Goal: Task Accomplishment & Management: Use online tool/utility

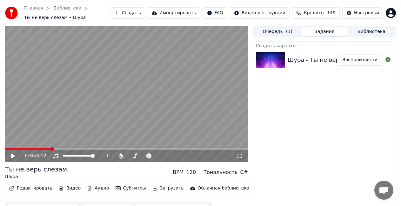
scroll to position [12, 0]
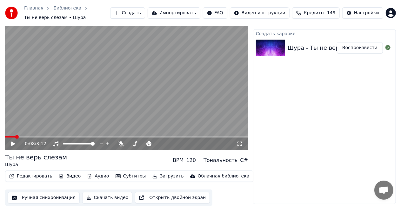
click at [15, 136] on span at bounding box center [17, 137] width 4 height 4
click at [12, 144] on icon at bounding box center [13, 144] width 4 height 4
click at [12, 144] on icon at bounding box center [12, 144] width 3 height 4
click at [24, 176] on button "Редактировать" at bounding box center [31, 176] width 48 height 9
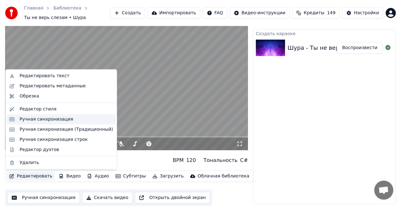
click at [43, 119] on div "Ручная синхронизация" at bounding box center [47, 119] width 54 height 6
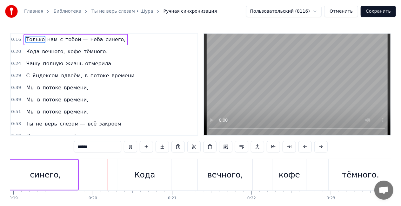
scroll to position [0, 1515]
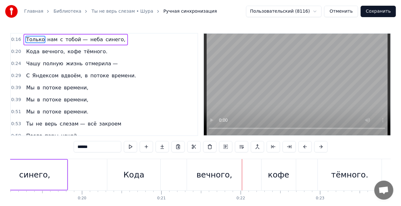
click at [205, 173] on div "вечного," at bounding box center [214, 175] width 36 height 12
type input "********"
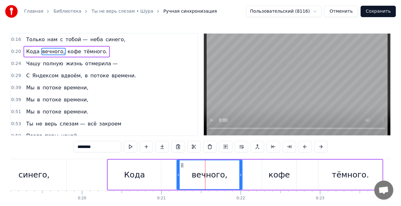
drag, startPoint x: 189, startPoint y: 175, endPoint x: 178, endPoint y: 175, distance: 10.8
click at [178, 175] on icon at bounding box center [178, 175] width 3 height 5
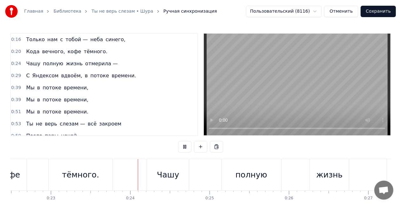
scroll to position [0, 1838]
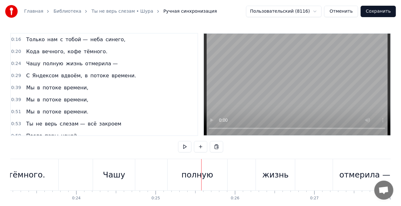
click at [177, 170] on div "полную" at bounding box center [198, 174] width 60 height 31
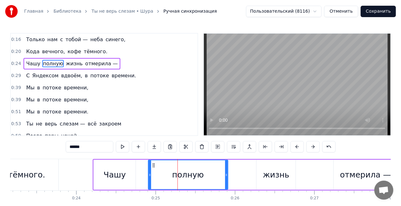
drag, startPoint x: 170, startPoint y: 175, endPoint x: 150, endPoint y: 178, distance: 20.1
click at [150, 178] on div at bounding box center [150, 175] width 3 height 29
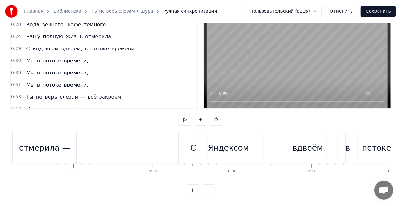
scroll to position [0, 2054]
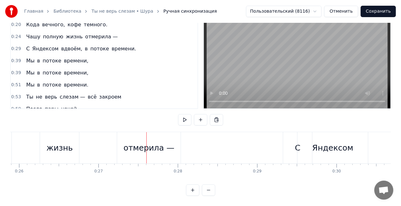
click at [128, 152] on div "отмерила —" at bounding box center [148, 147] width 63 height 31
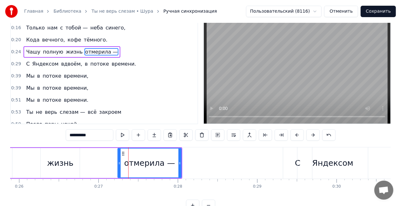
scroll to position [0, 0]
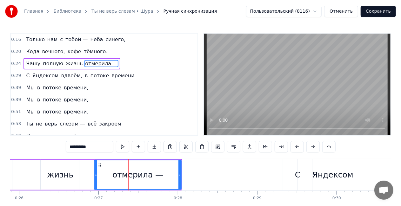
drag, startPoint x: 119, startPoint y: 176, endPoint x: 96, endPoint y: 173, distance: 23.7
click at [96, 173] on icon at bounding box center [96, 175] width 3 height 5
click at [25, 169] on div "Чашу полную жизнь отмерила —" at bounding box center [29, 174] width 305 height 31
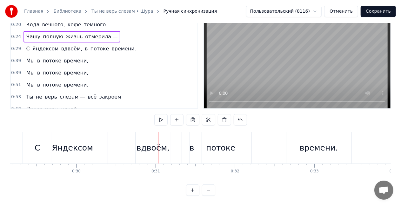
scroll to position [0, 2209]
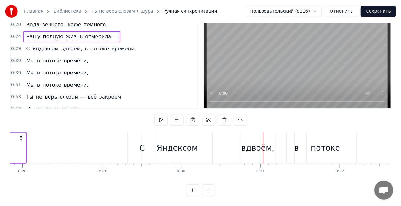
click at [138, 143] on div "С" at bounding box center [142, 147] width 29 height 31
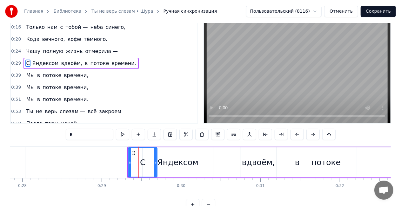
scroll to position [0, 0]
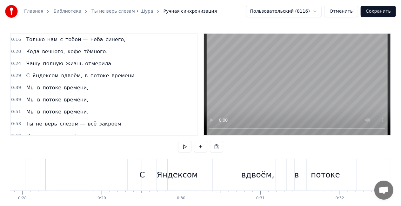
click at [136, 181] on div "С" at bounding box center [142, 174] width 29 height 31
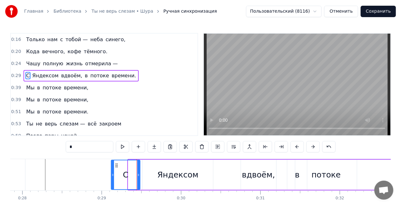
drag, startPoint x: 133, startPoint y: 164, endPoint x: 116, endPoint y: 163, distance: 17.8
click at [116, 163] on icon at bounding box center [116, 165] width 5 height 5
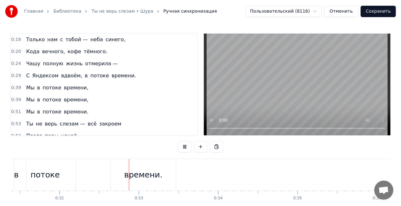
scroll to position [0, 2536]
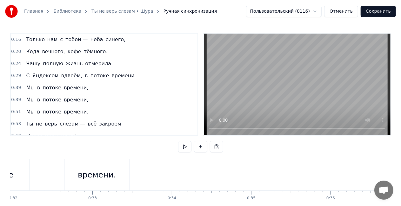
click at [98, 183] on div "времени." at bounding box center [96, 174] width 65 height 31
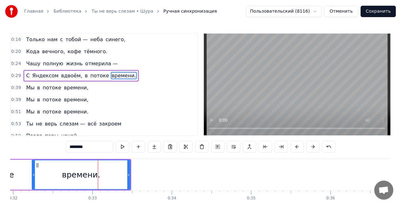
drag, startPoint x: 67, startPoint y: 177, endPoint x: 34, endPoint y: 176, distance: 33.0
click at [34, 176] on icon at bounding box center [33, 175] width 3 height 5
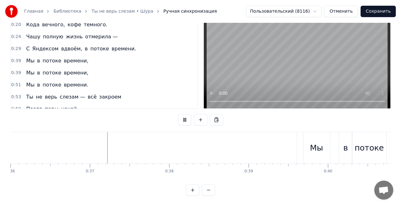
scroll to position [0, 2865]
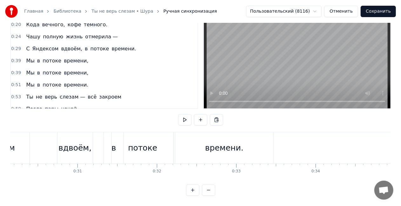
scroll to position [0, 2375]
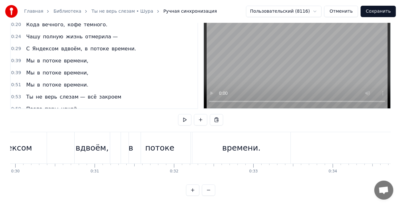
click at [56, 136] on div "С Яндексом вдвоём, в потоке времени." at bounding box center [118, 147] width 348 height 31
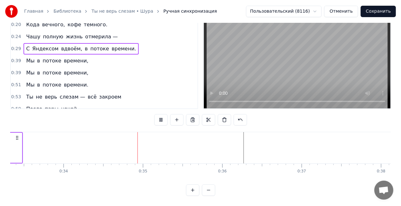
scroll to position [0, 2699]
click at [35, 55] on div "Мы в потоке времени," at bounding box center [56, 60] width 67 height 11
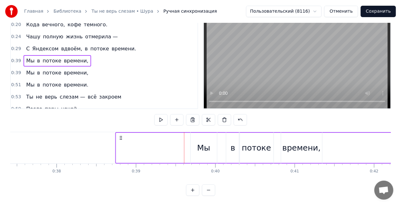
scroll to position [0, 2968]
drag, startPoint x: 47, startPoint y: 133, endPoint x: 171, endPoint y: 132, distance: 124.1
click at [171, 135] on icon at bounding box center [171, 137] width 5 height 5
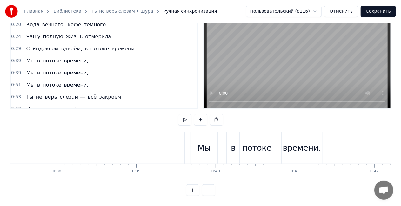
click at [53, 57] on span "потоке" at bounding box center [52, 60] width 20 height 7
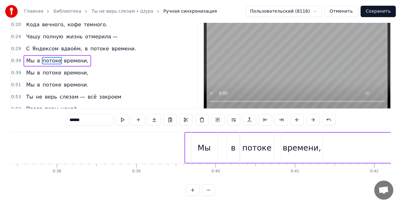
scroll to position [31, 0]
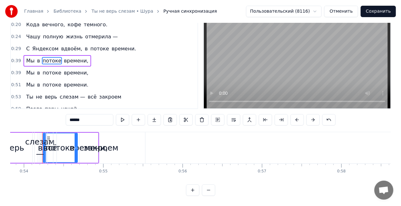
click at [55, 55] on div "Мы в потоке времени," at bounding box center [56, 60] width 67 height 11
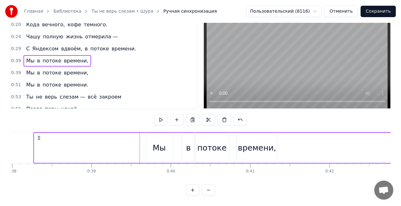
scroll to position [0, 2980]
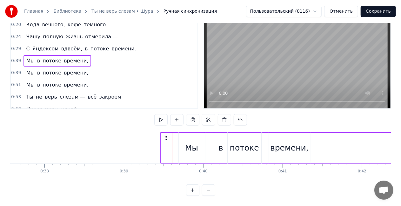
drag, startPoint x: 47, startPoint y: 134, endPoint x: 163, endPoint y: 129, distance: 115.9
click at [178, 144] on div "Мы" at bounding box center [191, 147] width 27 height 31
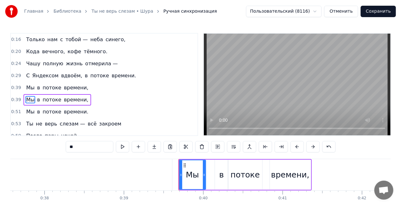
scroll to position [14, 0]
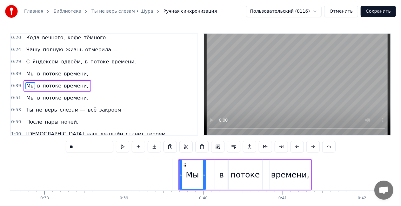
click at [214, 173] on div "Мы в потоке времени," at bounding box center [244, 174] width 133 height 31
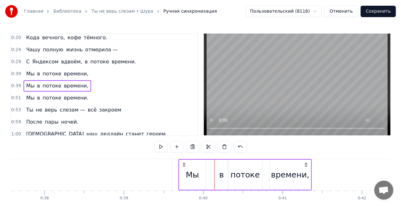
click at [273, 164] on div "времени," at bounding box center [290, 175] width 41 height 30
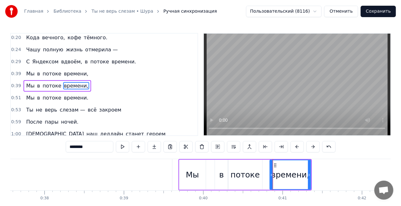
click at [34, 69] on div "Мы в потоке времени," at bounding box center [56, 73] width 67 height 11
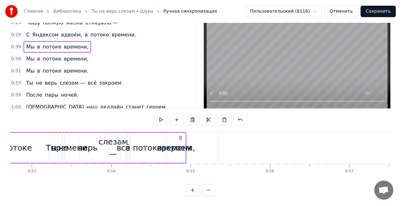
scroll to position [0, 4253]
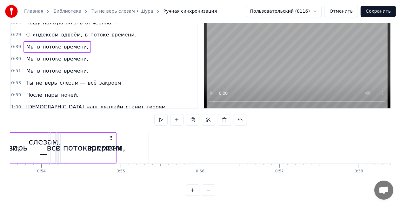
click at [110, 133] on div "закроем" at bounding box center [104, 147] width 88 height 31
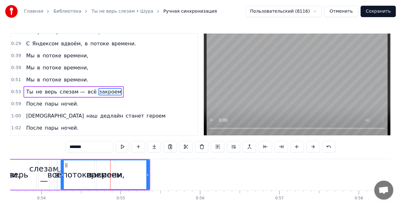
scroll to position [38, 0]
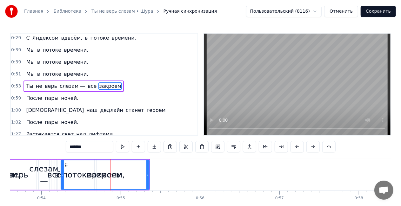
click at [50, 44] on div "Мы в потоке времени," at bounding box center [56, 49] width 67 height 11
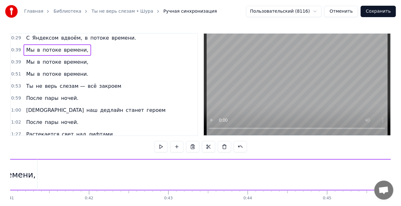
scroll to position [0, 3110]
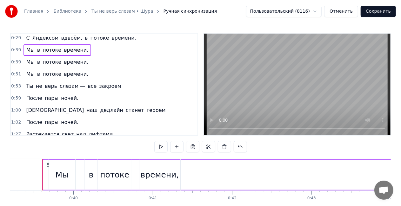
click at [43, 44] on div "Мы в потоке времени," at bounding box center [56, 49] width 67 height 11
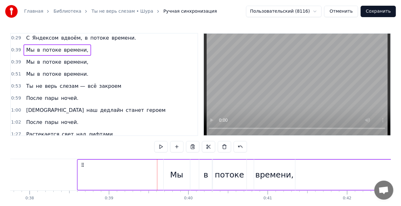
scroll to position [0, 2990]
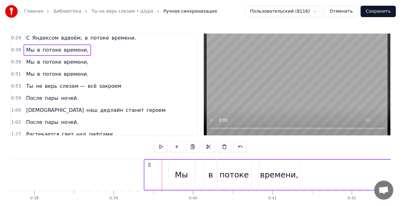
drag, startPoint x: 47, startPoint y: 166, endPoint x: 149, endPoint y: 152, distance: 102.8
click at [149, 152] on div "0:16 Только нам с тобой — неба синего, 0:20 Кода вечного, кофе тёмного. 0:24 Ча…" at bounding box center [200, 128] width 380 height 190
click at [162, 172] on div at bounding box center [162, 174] width 0 height 31
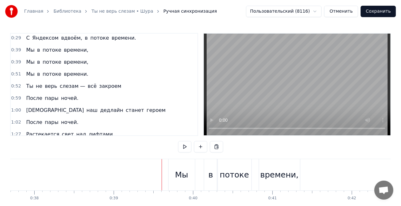
click at [162, 172] on div at bounding box center [162, 174] width 0 height 31
click at [43, 44] on div "Мы в потоке времени," at bounding box center [56, 49] width 67 height 11
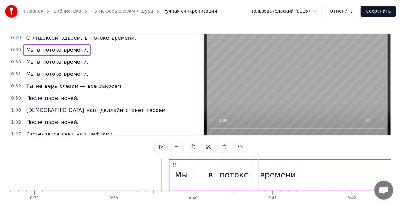
drag, startPoint x: 168, startPoint y: 165, endPoint x: 174, endPoint y: 162, distance: 6.3
click at [39, 57] on div "Мы в потоке времени," at bounding box center [56, 61] width 67 height 11
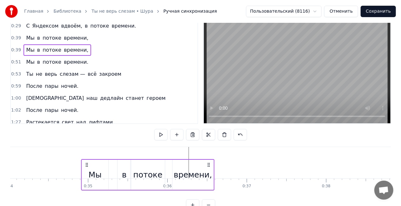
scroll to position [0, 2697]
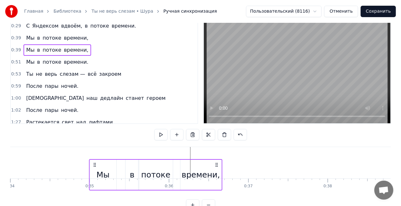
drag, startPoint x: 173, startPoint y: 164, endPoint x: 93, endPoint y: 147, distance: 81.2
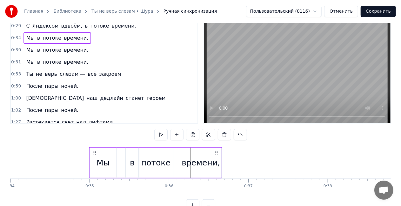
drag, startPoint x: 93, startPoint y: 149, endPoint x: 78, endPoint y: 150, distance: 15.3
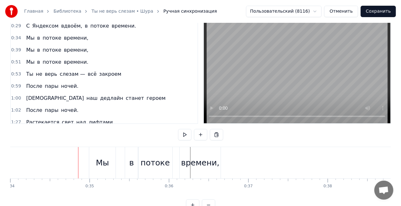
click at [92, 152] on div "Мы" at bounding box center [102, 162] width 26 height 31
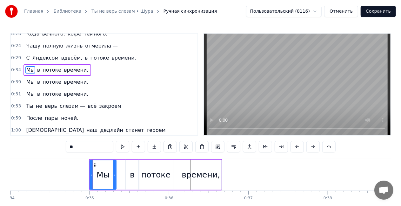
scroll to position [2, 0]
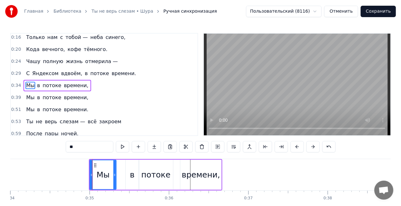
click at [42, 82] on span "потоке" at bounding box center [52, 85] width 20 height 7
type input "******"
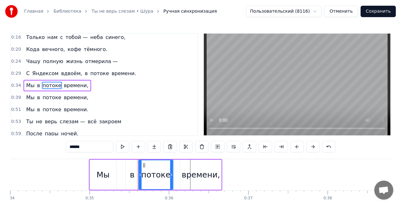
click at [36, 80] on div "Мы в потоке времени," at bounding box center [56, 85] width 67 height 11
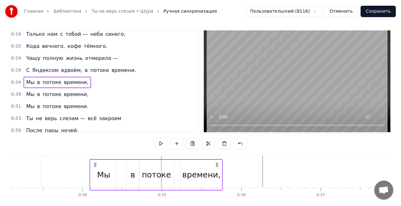
scroll to position [0, 2625]
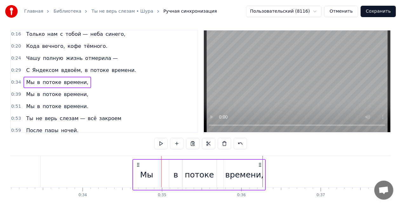
drag, startPoint x: 95, startPoint y: 165, endPoint x: 138, endPoint y: 166, distance: 43.2
click at [138, 166] on icon at bounding box center [138, 164] width 5 height 5
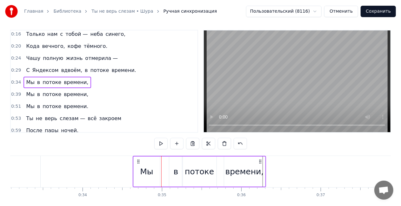
click at [144, 177] on div "Мы" at bounding box center [146, 172] width 13 height 12
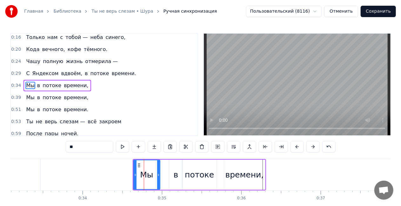
drag, startPoint x: 88, startPoint y: 147, endPoint x: 56, endPoint y: 149, distance: 32.1
click at [58, 147] on div "0:16 Только нам с тобой — неба синего, 0:20 Кода вечного, кофе тёмного. 0:24 Ча…" at bounding box center [200, 128] width 380 height 190
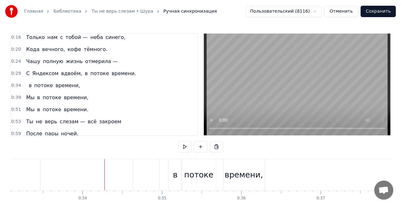
click at [177, 168] on div "в" at bounding box center [174, 174] width 13 height 31
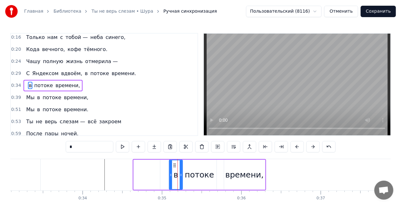
drag, startPoint x: 177, startPoint y: 174, endPoint x: 171, endPoint y: 175, distance: 6.1
click at [171, 175] on div "в" at bounding box center [175, 175] width 13 height 29
drag, startPoint x: 88, startPoint y: 150, endPoint x: 62, endPoint y: 150, distance: 26.0
click at [62, 150] on div "0:16 Только нам с тобой — неба синего, 0:20 Кода вечного, кофе тёмного. 0:24 Ча…" at bounding box center [200, 128] width 380 height 190
type input "*"
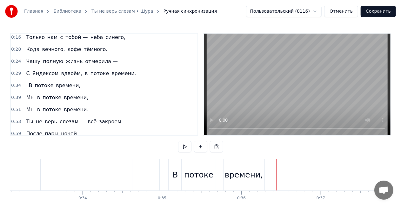
click at [188, 168] on div "потоке" at bounding box center [199, 174] width 34 height 31
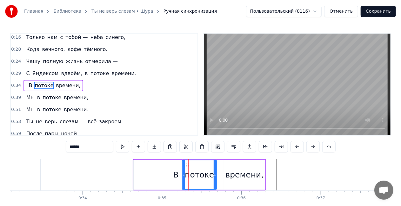
click at [25, 81] on div "В потоке времени," at bounding box center [52, 85] width 59 height 11
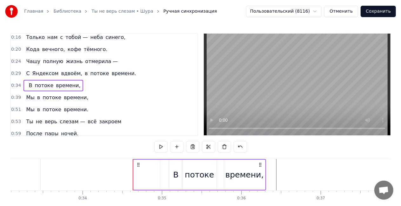
click at [246, 168] on div "времени," at bounding box center [244, 175] width 41 height 30
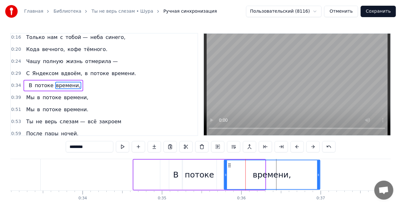
drag, startPoint x: 263, startPoint y: 174, endPoint x: 318, endPoint y: 175, distance: 54.3
click at [318, 175] on icon at bounding box center [318, 175] width 3 height 5
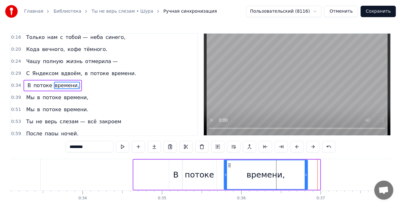
drag, startPoint x: 318, startPoint y: 176, endPoint x: 305, endPoint y: 176, distance: 12.4
click at [305, 176] on icon at bounding box center [306, 175] width 3 height 5
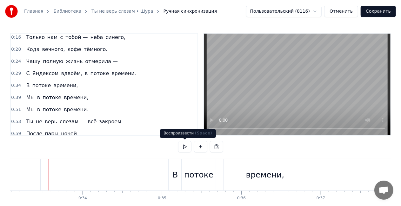
click at [187, 148] on button at bounding box center [184, 146] width 13 height 11
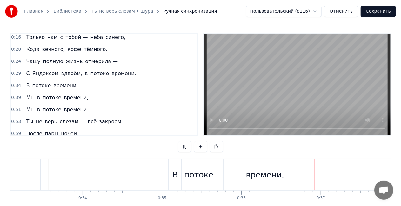
click at [187, 148] on button at bounding box center [184, 146] width 13 height 11
click at [282, 175] on div "времени," at bounding box center [264, 174] width 83 height 31
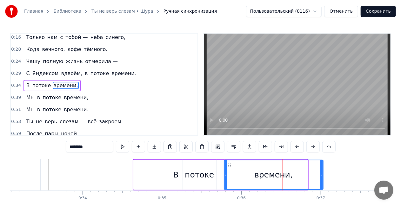
drag, startPoint x: 305, startPoint y: 174, endPoint x: 320, endPoint y: 171, distance: 15.8
click at [320, 171] on div at bounding box center [321, 175] width 3 height 29
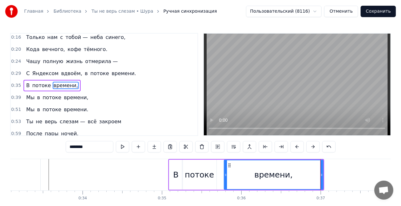
click at [206, 176] on div "потоке" at bounding box center [199, 175] width 29 height 12
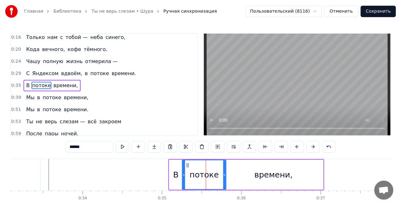
drag, startPoint x: 215, startPoint y: 174, endPoint x: 224, endPoint y: 174, distance: 9.5
click at [224, 174] on icon at bounding box center [224, 175] width 3 height 5
click at [175, 175] on div "В" at bounding box center [175, 175] width 5 height 12
type input "*"
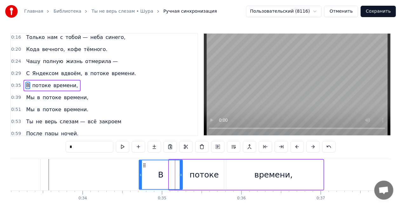
drag, startPoint x: 169, startPoint y: 176, endPoint x: 139, endPoint y: 176, distance: 30.1
click at [139, 176] on icon at bounding box center [140, 175] width 3 height 5
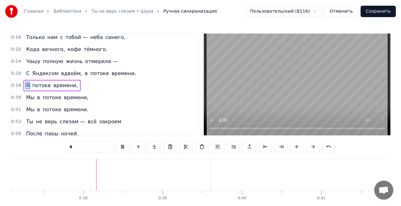
scroll to position [0, 2945]
click at [28, 92] on div "Мы в потоке времени," at bounding box center [56, 97] width 67 height 11
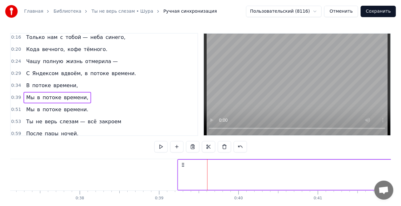
drag, startPoint x: 212, startPoint y: 163, endPoint x: 181, endPoint y: 161, distance: 31.5
click at [51, 106] on span "потоке" at bounding box center [52, 109] width 20 height 7
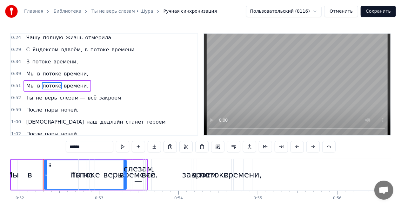
scroll to position [0, 4117]
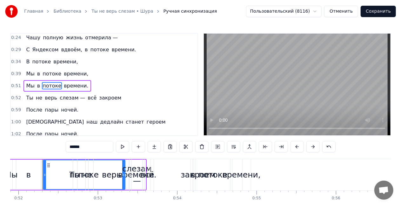
click at [33, 81] on div "Мы в потоке времени." at bounding box center [56, 85] width 67 height 11
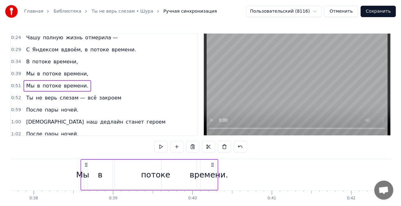
scroll to position [0, 2991]
drag, startPoint x: 46, startPoint y: 164, endPoint x: 90, endPoint y: 159, distance: 44.4
click at [90, 159] on div "Мы в потоке времени." at bounding box center [153, 174] width 138 height 31
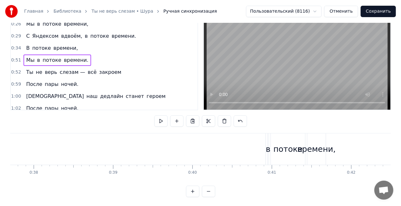
scroll to position [32, 0]
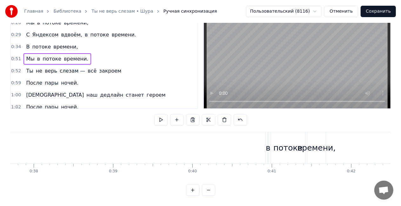
click at [25, 53] on div "Мы в потоке времени." at bounding box center [56, 58] width 67 height 11
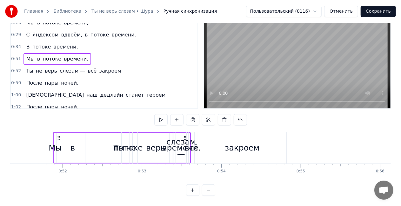
scroll to position [0, 4084]
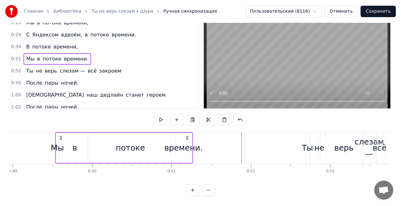
drag, startPoint x: 48, startPoint y: 133, endPoint x: 62, endPoint y: 133, distance: 13.3
click at [62, 138] on circle at bounding box center [61, 138] width 0 height 0
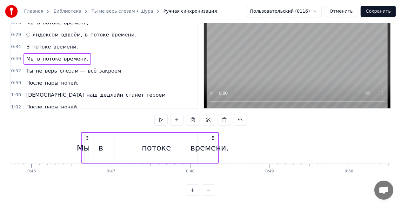
drag, startPoint x: 61, startPoint y: 133, endPoint x: 79, endPoint y: 132, distance: 18.4
click at [84, 135] on icon at bounding box center [86, 137] width 5 height 5
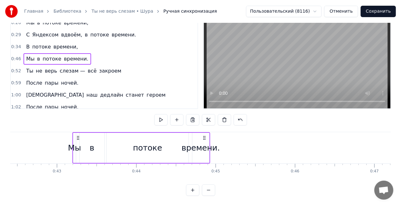
click at [80, 135] on icon at bounding box center [78, 137] width 5 height 5
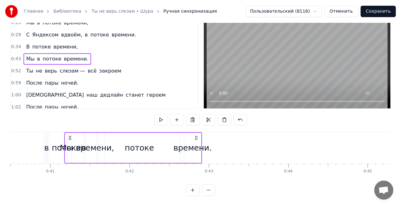
scroll to position [0, 3212]
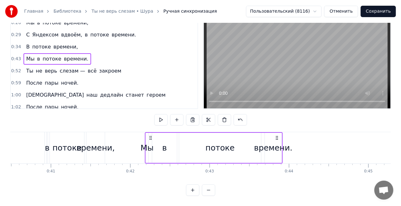
drag, startPoint x: 81, startPoint y: 133, endPoint x: 151, endPoint y: 137, distance: 70.3
click at [151, 137] on div "Мы в потоке времени." at bounding box center [214, 147] width 138 height 31
click at [47, 145] on div "в" at bounding box center [47, 148] width 5 height 12
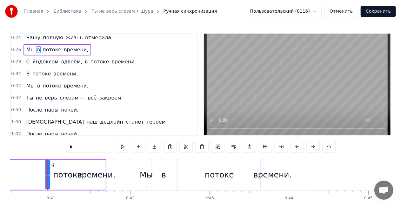
scroll to position [0, 0]
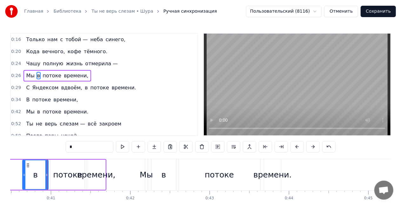
drag, startPoint x: 49, startPoint y: 175, endPoint x: 24, endPoint y: 169, distance: 25.0
click at [24, 169] on div at bounding box center [24, 175] width 3 height 29
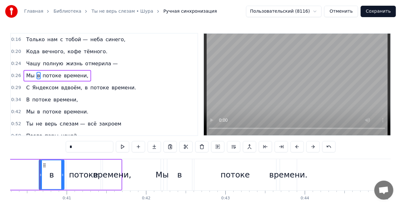
scroll to position [0, 3194]
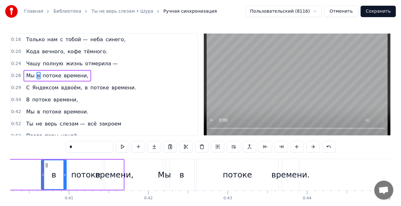
click at [41, 70] on div "Мы в потоке времени," at bounding box center [56, 75] width 67 height 11
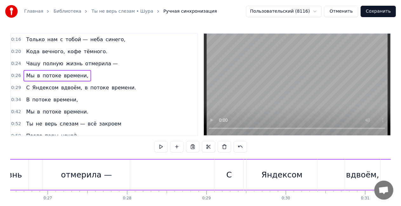
scroll to position [0, 2059]
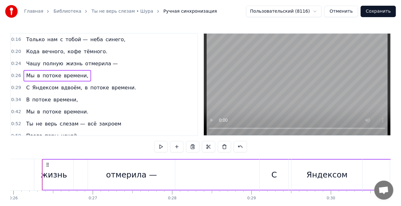
click at [41, 70] on div "Мы в потоке времени," at bounding box center [56, 75] width 67 height 11
click at [43, 106] on div "Мы в потоке времени." at bounding box center [56, 111] width 67 height 11
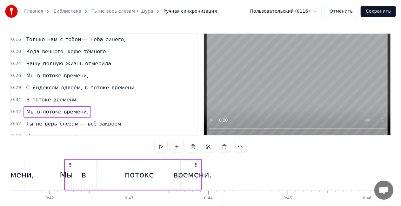
scroll to position [0, 3315]
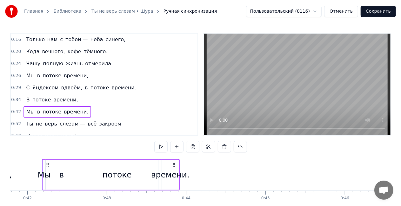
click at [46, 175] on div "Мы" at bounding box center [43, 175] width 13 height 12
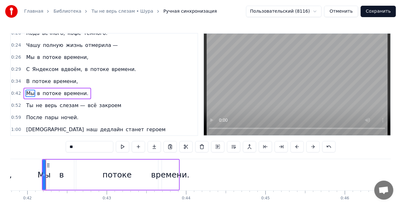
scroll to position [26, 0]
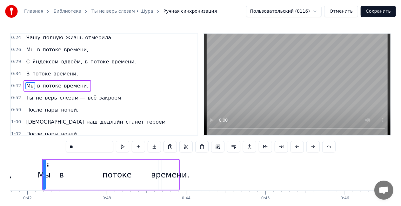
click at [46, 175] on div "Мы" at bounding box center [43, 175] width 13 height 12
drag, startPoint x: 44, startPoint y: 175, endPoint x: 60, endPoint y: 174, distance: 15.9
click at [60, 174] on icon at bounding box center [59, 175] width 3 height 5
drag, startPoint x: 87, startPoint y: 141, endPoint x: 51, endPoint y: 146, distance: 35.9
click at [51, 146] on div "0:16 Только нам с тобой — неба синего, 0:20 Кода вечного, кофе тёмного. 0:24 Ча…" at bounding box center [200, 128] width 380 height 190
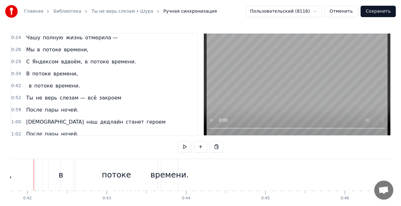
scroll to position [0, 3307]
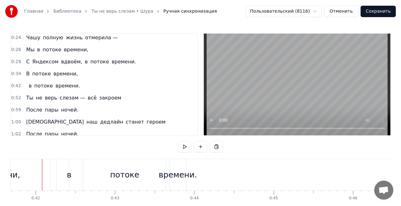
click at [74, 177] on div "в" at bounding box center [69, 174] width 25 height 31
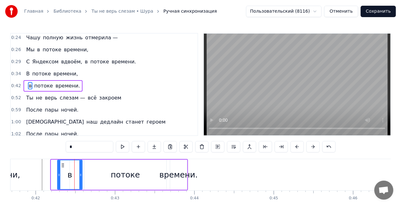
drag, startPoint x: 82, startPoint y: 150, endPoint x: 69, endPoint y: 148, distance: 13.1
click at [69, 148] on input "*" at bounding box center [90, 146] width 48 height 11
click at [185, 175] on div "времени." at bounding box center [178, 175] width 38 height 12
type input "********"
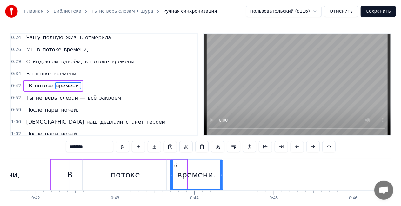
drag, startPoint x: 186, startPoint y: 175, endPoint x: 221, endPoint y: 172, distance: 35.0
click at [222, 173] on icon at bounding box center [221, 175] width 3 height 5
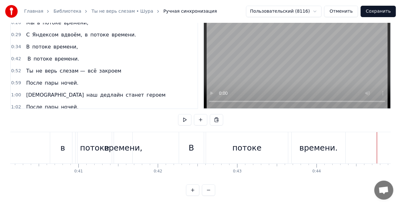
scroll to position [0, 3167]
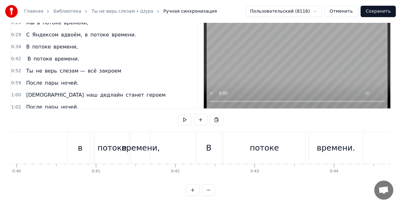
click at [129, 146] on div "времени," at bounding box center [141, 148] width 38 height 12
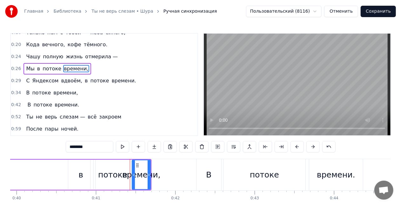
scroll to position [0, 0]
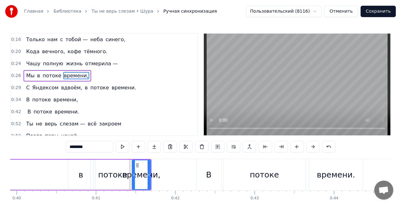
click at [38, 70] on div "Мы в потоке времени," at bounding box center [56, 75] width 67 height 11
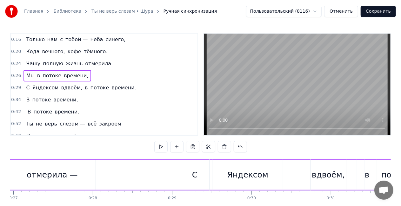
scroll to position [0, 2059]
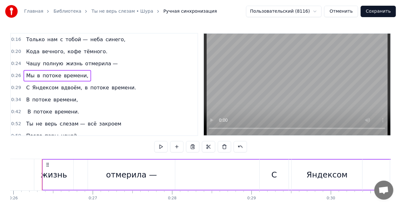
click at [39, 58] on div "Чашу полную жизнь отмерила —" at bounding box center [71, 63] width 97 height 11
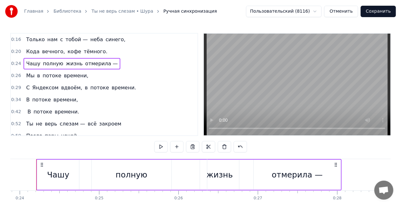
scroll to position [0, 1889]
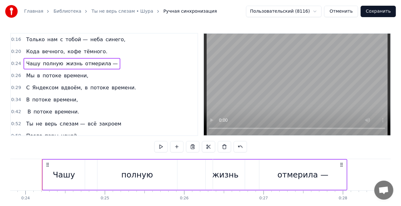
click at [39, 71] on div "Мы в потоке времени," at bounding box center [56, 75] width 67 height 11
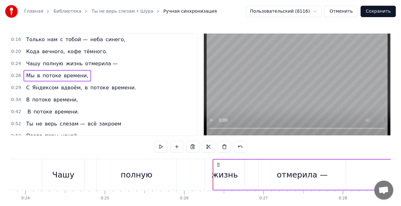
drag, startPoint x: 214, startPoint y: 177, endPoint x: 220, endPoint y: 178, distance: 6.4
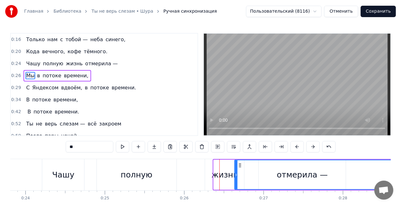
drag, startPoint x: 215, startPoint y: 171, endPoint x: 236, endPoint y: 162, distance: 23.6
click at [236, 162] on div at bounding box center [236, 175] width 3 height 29
click at [236, 174] on div at bounding box center [236, 174] width 0 height 31
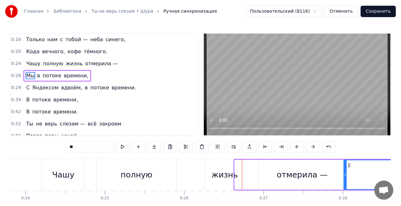
drag, startPoint x: 236, startPoint y: 173, endPoint x: 345, endPoint y: 164, distance: 109.5
click at [345, 164] on div at bounding box center [345, 175] width 3 height 29
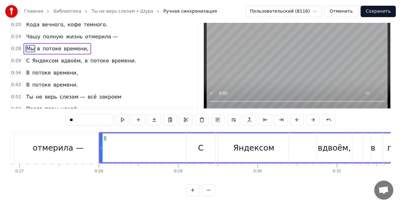
scroll to position [0, 2150]
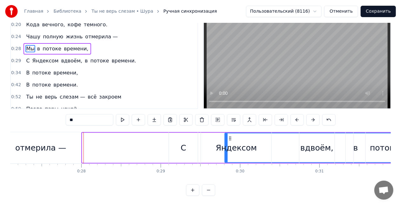
drag, startPoint x: 84, startPoint y: 143, endPoint x: 226, endPoint y: 145, distance: 142.5
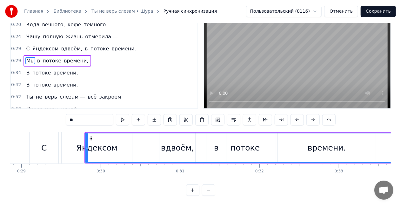
scroll to position [0, 2298]
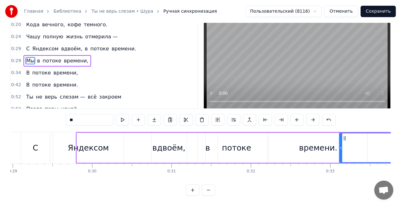
drag, startPoint x: 79, startPoint y: 144, endPoint x: 342, endPoint y: 131, distance: 262.7
click at [342, 134] on div at bounding box center [341, 148] width 3 height 29
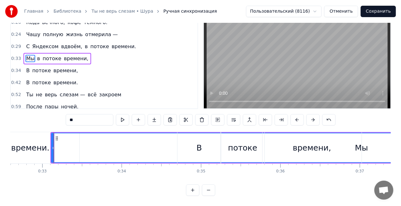
scroll to position [0, 2612]
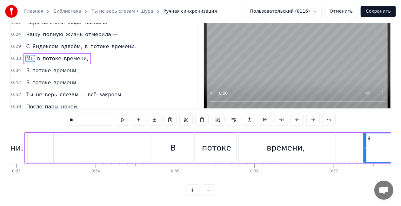
drag, startPoint x: 26, startPoint y: 141, endPoint x: 364, endPoint y: 127, distance: 338.2
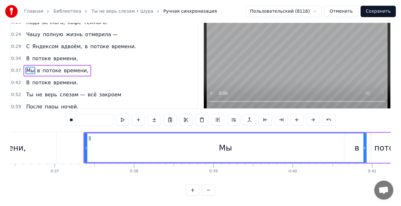
scroll to position [0, 2934]
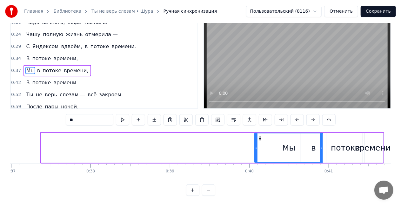
drag, startPoint x: 41, startPoint y: 142, endPoint x: 255, endPoint y: 143, distance: 213.6
click at [255, 146] on icon at bounding box center [256, 148] width 3 height 5
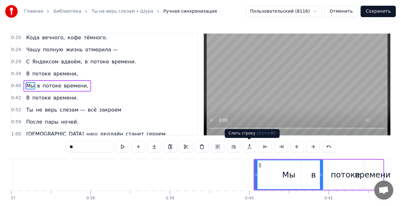
scroll to position [14, 0]
click at [37, 80] on div "Мы в потоке времени," at bounding box center [56, 85] width 67 height 11
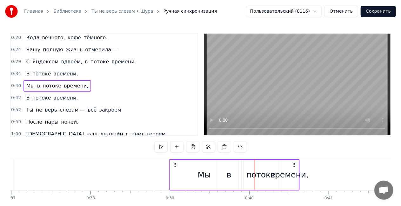
drag, startPoint x: 259, startPoint y: 165, endPoint x: 169, endPoint y: 166, distance: 89.8
click at [169, 164] on div "Мы в потоке времени," at bounding box center [234, 174] width 130 height 31
click at [261, 174] on div "потоке" at bounding box center [258, 175] width 29 height 12
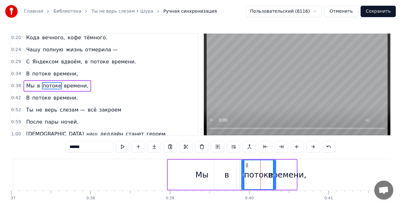
click at [280, 176] on div "времени," at bounding box center [287, 175] width 38 height 12
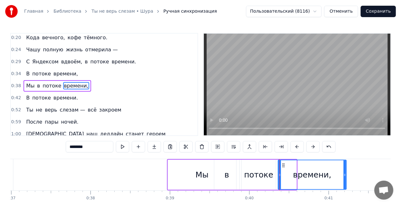
drag, startPoint x: 295, startPoint y: 175, endPoint x: 325, endPoint y: 172, distance: 30.6
click at [343, 173] on icon at bounding box center [344, 175] width 3 height 5
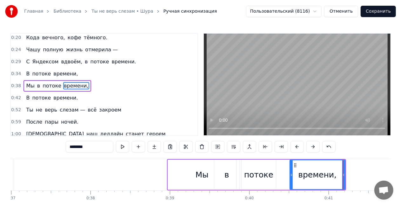
drag, startPoint x: 279, startPoint y: 175, endPoint x: 291, endPoint y: 174, distance: 11.4
click at [291, 174] on icon at bounding box center [291, 175] width 3 height 5
click at [201, 175] on div "Мы" at bounding box center [201, 175] width 13 height 12
type input "**"
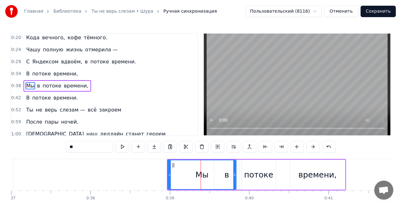
click at [209, 179] on div "Мы" at bounding box center [202, 175] width 68 height 29
drag, startPoint x: 75, startPoint y: 144, endPoint x: 58, endPoint y: 144, distance: 17.1
click at [58, 144] on div "0:16 Только нам с тобой — неба синего, 0:20 Кода вечного, кофе тёмного. 0:24 Ча…" at bounding box center [200, 128] width 380 height 190
click at [227, 174] on div at bounding box center [202, 175] width 68 height 29
click at [225, 174] on div at bounding box center [202, 175] width 68 height 29
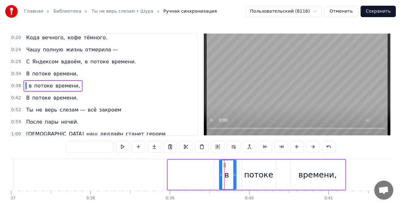
drag, startPoint x: 168, startPoint y: 173, endPoint x: 219, endPoint y: 180, distance: 50.9
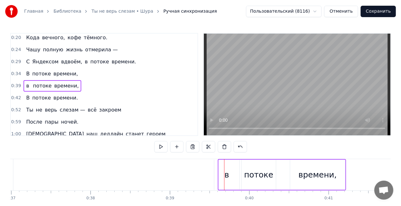
click at [233, 173] on div "в" at bounding box center [226, 175] width 25 height 30
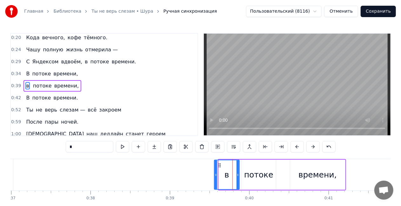
drag, startPoint x: 82, startPoint y: 150, endPoint x: 52, endPoint y: 147, distance: 30.0
click at [52, 147] on div "0:16 Только нам с тобой — неба синего, 0:20 Кода вечного, кофе тёмного. 0:24 Ча…" at bounding box center [200, 128] width 380 height 190
type input "*"
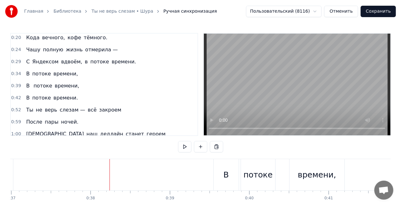
click at [28, 57] on div "С Яндексом вдвоём, в потоке времени." at bounding box center [80, 61] width 115 height 11
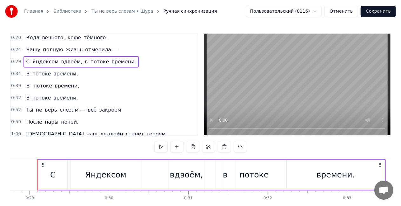
scroll to position [0, 2277]
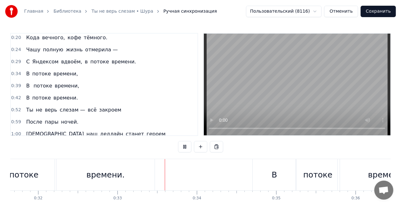
scroll to position [0, 2590]
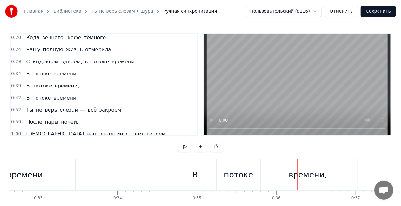
click at [180, 166] on div "В" at bounding box center [194, 174] width 43 height 31
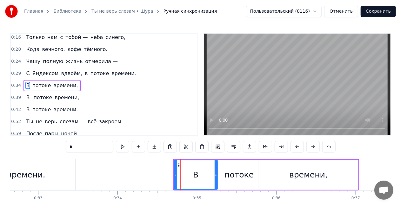
click at [53, 80] on div "В потоке времени," at bounding box center [51, 85] width 57 height 11
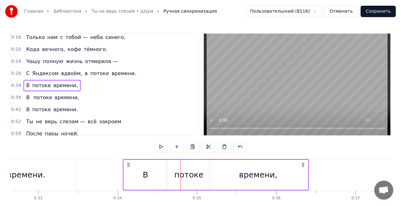
drag, startPoint x: 178, startPoint y: 163, endPoint x: 128, endPoint y: 162, distance: 50.2
click at [128, 162] on div "В потоке времени," at bounding box center [216, 174] width 186 height 31
click at [57, 173] on div "времени." at bounding box center [26, 174] width 98 height 31
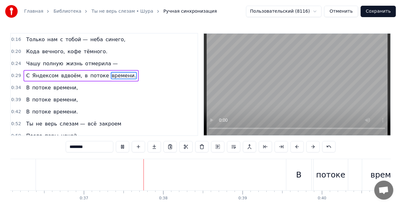
scroll to position [0, 2920]
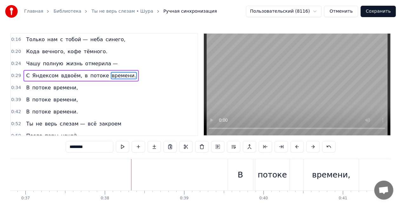
click at [36, 82] on div "В потоке времени," at bounding box center [51, 87] width 57 height 11
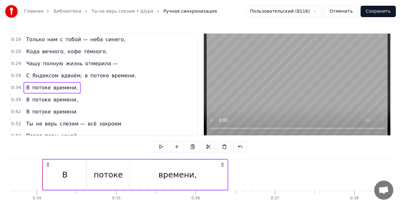
click at [35, 94] on div "В потоке времени," at bounding box center [51, 99] width 57 height 11
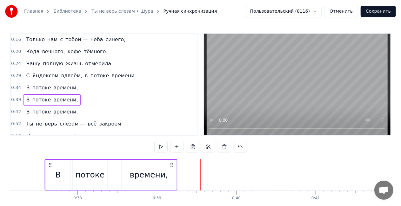
scroll to position [0, 2923]
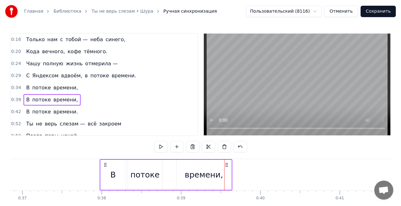
drag, startPoint x: 46, startPoint y: 165, endPoint x: 107, endPoint y: 165, distance: 60.9
click at [104, 164] on icon at bounding box center [105, 164] width 5 height 5
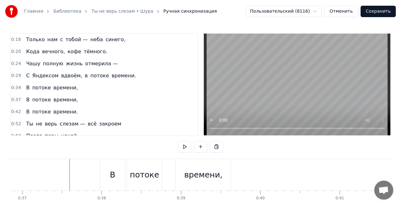
click at [122, 175] on div "В" at bounding box center [112, 174] width 25 height 31
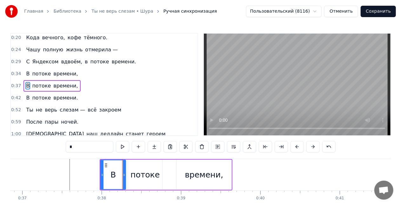
scroll to position [14, 0]
click at [145, 174] on div "потоке" at bounding box center [144, 175] width 29 height 12
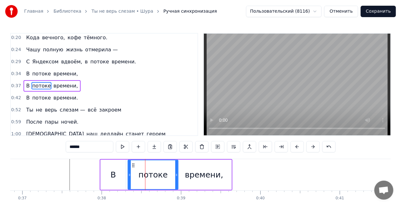
drag, startPoint x: 161, startPoint y: 175, endPoint x: 176, endPoint y: 173, distance: 16.0
click at [176, 173] on icon at bounding box center [176, 175] width 3 height 5
click at [211, 174] on div "времени," at bounding box center [204, 175] width 38 height 12
type input "********"
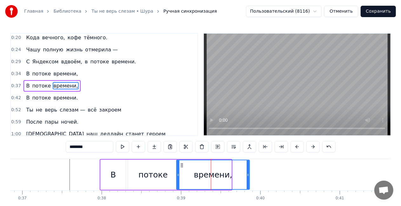
drag, startPoint x: 229, startPoint y: 176, endPoint x: 247, endPoint y: 172, distance: 18.7
click at [247, 172] on div at bounding box center [248, 175] width 3 height 29
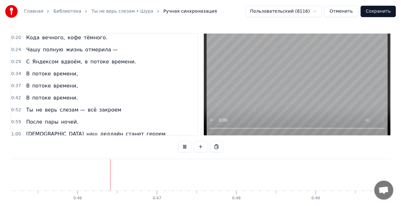
scroll to position [0, 3596]
click at [50, 104] on div "Ты не верь слезам — всё закроем" at bounding box center [73, 109] width 100 height 11
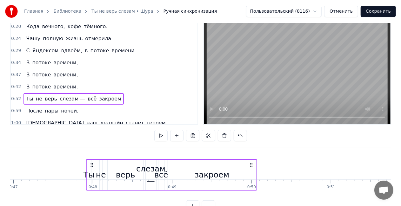
scroll to position [0, 3725]
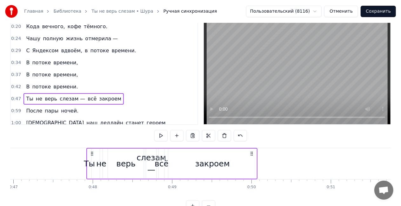
click at [92, 160] on div "Ты" at bounding box center [89, 164] width 11 height 12
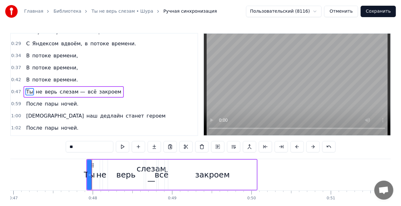
scroll to position [38, 0]
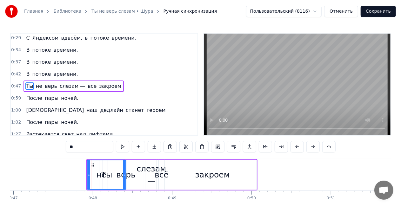
drag, startPoint x: 88, startPoint y: 178, endPoint x: 96, endPoint y: 172, distance: 10.0
click at [123, 182] on div at bounding box center [124, 175] width 3 height 29
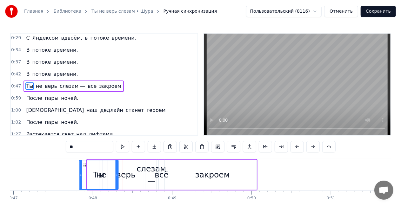
scroll to position [0, 3723]
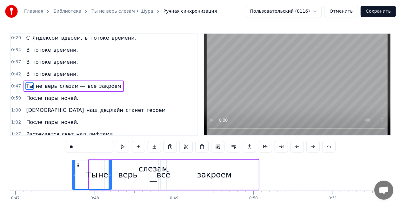
drag, startPoint x: 91, startPoint y: 166, endPoint x: 77, endPoint y: 166, distance: 14.6
click at [77, 166] on icon at bounding box center [78, 165] width 5 height 5
click at [38, 85] on span "не" at bounding box center [39, 86] width 8 height 7
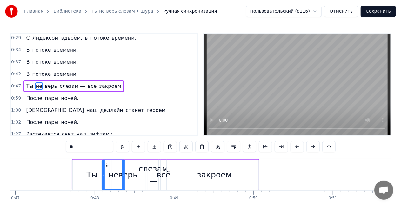
drag, startPoint x: 102, startPoint y: 173, endPoint x: 123, endPoint y: 174, distance: 20.3
click at [123, 174] on icon at bounding box center [123, 175] width 3 height 5
click at [50, 83] on span "верь" at bounding box center [51, 86] width 14 height 7
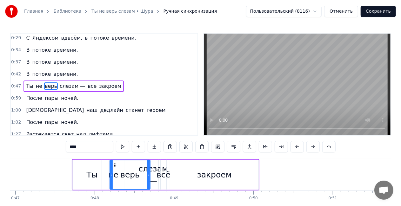
drag, startPoint x: 145, startPoint y: 177, endPoint x: 149, endPoint y: 174, distance: 5.2
click at [149, 176] on icon at bounding box center [148, 175] width 3 height 5
click at [163, 167] on div "всё" at bounding box center [164, 175] width 6 height 30
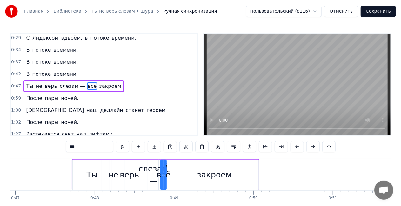
click at [66, 84] on span "слезам —" at bounding box center [72, 86] width 27 height 7
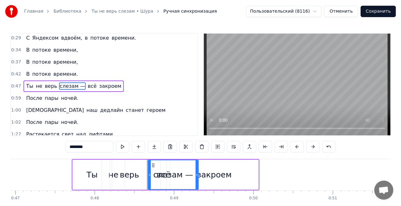
drag, startPoint x: 157, startPoint y: 174, endPoint x: 197, endPoint y: 174, distance: 40.0
click at [197, 174] on icon at bounding box center [196, 175] width 3 height 5
click at [87, 83] on span "всё" at bounding box center [92, 86] width 10 height 7
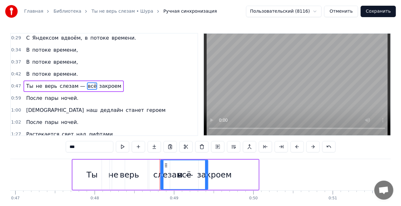
drag, startPoint x: 165, startPoint y: 175, endPoint x: 177, endPoint y: 170, distance: 12.9
click at [205, 175] on icon at bounding box center [206, 175] width 3 height 5
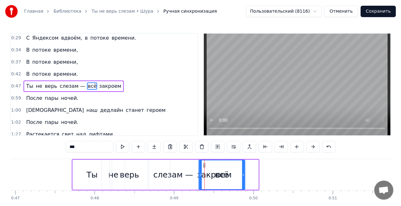
drag, startPoint x: 164, startPoint y: 164, endPoint x: 204, endPoint y: 164, distance: 39.3
click at [94, 85] on span "закроем" at bounding box center [98, 86] width 23 height 7
type input "*******"
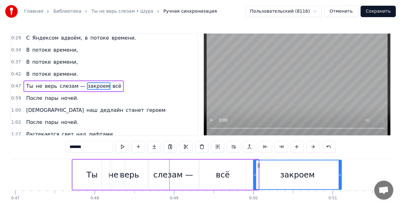
drag, startPoint x: 175, startPoint y: 165, endPoint x: 258, endPoint y: 160, distance: 83.3
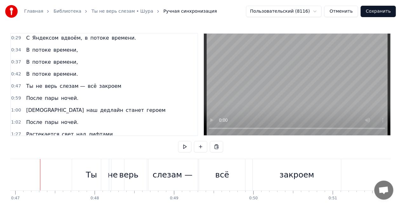
scroll to position [0, 3722]
click at [309, 178] on div "закроем" at bounding box center [298, 175] width 35 height 12
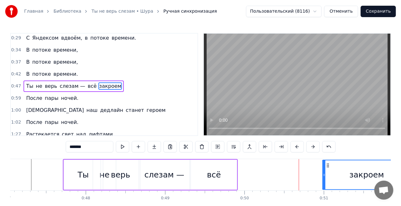
drag, startPoint x: 260, startPoint y: 166, endPoint x: 294, endPoint y: 162, distance: 34.6
click at [328, 161] on div "закроем" at bounding box center [367, 175] width 88 height 29
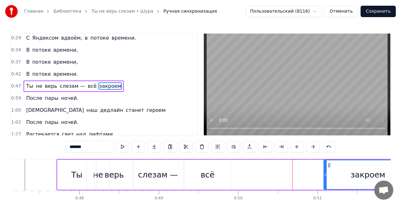
click at [210, 174] on div "всё" at bounding box center [208, 175] width 14 height 12
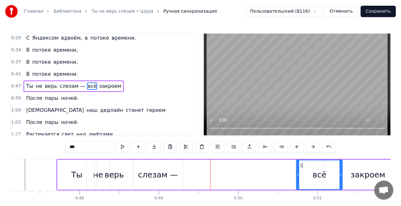
drag, startPoint x: 190, startPoint y: 165, endPoint x: 301, endPoint y: 163, distance: 111.1
click at [301, 163] on icon at bounding box center [301, 165] width 5 height 5
click at [163, 175] on div "слезам —" at bounding box center [158, 175] width 40 height 12
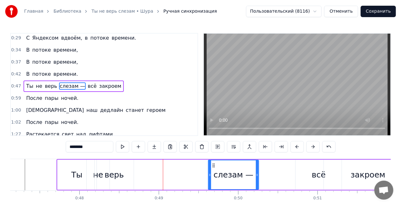
drag, startPoint x: 138, startPoint y: 164, endPoint x: 210, endPoint y: 173, distance: 72.8
click at [212, 166] on icon at bounding box center [213, 165] width 5 height 5
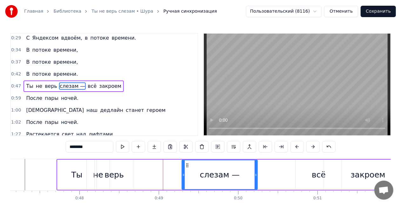
drag, startPoint x: 208, startPoint y: 175, endPoint x: 147, endPoint y: 169, distance: 61.2
click at [182, 173] on icon at bounding box center [183, 175] width 3 height 5
click at [105, 174] on div "верь" at bounding box center [113, 175] width 19 height 12
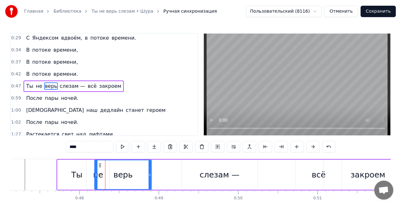
drag, startPoint x: 133, startPoint y: 174, endPoint x: 157, endPoint y: 175, distance: 24.8
click at [151, 175] on icon at bounding box center [150, 175] width 3 height 5
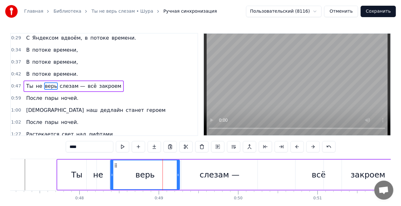
drag, startPoint x: 100, startPoint y: 165, endPoint x: 116, endPoint y: 164, distance: 15.9
click at [116, 164] on icon at bounding box center [115, 165] width 5 height 5
click at [102, 173] on div "не" at bounding box center [98, 175] width 10 height 12
type input "**"
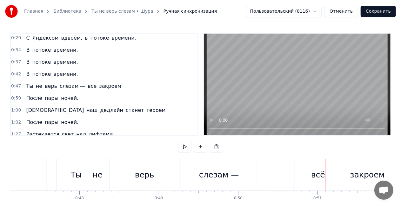
click at [237, 175] on div "слезам —" at bounding box center [219, 174] width 76 height 31
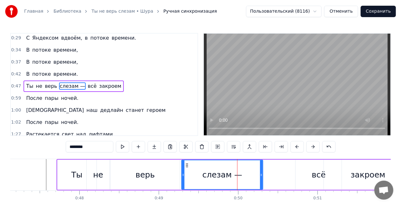
drag, startPoint x: 256, startPoint y: 176, endPoint x: 261, endPoint y: 177, distance: 5.6
click at [261, 177] on div at bounding box center [261, 175] width 3 height 29
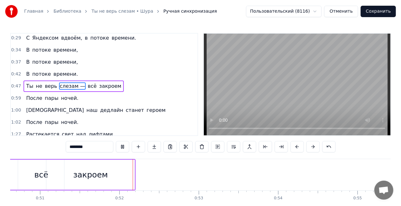
scroll to position [0, 4059]
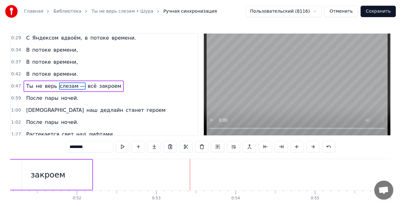
click at [25, 93] on div "После пары ночей." at bounding box center [51, 98] width 57 height 11
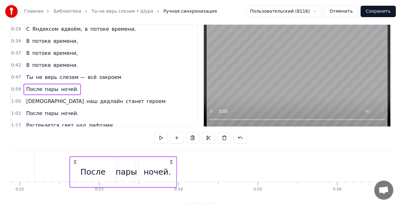
scroll to position [11, 0]
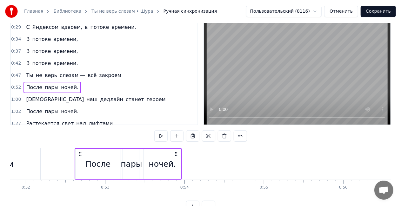
scroll to position [0, 4107]
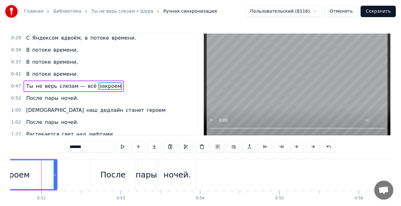
scroll to position [0, 4093]
click at [183, 177] on div "ночей." at bounding box center [177, 175] width 27 height 12
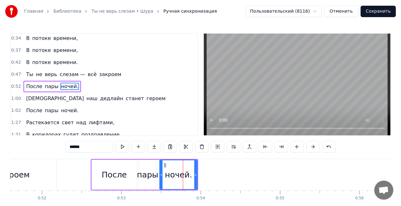
scroll to position [50, 0]
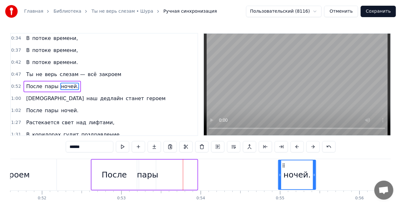
drag, startPoint x: 164, startPoint y: 164, endPoint x: 283, endPoint y: 162, distance: 118.7
click at [283, 162] on div "ночей." at bounding box center [297, 175] width 37 height 29
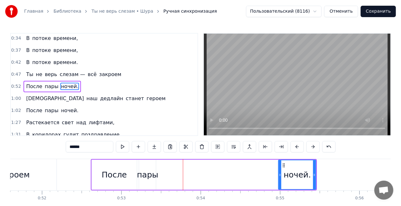
click at [143, 173] on div "пары" at bounding box center [147, 175] width 21 height 12
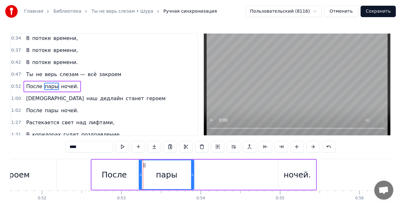
drag, startPoint x: 154, startPoint y: 175, endPoint x: 171, endPoint y: 171, distance: 17.6
click at [194, 177] on div "пары" at bounding box center [166, 175] width 54 height 29
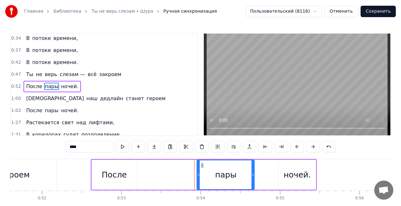
drag, startPoint x: 144, startPoint y: 165, endPoint x: 197, endPoint y: 168, distance: 53.4
click at [201, 167] on icon at bounding box center [202, 165] width 5 height 5
click at [112, 175] on div "После" at bounding box center [114, 175] width 25 height 12
type input "*****"
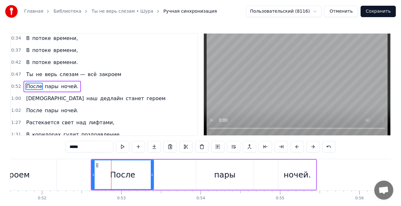
drag, startPoint x: 136, startPoint y: 176, endPoint x: 153, endPoint y: 176, distance: 16.8
click at [153, 176] on icon at bounding box center [152, 175] width 3 height 5
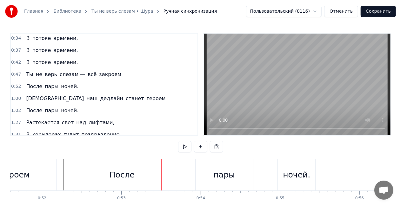
click at [131, 180] on div "После" at bounding box center [121, 175] width 25 height 12
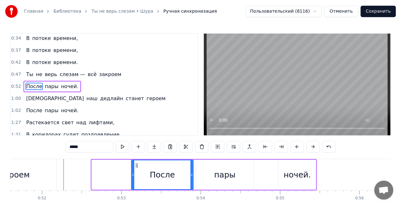
drag, startPoint x: 102, startPoint y: 164, endPoint x: 137, endPoint y: 164, distance: 34.9
click at [137, 164] on icon at bounding box center [136, 165] width 5 height 5
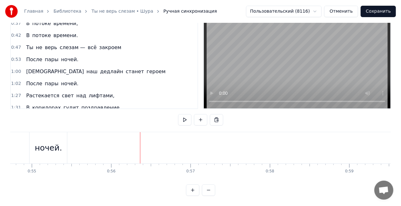
scroll to position [0, 4394]
click at [57, 66] on div "Даже наш дедлайн станет героем" at bounding box center [95, 71] width 144 height 11
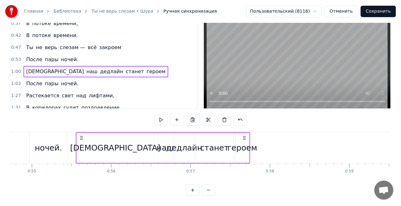
scroll to position [0, 4337]
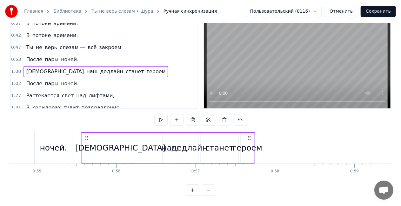
drag, startPoint x: 47, startPoint y: 132, endPoint x: 83, endPoint y: 135, distance: 36.6
click at [84, 135] on icon at bounding box center [86, 137] width 5 height 5
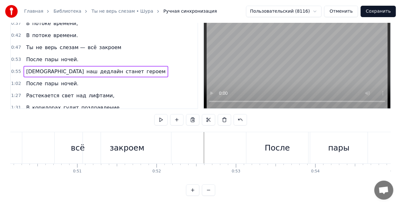
scroll to position [0, 3901]
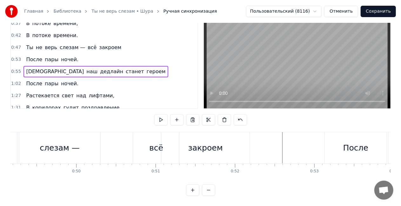
click at [118, 153] on div "Ты не верь слезам — всё закроем" at bounding box center [73, 147] width 357 height 31
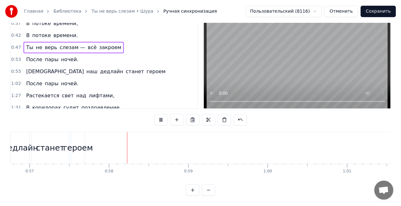
scroll to position [0, 4546]
click at [43, 147] on div "героем" at bounding box center [35, 148] width 30 height 12
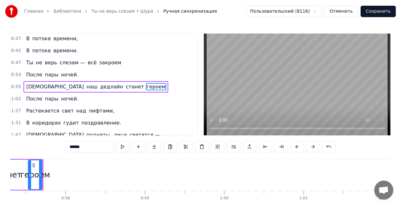
scroll to position [62, 0]
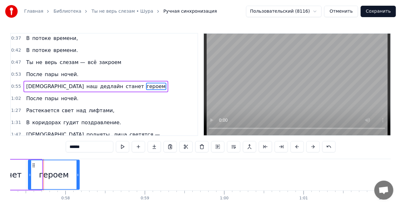
drag, startPoint x: 41, startPoint y: 175, endPoint x: 78, endPoint y: 181, distance: 37.9
click at [78, 181] on div at bounding box center [77, 175] width 3 height 29
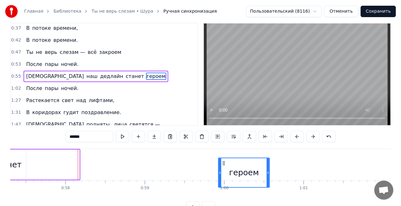
scroll to position [12, 0]
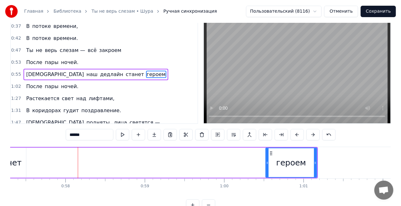
click at [10, 166] on div "Главная Библиотека Ты не верь слезам • Шура Ручная синхронизация Пользовательск…" at bounding box center [200, 99] width 401 height 223
click at [15, 168] on div "станет" at bounding box center [7, 163] width 29 height 12
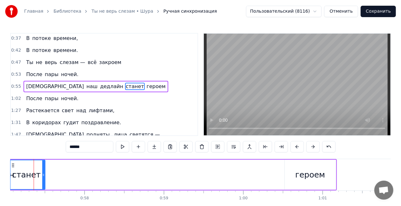
scroll to position [0, 4519]
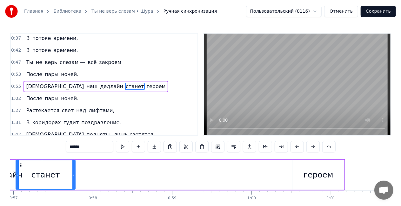
click at [73, 177] on icon at bounding box center [73, 175] width 3 height 5
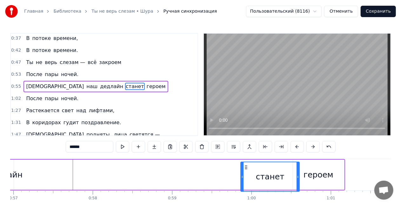
scroll to position [2, 0]
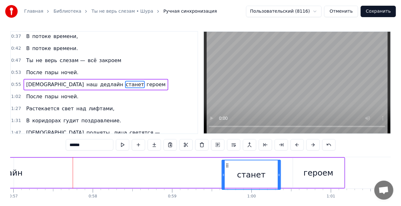
drag, startPoint x: 21, startPoint y: 164, endPoint x: 227, endPoint y: 160, distance: 206.0
click at [227, 160] on div "станет" at bounding box center [250, 175] width 59 height 30
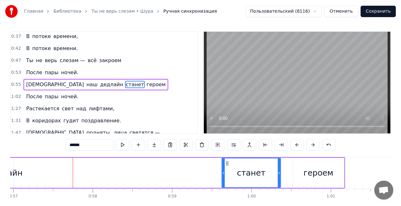
click at [18, 172] on div "дедлайн" at bounding box center [4, 173] width 36 height 12
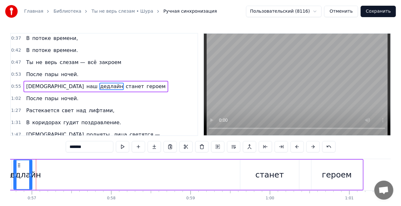
scroll to position [0, 4494]
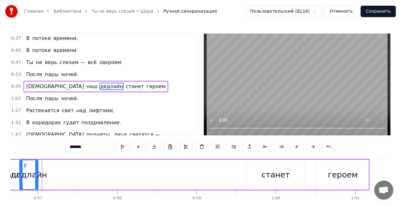
click at [265, 178] on div "станет" at bounding box center [275, 175] width 29 height 12
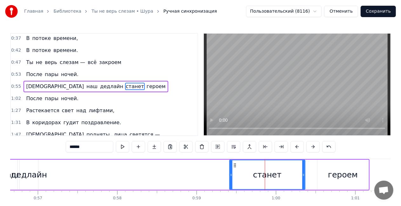
drag, startPoint x: 248, startPoint y: 176, endPoint x: 232, endPoint y: 176, distance: 16.8
click at [232, 176] on icon at bounding box center [231, 175] width 3 height 5
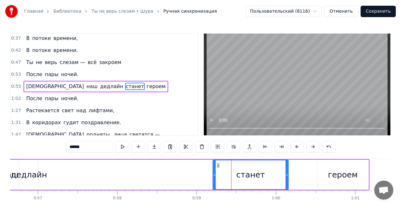
drag, startPoint x: 232, startPoint y: 165, endPoint x: 217, endPoint y: 166, distance: 14.3
click at [215, 163] on icon at bounding box center [217, 165] width 5 height 5
click at [342, 182] on div "героем" at bounding box center [342, 175] width 51 height 30
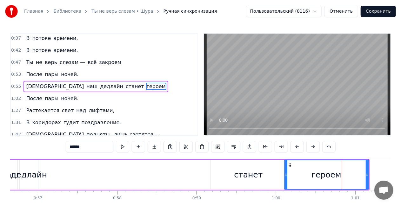
drag, startPoint x: 317, startPoint y: 175, endPoint x: 284, endPoint y: 172, distance: 33.1
click at [285, 172] on div at bounding box center [286, 175] width 3 height 29
click at [38, 172] on div "дедлайн" at bounding box center [29, 175] width 36 height 12
type input "*******"
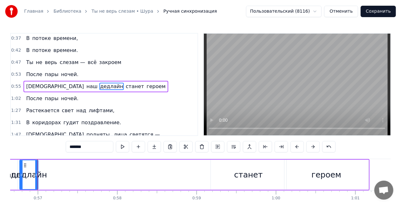
scroll to position [0, 4490]
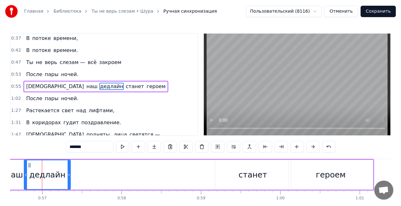
drag, startPoint x: 41, startPoint y: 175, endPoint x: 64, endPoint y: 175, distance: 23.2
click at [68, 174] on icon at bounding box center [69, 175] width 3 height 5
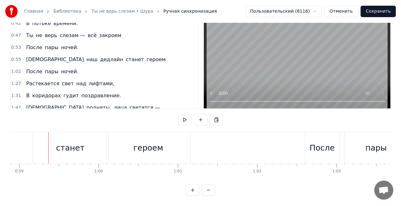
scroll to position [0, 4678]
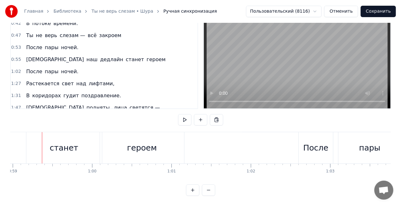
click at [56, 142] on div "станет" at bounding box center [64, 148] width 29 height 12
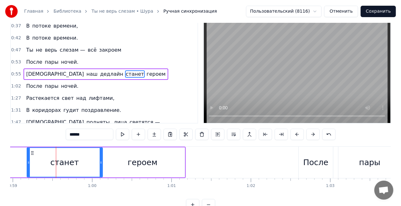
scroll to position [0, 0]
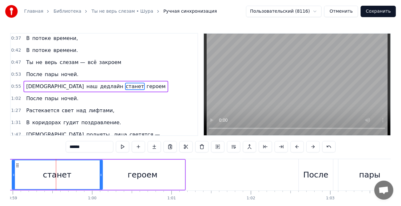
drag, startPoint x: 27, startPoint y: 175, endPoint x: 10, endPoint y: 176, distance: 16.8
click at [9, 175] on div "Главная Библиотека Ты не верь слезам • Шура Ручная синхронизация Пользовательск…" at bounding box center [200, 111] width 401 height 223
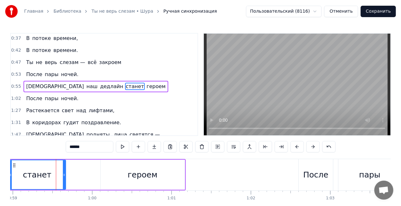
drag, startPoint x: 102, startPoint y: 175, endPoint x: 54, endPoint y: 177, distance: 48.3
click at [66, 177] on div "станет" at bounding box center [37, 175] width 57 height 30
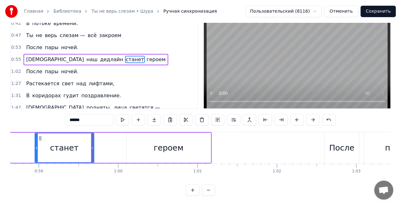
scroll to position [0, 4573]
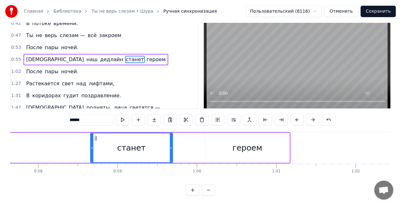
drag, startPoint x: 115, startPoint y: 145, endPoint x: 92, endPoint y: 142, distance: 23.4
click at [92, 146] on icon at bounding box center [92, 148] width 3 height 5
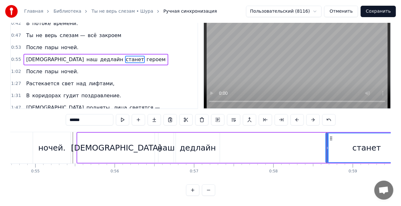
scroll to position [0, 4321]
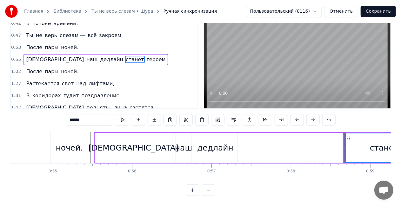
click at [210, 145] on div "дедлайн" at bounding box center [215, 148] width 36 height 12
type input "*******"
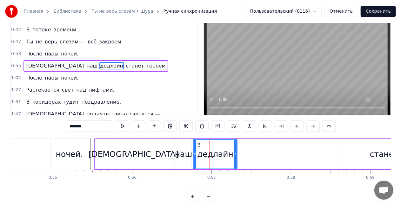
scroll to position [0, 0]
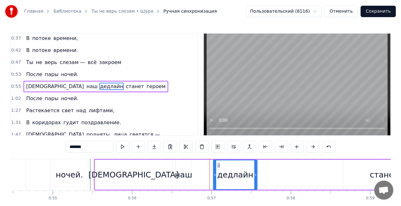
drag, startPoint x: 200, startPoint y: 165, endPoint x: 220, endPoint y: 165, distance: 20.0
click at [220, 165] on icon at bounding box center [218, 165] width 5 height 5
drag, startPoint x: 257, startPoint y: 175, endPoint x: 284, endPoint y: 172, distance: 27.1
click at [280, 172] on div at bounding box center [278, 175] width 3 height 29
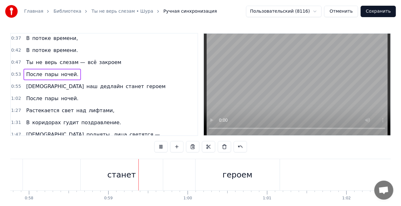
scroll to position [0, 4639]
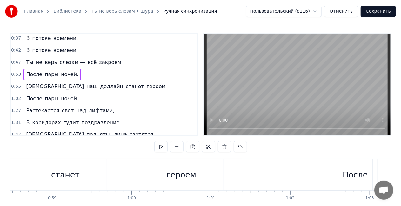
click at [97, 165] on div "станет" at bounding box center [65, 174] width 82 height 31
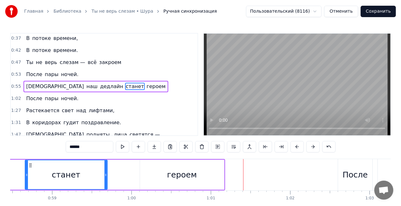
click at [41, 93] on div "После пары ночей." at bounding box center [51, 98] width 57 height 11
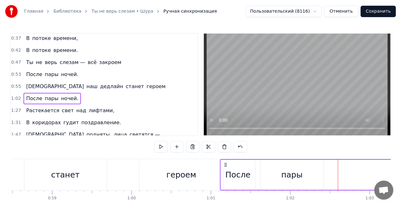
drag, startPoint x: 340, startPoint y: 162, endPoint x: 223, endPoint y: 158, distance: 117.8
click at [223, 158] on div "0:16 Только нам с тобой — неба синего, 0:20 Кода вечного, кофе тёмного. 0:24 Ча…" at bounding box center [200, 128] width 380 height 190
click at [22, 163] on div "Даже наш дедлайн станет героем" at bounding box center [0, 174] width 449 height 31
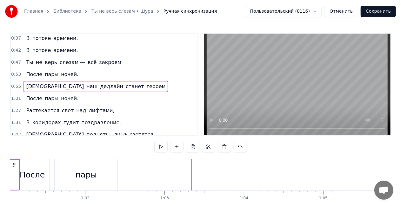
scroll to position [0, 4954]
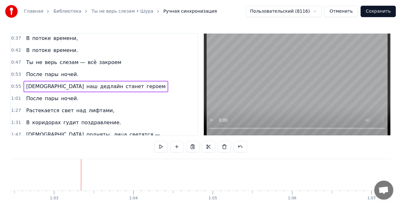
click at [60, 96] on span "ночей." at bounding box center [69, 98] width 19 height 7
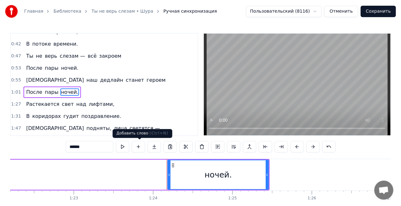
scroll to position [0, 6646]
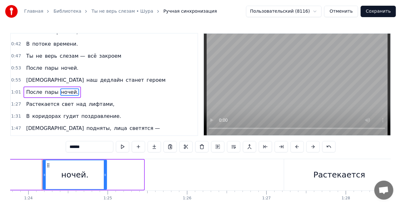
drag, startPoint x: 143, startPoint y: 177, endPoint x: 106, endPoint y: 180, distance: 37.2
click at [106, 180] on div at bounding box center [105, 175] width 3 height 29
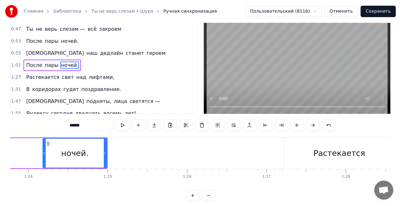
scroll to position [32, 0]
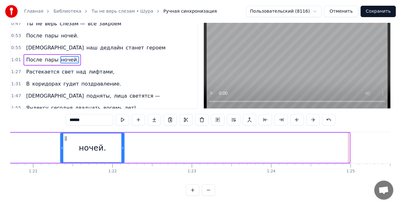
drag, startPoint x: 48, startPoint y: 134, endPoint x: 66, endPoint y: 134, distance: 17.8
click at [66, 136] on icon at bounding box center [65, 138] width 5 height 5
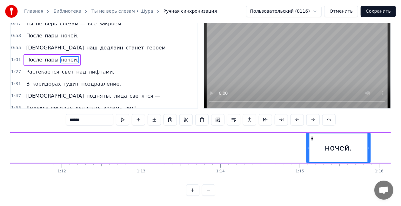
scroll to position [0, 5663]
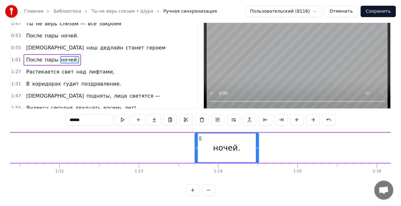
drag, startPoint x: 66, startPoint y: 134, endPoint x: 209, endPoint y: 140, distance: 143.5
click at [209, 140] on div "ночей." at bounding box center [226, 148] width 63 height 29
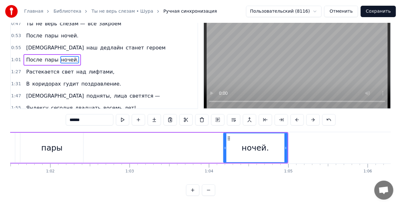
scroll to position [0, 4817]
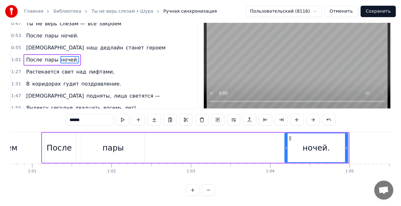
click at [346, 146] on icon at bounding box center [346, 148] width 3 height 5
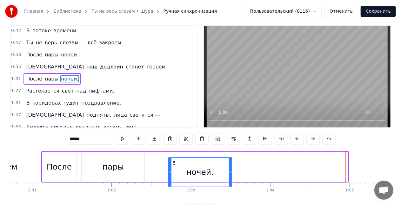
scroll to position [10, 0]
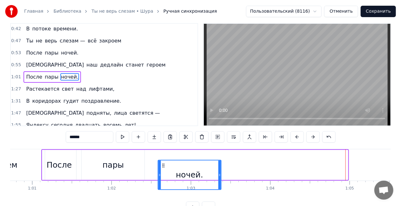
drag, startPoint x: 289, startPoint y: 165, endPoint x: 162, endPoint y: 153, distance: 127.5
click at [162, 153] on div "После пары ночей." at bounding box center [194, 164] width 307 height 31
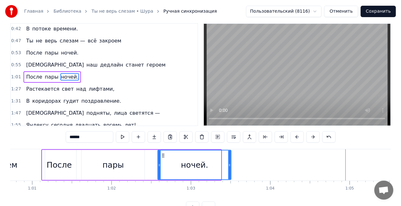
drag, startPoint x: 219, startPoint y: 164, endPoint x: 228, endPoint y: 168, distance: 10.3
click at [229, 167] on icon at bounding box center [229, 165] width 3 height 5
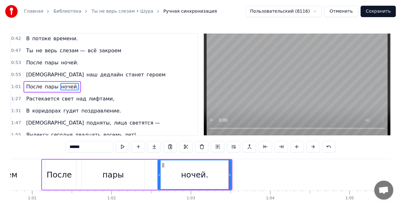
click at [20, 163] on div "героем" at bounding box center [3, 174] width 84 height 31
type input "******"
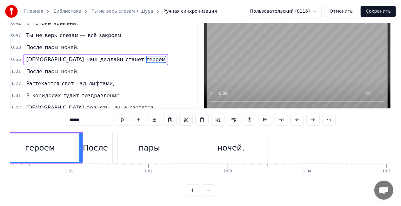
scroll to position [0, 4772]
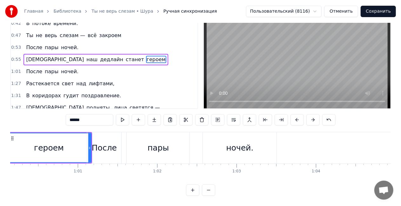
click at [28, 78] on div "Растекается свет над лифтами," at bounding box center [69, 83] width 93 height 11
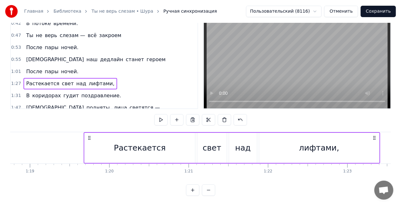
scroll to position [0, 6244]
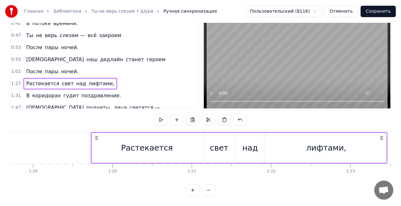
drag, startPoint x: 46, startPoint y: 133, endPoint x: 95, endPoint y: 138, distance: 48.9
click at [95, 138] on div "Растекается свет над лифтами," at bounding box center [239, 147] width 296 height 31
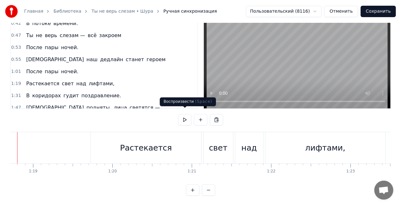
scroll to position [0, 6220]
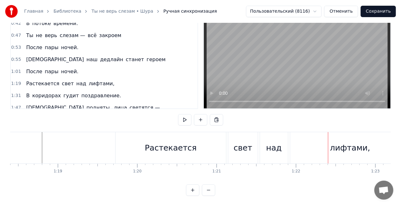
click at [344, 142] on div "лифтами," at bounding box center [350, 148] width 40 height 12
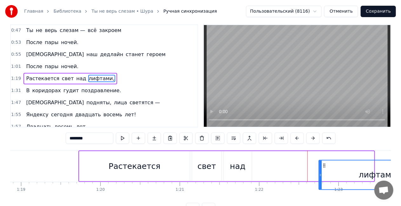
scroll to position [0, 6258]
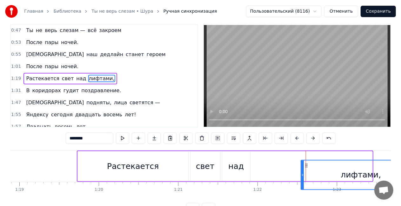
drag, startPoint x: 296, startPoint y: 166, endPoint x: 305, endPoint y: 153, distance: 16.1
click at [305, 153] on div "лифтами," at bounding box center [312, 166] width 121 height 30
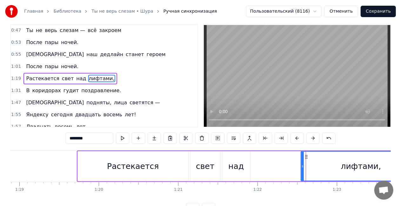
click at [232, 161] on div "над" at bounding box center [236, 167] width 16 height 12
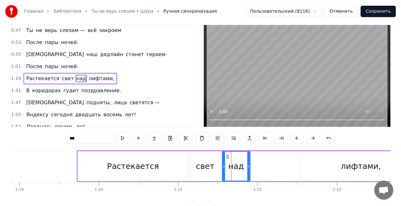
scroll to position [0, 0]
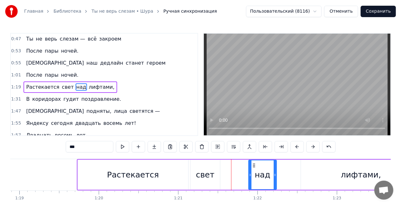
drag, startPoint x: 227, startPoint y: 164, endPoint x: 254, endPoint y: 163, distance: 27.0
click at [254, 163] on icon at bounding box center [253, 165] width 5 height 5
drag, startPoint x: 275, startPoint y: 176, endPoint x: 287, endPoint y: 176, distance: 11.1
click at [287, 176] on icon at bounding box center [286, 175] width 3 height 5
click at [190, 164] on div "свет" at bounding box center [205, 175] width 30 height 30
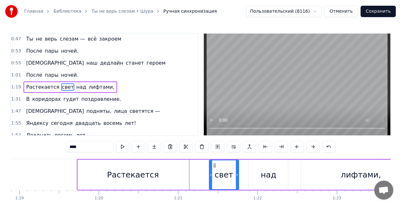
drag, startPoint x: 195, startPoint y: 165, endPoint x: 213, endPoint y: 166, distance: 18.7
click at [213, 166] on icon at bounding box center [214, 165] width 5 height 5
drag, startPoint x: 211, startPoint y: 174, endPoint x: 195, endPoint y: 169, distance: 16.6
click at [195, 169] on div at bounding box center [196, 175] width 3 height 29
click at [271, 172] on div "над" at bounding box center [269, 175] width 16 height 12
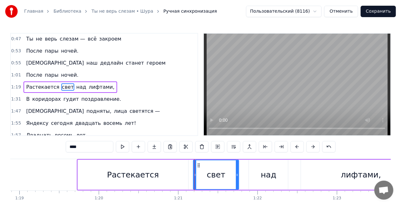
type input "***"
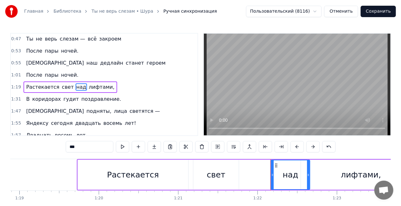
drag, startPoint x: 255, startPoint y: 165, endPoint x: 275, endPoint y: 166, distance: 20.6
click at [275, 166] on icon at bounding box center [276, 165] width 5 height 5
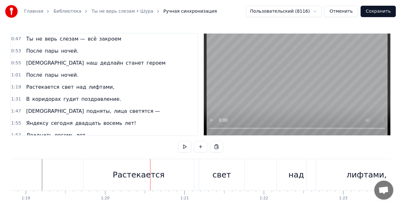
click at [126, 171] on div "Растекается" at bounding box center [139, 175] width 52 height 12
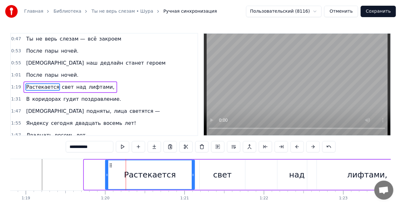
drag, startPoint x: 84, startPoint y: 176, endPoint x: 106, endPoint y: 172, distance: 21.7
click at [106, 172] on div at bounding box center [107, 175] width 3 height 29
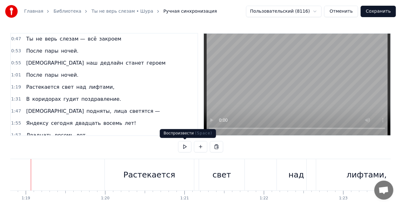
scroll to position [0, 6241]
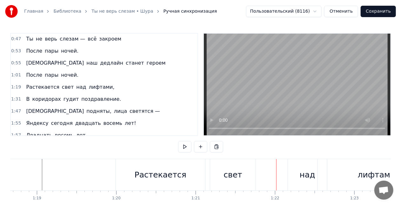
click at [238, 170] on div "свет" at bounding box center [232, 175] width 18 height 12
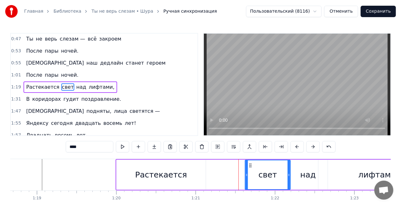
drag, startPoint x: 215, startPoint y: 165, endPoint x: 249, endPoint y: 164, distance: 34.3
click at [249, 164] on icon at bounding box center [250, 165] width 5 height 5
click at [299, 175] on div "над" at bounding box center [307, 175] width 39 height 30
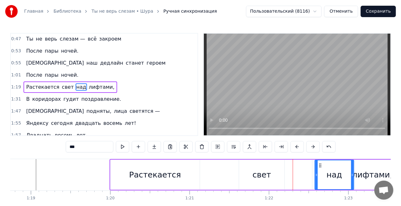
scroll to position [0, 6249]
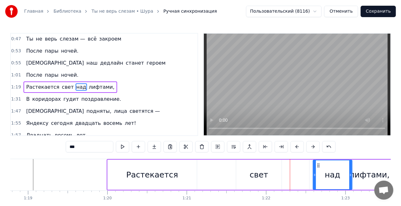
drag, startPoint x: 294, startPoint y: 164, endPoint x: 319, endPoint y: 166, distance: 24.8
click at [133, 171] on div "Растекается" at bounding box center [152, 175] width 52 height 12
type input "**********"
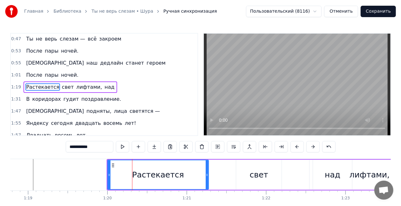
drag, startPoint x: 196, startPoint y: 175, endPoint x: 176, endPoint y: 174, distance: 20.3
click at [208, 175] on icon at bounding box center [207, 175] width 3 height 5
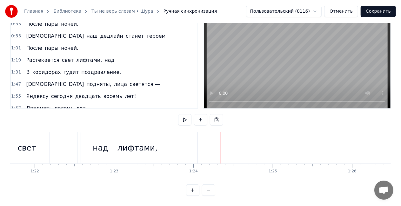
scroll to position [0, 6437]
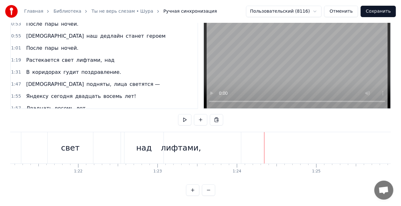
click at [185, 149] on div "лифтами," at bounding box center [181, 148] width 40 height 12
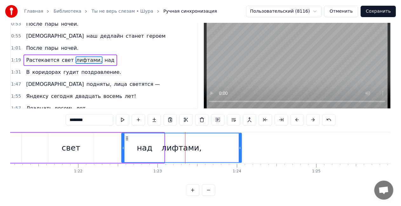
scroll to position [0, 0]
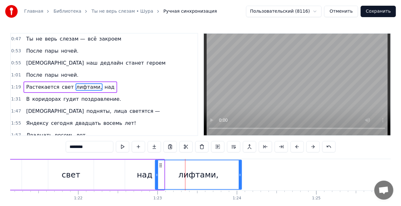
drag, startPoint x: 123, startPoint y: 173, endPoint x: 157, endPoint y: 169, distance: 33.9
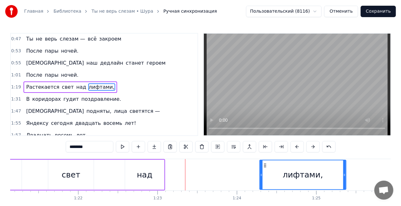
drag, startPoint x: 159, startPoint y: 166, endPoint x: 264, endPoint y: 158, distance: 105.3
click at [264, 158] on div "0:16 Только нам с тобой — неба синего, 0:20 Кода вечного, кофе тёмного. 0:24 Ча…" at bounding box center [200, 128] width 380 height 190
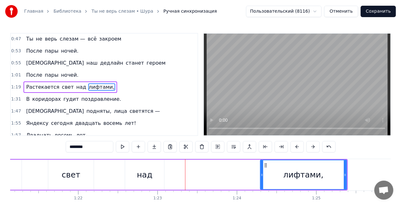
click at [140, 173] on div "над" at bounding box center [145, 175] width 16 height 12
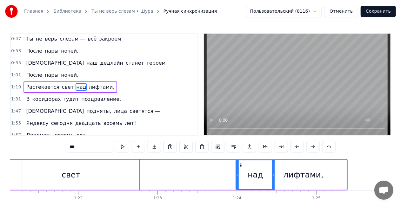
drag, startPoint x: 129, startPoint y: 165, endPoint x: 240, endPoint y: 161, distance: 111.1
click at [240, 161] on div "над" at bounding box center [255, 175] width 38 height 29
drag, startPoint x: 237, startPoint y: 178, endPoint x: 227, endPoint y: 178, distance: 10.5
click at [227, 178] on div at bounding box center [227, 175] width 3 height 29
click at [78, 175] on div "свет" at bounding box center [71, 175] width 18 height 12
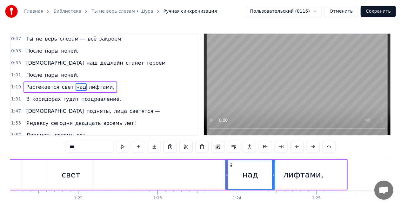
type input "****"
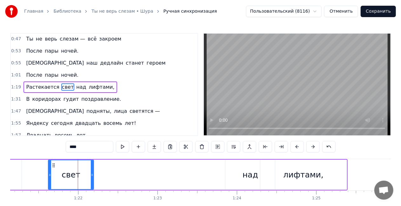
click at [47, 176] on div "Растекается свет над лифтами," at bounding box center [133, 174] width 429 height 31
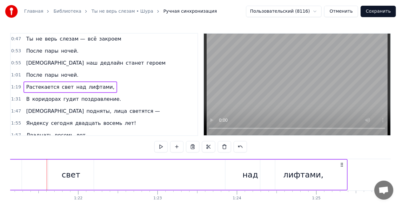
click at [49, 176] on div "свет" at bounding box center [70, 175] width 45 height 30
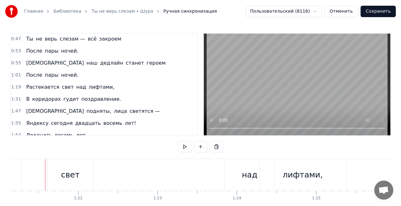
click at [51, 176] on div "свет" at bounding box center [70, 174] width 45 height 31
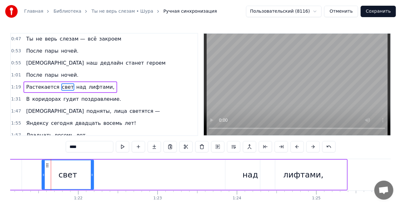
drag, startPoint x: 50, startPoint y: 176, endPoint x: 40, endPoint y: 175, distance: 9.5
click at [42, 173] on icon at bounding box center [43, 175] width 3 height 5
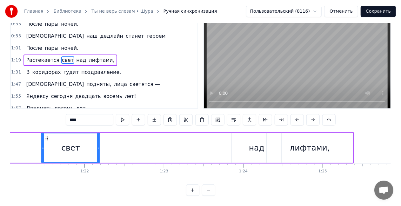
scroll to position [0, 6117]
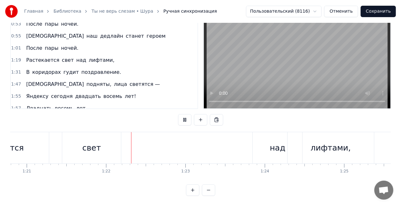
scroll to position [0, 6450]
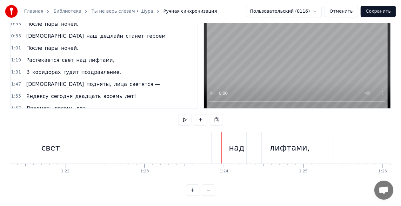
click at [228, 148] on div "над" at bounding box center [237, 147] width 50 height 31
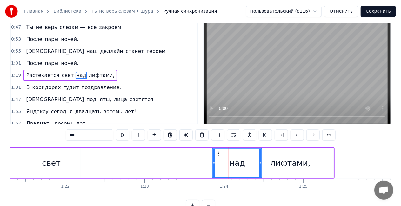
scroll to position [0, 0]
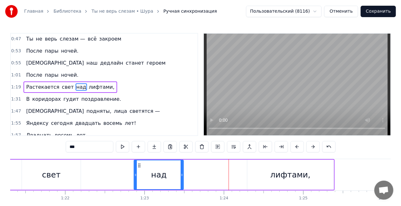
drag, startPoint x: 217, startPoint y: 164, endPoint x: 139, endPoint y: 168, distance: 78.8
click at [139, 162] on div "над" at bounding box center [159, 175] width 49 height 29
drag, startPoint x: 135, startPoint y: 174, endPoint x: 118, endPoint y: 174, distance: 16.5
click at [118, 174] on circle at bounding box center [118, 174] width 0 height 0
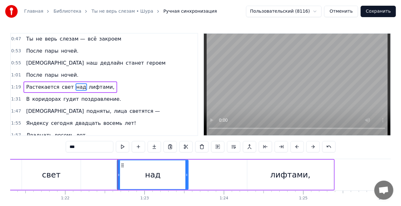
drag, startPoint x: 181, startPoint y: 176, endPoint x: 186, endPoint y: 176, distance: 5.1
click at [186, 176] on icon at bounding box center [186, 175] width 3 height 5
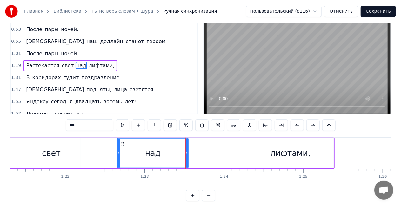
scroll to position [32, 0]
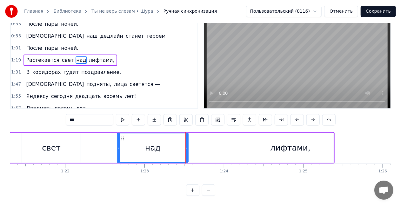
click at [307, 142] on div "лифтами," at bounding box center [290, 148] width 86 height 30
type input "********"
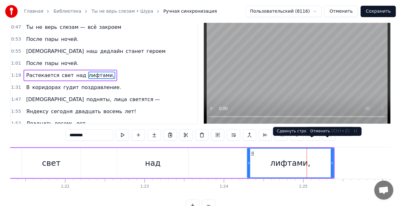
scroll to position [0, 0]
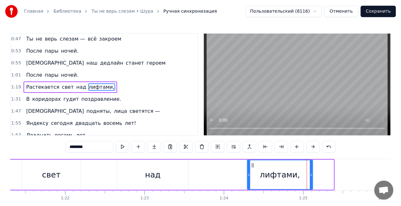
drag, startPoint x: 333, startPoint y: 174, endPoint x: 311, endPoint y: 174, distance: 21.9
click at [311, 174] on icon at bounding box center [311, 175] width 3 height 5
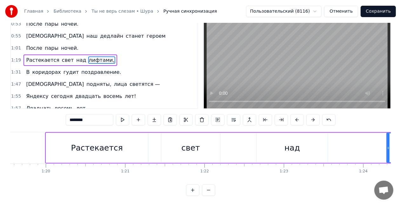
scroll to position [0, 6067]
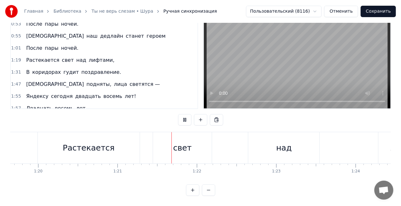
scroll to position [0, 6404]
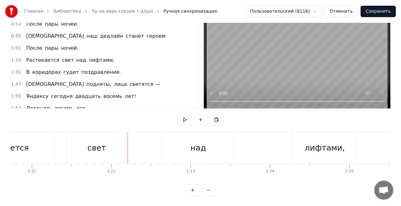
click at [96, 157] on div "свет" at bounding box center [96, 147] width 59 height 31
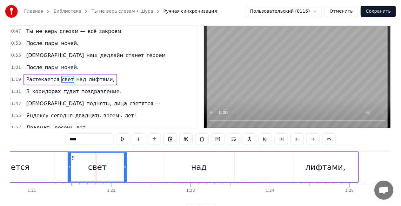
scroll to position [0, 0]
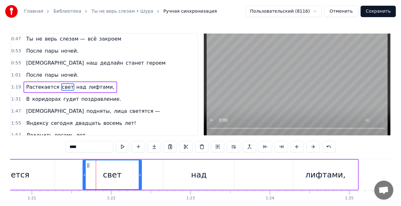
drag, startPoint x: 73, startPoint y: 167, endPoint x: 88, endPoint y: 166, distance: 15.2
click at [88, 166] on icon at bounding box center [88, 165] width 5 height 5
drag, startPoint x: 89, startPoint y: 166, endPoint x: 92, endPoint y: 166, distance: 3.8
click at [92, 166] on icon at bounding box center [91, 165] width 5 height 5
click at [56, 166] on div "Растекается свет над лифтами," at bounding box center [155, 174] width 407 height 31
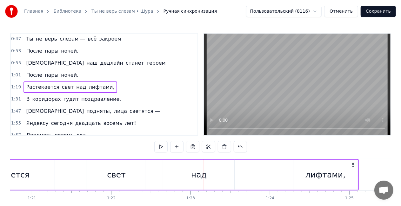
click at [200, 180] on div "над" at bounding box center [199, 175] width 16 height 12
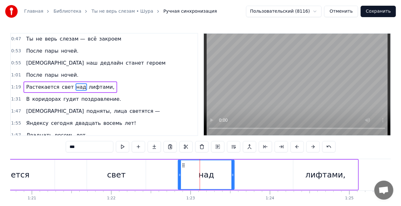
drag, startPoint x: 165, startPoint y: 174, endPoint x: 180, endPoint y: 174, distance: 14.3
click at [180, 174] on icon at bounding box center [179, 175] width 3 height 5
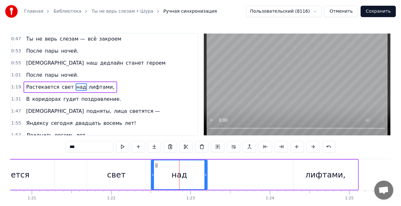
drag, startPoint x: 183, startPoint y: 165, endPoint x: 157, endPoint y: 164, distance: 26.7
click at [157, 164] on icon at bounding box center [156, 165] width 5 height 5
click at [340, 174] on div "лифтами," at bounding box center [325, 175] width 40 height 12
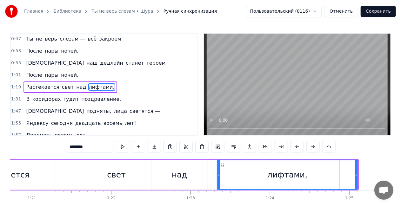
drag, startPoint x: 293, startPoint y: 175, endPoint x: 217, endPoint y: 173, distance: 76.2
click at [217, 173] on icon at bounding box center [218, 175] width 3 height 5
click at [33, 165] on div "Растекается" at bounding box center [4, 175] width 102 height 30
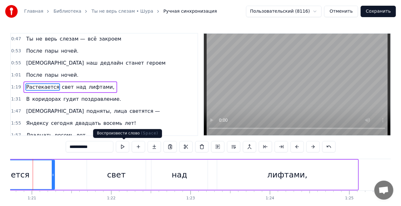
scroll to position [0, 6395]
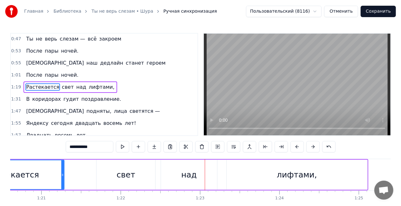
click at [113, 173] on div "свет" at bounding box center [125, 175] width 59 height 30
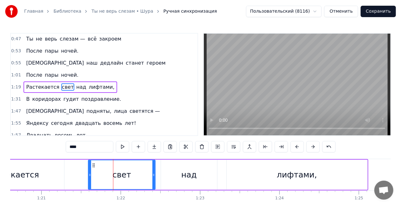
drag, startPoint x: 98, startPoint y: 175, endPoint x: 89, endPoint y: 172, distance: 8.6
click at [89, 172] on div at bounding box center [90, 175] width 3 height 29
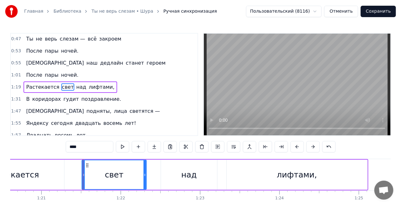
drag, startPoint x: 154, startPoint y: 175, endPoint x: 138, endPoint y: 173, distance: 16.0
click at [143, 173] on icon at bounding box center [144, 175] width 3 height 5
click at [177, 176] on div "над" at bounding box center [189, 175] width 56 height 30
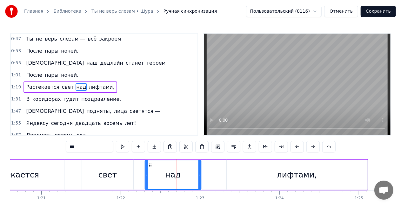
drag, startPoint x: 165, startPoint y: 164, endPoint x: 146, endPoint y: 163, distance: 19.4
click at [148, 163] on icon at bounding box center [150, 165] width 5 height 5
click at [308, 178] on div "лифтами," at bounding box center [297, 175] width 40 height 12
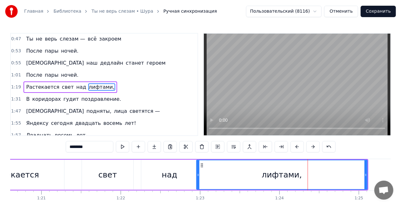
drag, startPoint x: 219, startPoint y: 175, endPoint x: 199, endPoint y: 174, distance: 20.3
click at [199, 174] on icon at bounding box center [198, 175] width 3 height 5
click at [31, 164] on div "Растекается" at bounding box center [13, 175] width 102 height 30
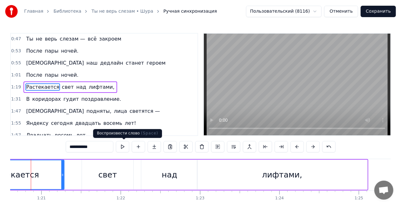
scroll to position [0, 6383]
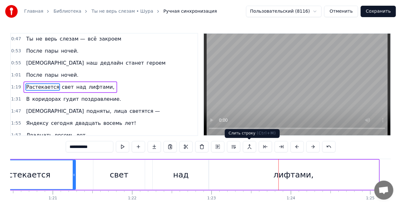
click at [285, 169] on div "лифтами," at bounding box center [294, 175] width 40 height 12
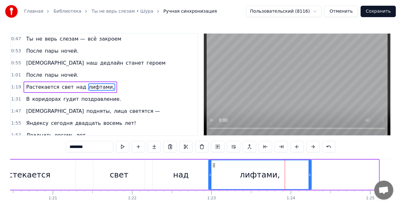
drag, startPoint x: 378, startPoint y: 176, endPoint x: 310, endPoint y: 177, distance: 67.3
click at [310, 177] on icon at bounding box center [309, 175] width 3 height 5
click at [176, 174] on div "над" at bounding box center [181, 175] width 16 height 12
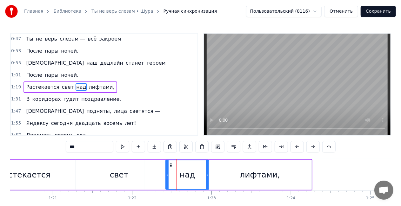
drag, startPoint x: 154, startPoint y: 174, endPoint x: 167, endPoint y: 173, distance: 12.4
click at [167, 173] on icon at bounding box center [167, 175] width 3 height 5
click at [55, 168] on div "Растекается" at bounding box center [25, 175] width 102 height 30
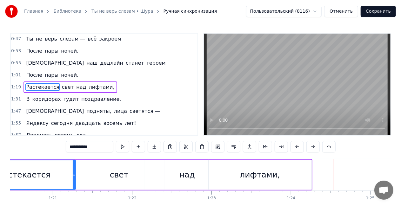
click at [279, 175] on div "лифтами," at bounding box center [259, 175] width 103 height 30
type input "********"
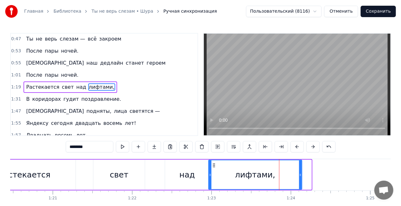
drag, startPoint x: 309, startPoint y: 174, endPoint x: 286, endPoint y: 172, distance: 23.2
click at [300, 173] on icon at bounding box center [300, 175] width 3 height 5
click at [27, 94] on div "В коридорах гудит поздравление." at bounding box center [73, 99] width 100 height 11
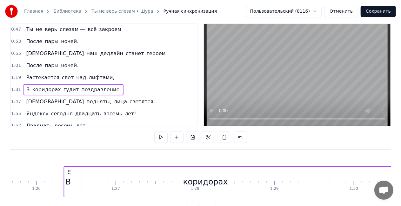
scroll to position [18, 0]
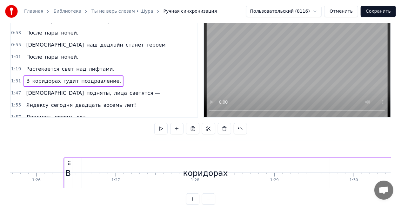
drag, startPoint x: 46, startPoint y: 163, endPoint x: 68, endPoint y: 171, distance: 23.0
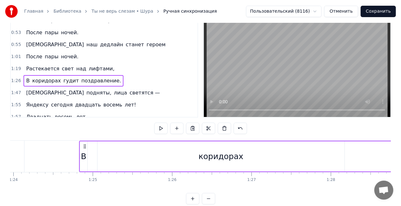
scroll to position [0, 6659]
drag, startPoint x: 69, startPoint y: 146, endPoint x: 97, endPoint y: 151, distance: 28.8
click at [100, 159] on div "В" at bounding box center [96, 157] width 8 height 30
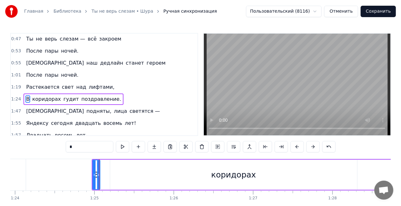
scroll to position [97, 0]
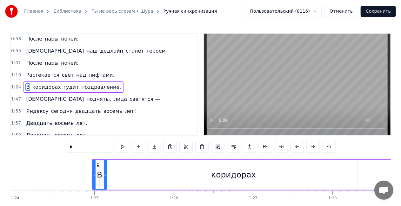
drag, startPoint x: 98, startPoint y: 173, endPoint x: 107, endPoint y: 173, distance: 8.6
click at [106, 173] on icon at bounding box center [105, 175] width 3 height 5
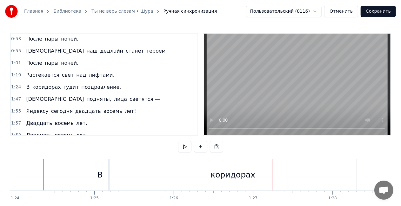
click at [228, 185] on div "коридорах" at bounding box center [232, 174] width 247 height 31
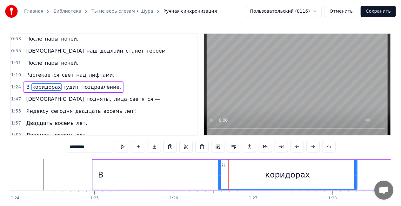
drag, startPoint x: 111, startPoint y: 176, endPoint x: 221, endPoint y: 172, distance: 109.5
click at [221, 173] on icon at bounding box center [219, 175] width 3 height 5
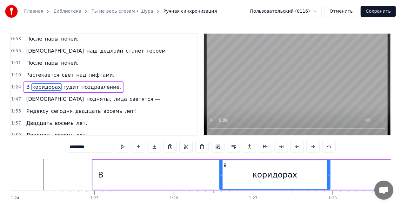
drag, startPoint x: 354, startPoint y: 176, endPoint x: 257, endPoint y: 168, distance: 97.8
click at [327, 176] on icon at bounding box center [328, 175] width 3 height 5
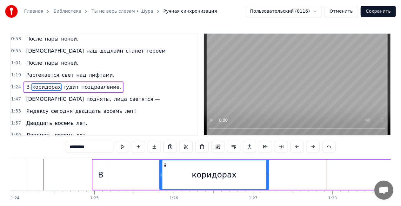
drag, startPoint x: 223, startPoint y: 166, endPoint x: 162, endPoint y: 164, distance: 61.0
click at [162, 164] on icon at bounding box center [164, 165] width 5 height 5
click at [65, 83] on span "гудит" at bounding box center [71, 86] width 17 height 7
type input "*****"
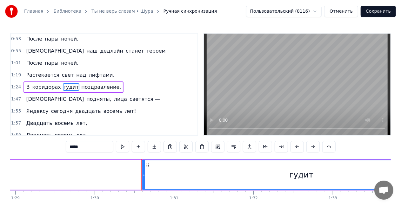
scroll to position [0, 7154]
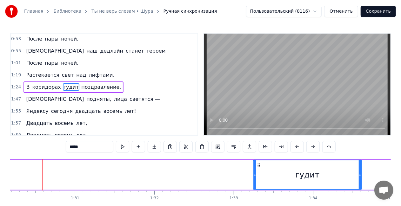
drag, startPoint x: 43, startPoint y: 174, endPoint x: 253, endPoint y: 169, distance: 210.1
click at [254, 169] on div at bounding box center [255, 175] width 3 height 29
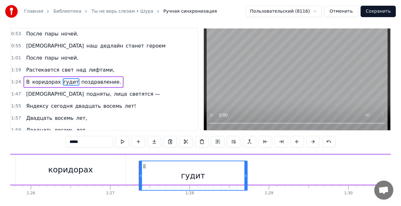
scroll to position [7, 0]
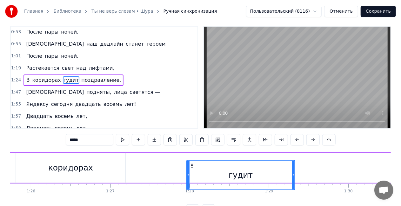
drag, startPoint x: 256, startPoint y: 165, endPoint x: 194, endPoint y: 154, distance: 63.5
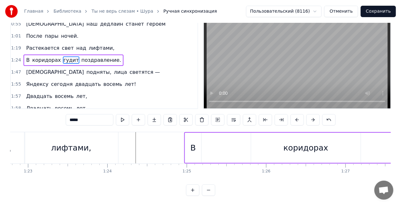
scroll to position [0, 6558]
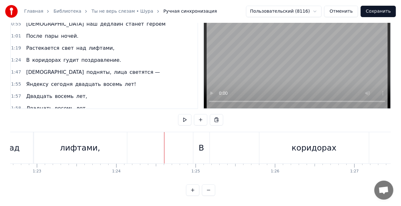
click at [40, 132] on div "лифтами," at bounding box center [80, 147] width 94 height 31
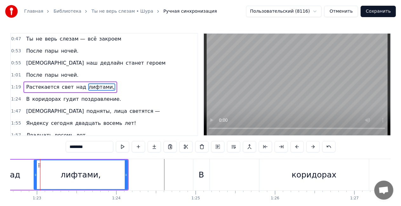
scroll to position [0, 6556]
click at [306, 182] on div "коридорах" at bounding box center [315, 174] width 109 height 31
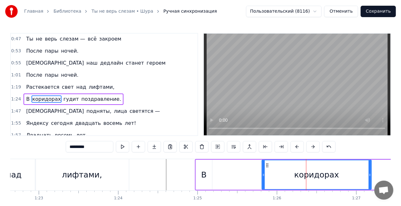
scroll to position [97, 0]
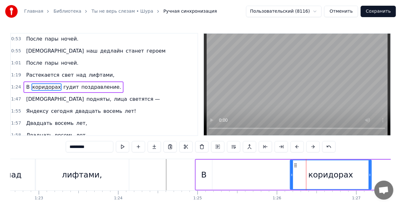
drag, startPoint x: 264, startPoint y: 176, endPoint x: 294, endPoint y: 176, distance: 30.5
click at [293, 176] on icon at bounding box center [291, 175] width 3 height 5
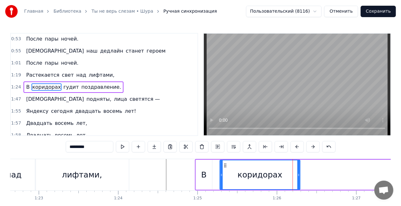
drag, startPoint x: 296, startPoint y: 166, endPoint x: 225, endPoint y: 162, distance: 71.2
click at [225, 162] on div "коридорах" at bounding box center [260, 175] width 80 height 29
click at [206, 168] on div "В" at bounding box center [204, 175] width 16 height 30
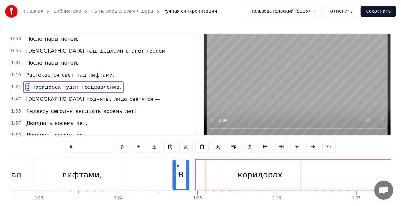
drag, startPoint x: 201, startPoint y: 166, endPoint x: 178, endPoint y: 162, distance: 23.3
click at [178, 162] on div "В" at bounding box center [181, 175] width 16 height 29
click at [25, 162] on div "над" at bounding box center [14, 174] width 44 height 31
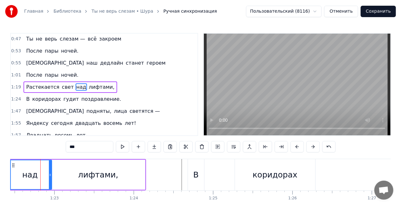
scroll to position [0, 6539]
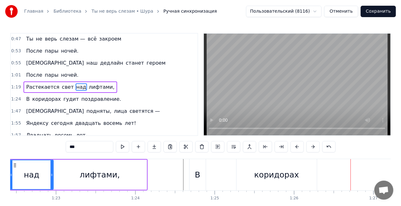
click at [251, 175] on div "коридорах" at bounding box center [276, 174] width 80 height 31
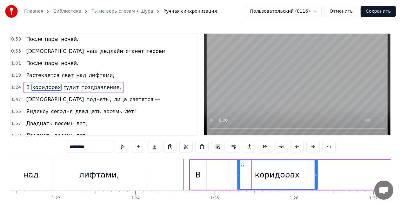
scroll to position [97, 0]
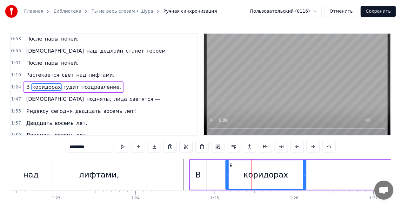
drag, startPoint x: 241, startPoint y: 165, endPoint x: 230, endPoint y: 164, distance: 11.2
click at [230, 164] on icon at bounding box center [230, 165] width 5 height 5
click at [67, 86] on span "гудит" at bounding box center [71, 86] width 17 height 7
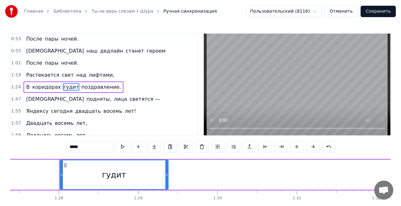
scroll to position [0, 6949]
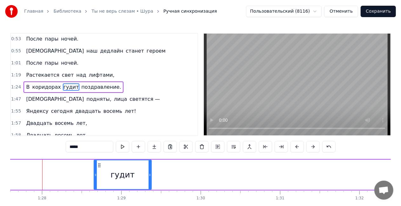
drag, startPoint x: 44, startPoint y: 176, endPoint x: 95, endPoint y: 171, distance: 50.3
click at [95, 171] on div at bounding box center [95, 175] width 3 height 29
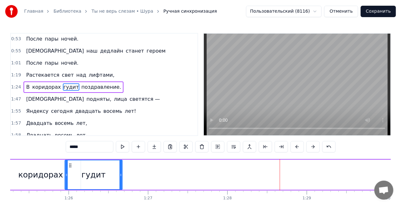
scroll to position [0, 6749]
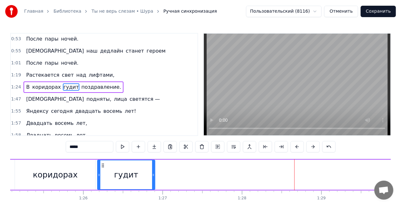
drag, startPoint x: 98, startPoint y: 164, endPoint x: 102, endPoint y: 163, distance: 3.2
click at [102, 163] on icon at bounding box center [102, 165] width 5 height 5
click at [81, 86] on span "поздравление." at bounding box center [101, 86] width 41 height 7
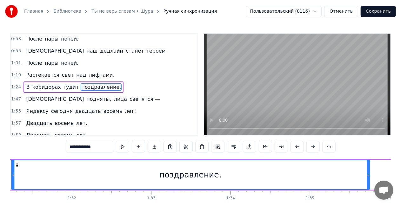
scroll to position [0, 7216]
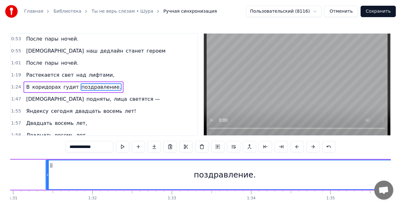
click at [51, 167] on icon at bounding box center [51, 165] width 5 height 5
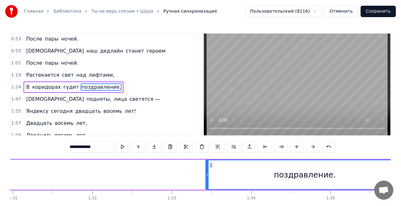
drag, startPoint x: 47, startPoint y: 176, endPoint x: 212, endPoint y: 172, distance: 165.1
click at [208, 175] on icon at bounding box center [207, 175] width 3 height 5
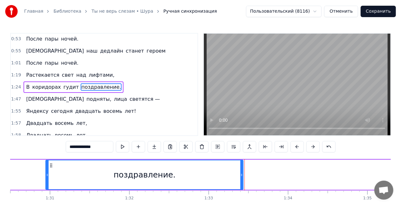
drag, startPoint x: 210, startPoint y: 164, endPoint x: 45, endPoint y: 155, distance: 165.2
click at [45, 155] on div "0:16 Только нам с тобой — неба синего, 0:20 Кода вечного, кофе тёмного. 0:24 Ча…" at bounding box center [200, 128] width 380 height 190
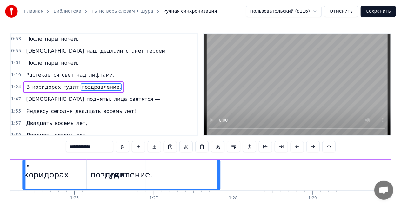
scroll to position [0, 6748]
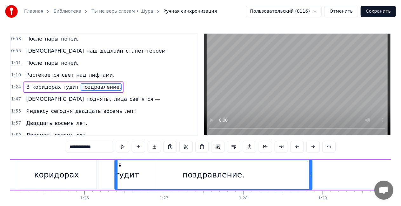
drag, startPoint x: 46, startPoint y: 164, endPoint x: 120, endPoint y: 161, distance: 74.3
click at [120, 161] on div "поздравление." at bounding box center [213, 175] width 197 height 29
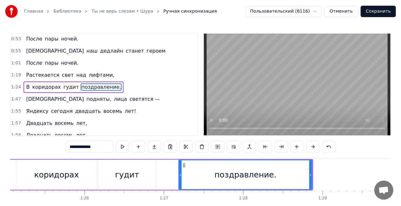
drag, startPoint x: 116, startPoint y: 177, endPoint x: 180, endPoint y: 174, distance: 64.1
click at [180, 174] on icon at bounding box center [180, 175] width 3 height 5
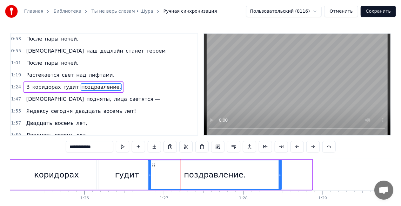
drag, startPoint x: 182, startPoint y: 165, endPoint x: 152, endPoint y: 159, distance: 31.1
click at [152, 159] on div "В коридорах гудит поздравление." at bounding box center [147, 174] width 334 height 31
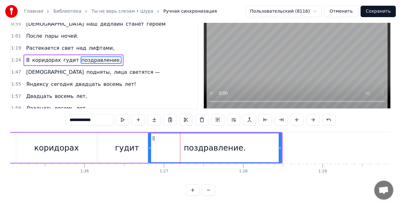
scroll to position [0, 6487]
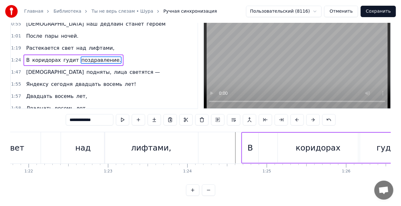
click at [178, 133] on div "лифтами," at bounding box center [151, 147] width 94 height 31
type input "********"
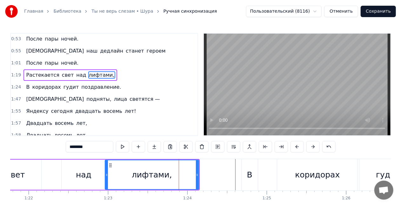
scroll to position [85, 0]
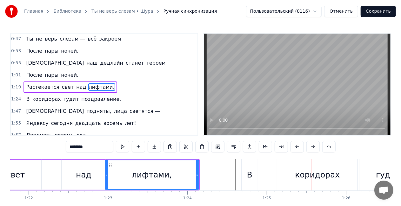
click at [275, 170] on div "В коридорах гудит поздравление." at bounding box center [392, 174] width 303 height 31
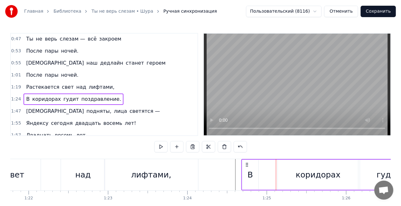
click at [107, 162] on div "лифтами," at bounding box center [151, 174] width 94 height 31
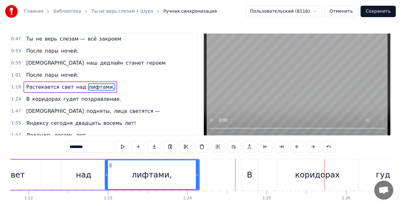
click at [246, 180] on div "В" at bounding box center [249, 174] width 16 height 31
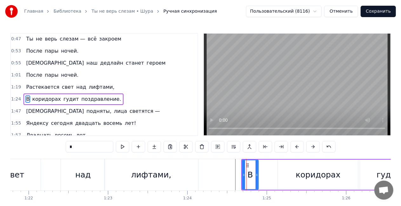
scroll to position [97, 0]
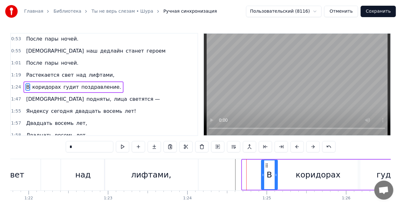
drag, startPoint x: 246, startPoint y: 166, endPoint x: 265, endPoint y: 163, distance: 19.2
click at [265, 163] on icon at bounding box center [266, 165] width 5 height 5
click at [89, 163] on div "над" at bounding box center [83, 174] width 44 height 31
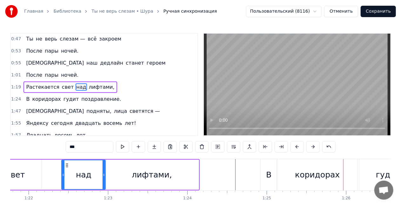
drag, startPoint x: 165, startPoint y: 178, endPoint x: 170, endPoint y: 175, distance: 5.9
click at [166, 178] on div "лифтами," at bounding box center [152, 175] width 40 height 12
type input "********"
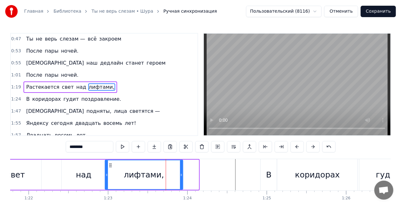
drag, startPoint x: 197, startPoint y: 173, endPoint x: 182, endPoint y: 166, distance: 17.1
click at [182, 166] on div at bounding box center [181, 175] width 3 height 29
drag, startPoint x: 182, startPoint y: 175, endPoint x: 176, endPoint y: 179, distance: 7.0
click at [176, 179] on div at bounding box center [175, 175] width 3 height 29
click at [43, 172] on div "Растекается свет над лифтами," at bounding box center [23, 174] width 309 height 31
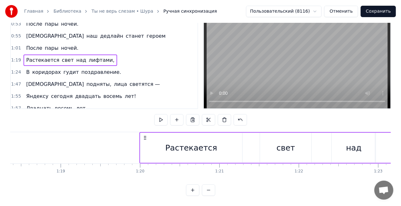
scroll to position [0, 6034]
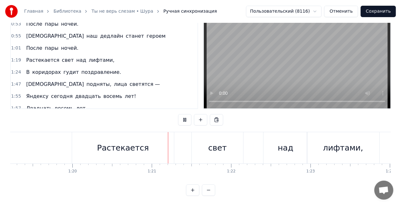
scroll to position [0, 6368]
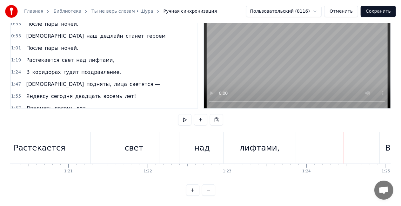
click at [27, 67] on div "В коридорах гудит поздравление." at bounding box center [73, 72] width 100 height 11
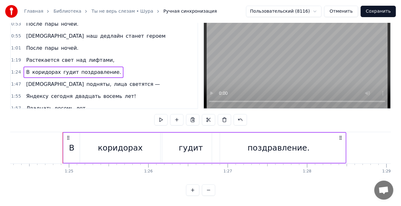
scroll to position [0, 6705]
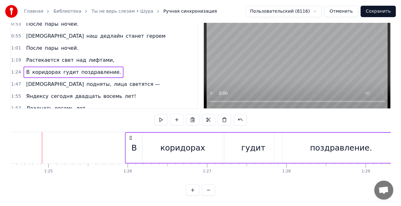
drag, startPoint x: 49, startPoint y: 131, endPoint x: 131, endPoint y: 126, distance: 82.3
click at [131, 126] on div "0:16 Только нам с тобой — неба синего, 0:20 Кода вечного, кофе тёмного. 0:24 Ча…" at bounding box center [200, 101] width 380 height 190
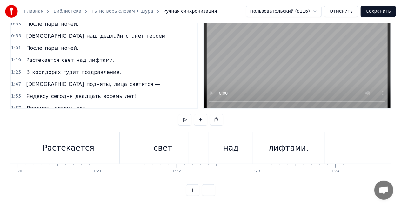
scroll to position [0, 6322]
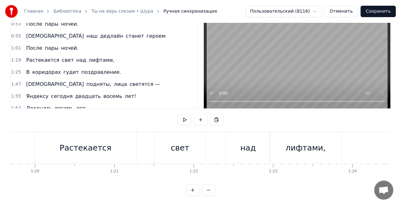
click at [143, 132] on div "Растекается свет над лифтами," at bounding box center [188, 147] width 309 height 31
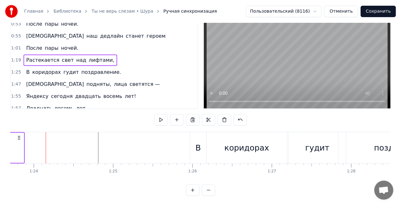
scroll to position [0, 6644]
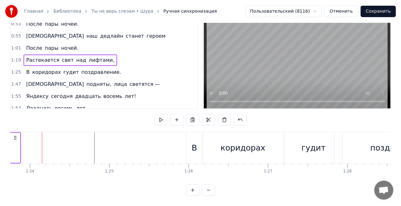
click at [195, 135] on div "В" at bounding box center [194, 147] width 16 height 31
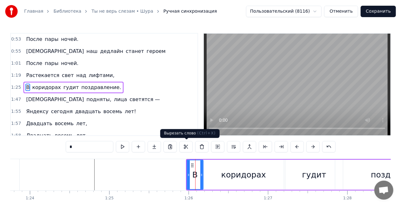
scroll to position [97, 0]
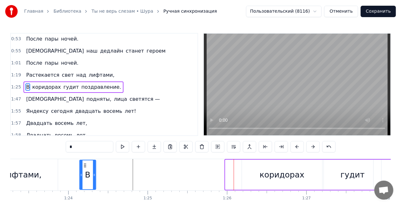
drag, startPoint x: 192, startPoint y: 165, endPoint x: 65, endPoint y: 155, distance: 126.7
click at [65, 155] on div "0:16 Только нам с тобой — неба синего, 0:20 Кода вечного, кофе тёмного. 0:24 Ча…" at bounding box center [200, 128] width 380 height 190
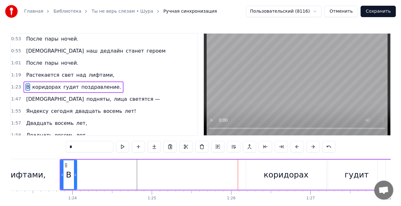
scroll to position [0, 0]
click at [18, 162] on div "лифтами," at bounding box center [26, 174] width 72 height 31
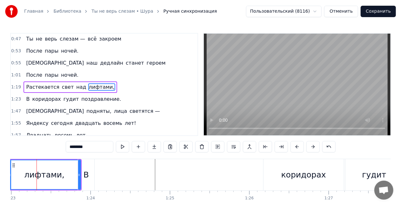
scroll to position [0, 6578]
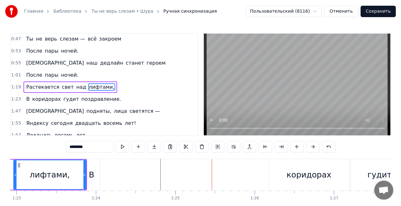
click at [311, 175] on div "коридорах" at bounding box center [309, 175] width 45 height 12
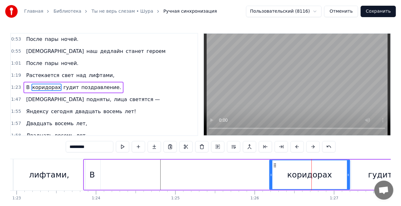
scroll to position [97, 0]
click at [91, 171] on div "В" at bounding box center [91, 175] width 5 height 12
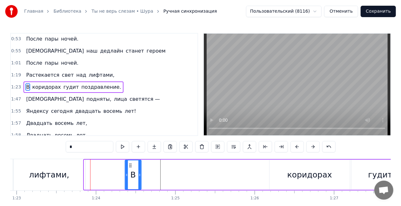
drag, startPoint x: 89, startPoint y: 165, endPoint x: 129, endPoint y: 160, distance: 41.2
click at [129, 160] on div "В" at bounding box center [133, 175] width 17 height 30
click at [29, 163] on div "лифтами," at bounding box center [49, 174] width 72 height 31
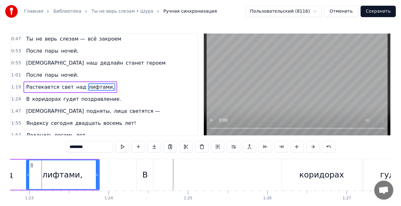
scroll to position [0, 6565]
click at [350, 177] on div "коридорах" at bounding box center [322, 174] width 80 height 31
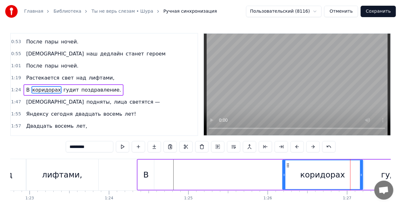
scroll to position [97, 0]
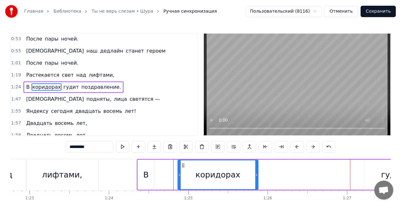
drag, startPoint x: 286, startPoint y: 166, endPoint x: 182, endPoint y: 162, distance: 104.5
click at [182, 162] on div "коридорах" at bounding box center [218, 175] width 80 height 29
click at [382, 171] on div "гудит" at bounding box center [392, 175] width 57 height 30
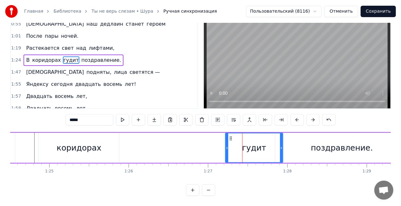
scroll to position [0, 6678]
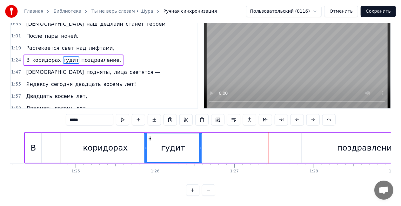
drag, startPoint x: 256, startPoint y: 133, endPoint x: 149, endPoint y: 135, distance: 107.6
click at [149, 136] on icon at bounding box center [149, 138] width 5 height 5
click at [353, 144] on div "поздравление." at bounding box center [368, 148] width 62 height 12
type input "**********"
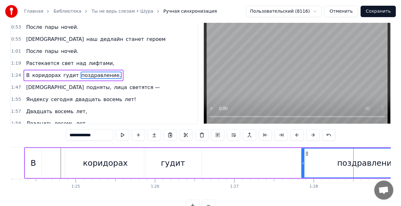
scroll to position [0, 0]
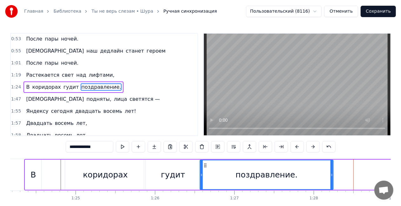
drag, startPoint x: 305, startPoint y: 166, endPoint x: 203, endPoint y: 161, distance: 102.0
click at [203, 161] on div "поздравление." at bounding box center [266, 175] width 133 height 29
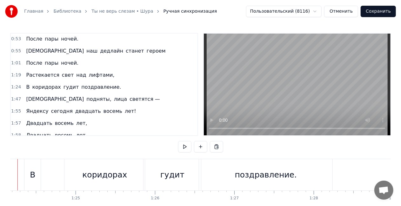
scroll to position [0, 6653]
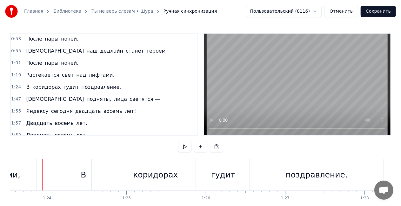
click at [16, 163] on div "лифтами," at bounding box center [0, 174] width 72 height 31
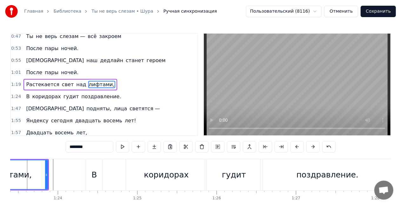
scroll to position [0, 6601]
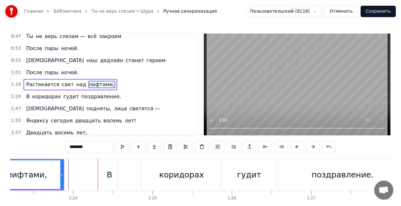
click at [103, 174] on div "В" at bounding box center [109, 174] width 16 height 31
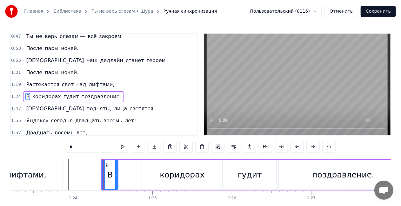
scroll to position [97, 0]
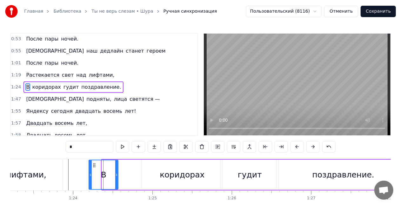
drag, startPoint x: 103, startPoint y: 171, endPoint x: 90, endPoint y: 170, distance: 13.0
click at [90, 170] on div at bounding box center [90, 175] width 3 height 29
click at [58, 168] on div "лифтами," at bounding box center [26, 174] width 72 height 31
type input "********"
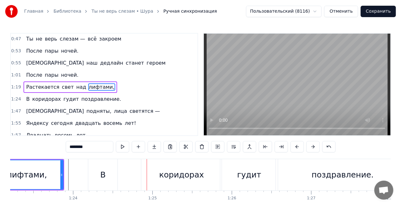
click at [62, 177] on div "лифтами," at bounding box center [26, 175] width 73 height 30
drag, startPoint x: 60, startPoint y: 176, endPoint x: 48, endPoint y: 176, distance: 12.1
click at [48, 176] on icon at bounding box center [48, 175] width 3 height 5
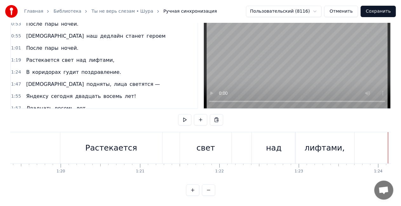
scroll to position [0, 6279]
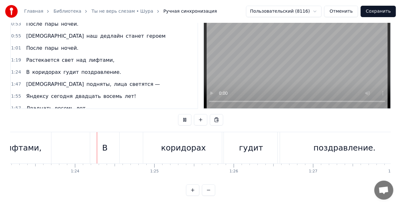
scroll to position [0, 6603]
click at [29, 67] on div "В коридорах гудит поздравление." at bounding box center [73, 72] width 100 height 11
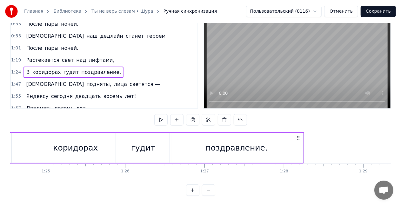
scroll to position [0, 6760]
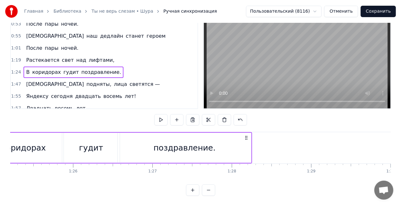
click at [32, 69] on span "коридорах" at bounding box center [46, 72] width 30 height 7
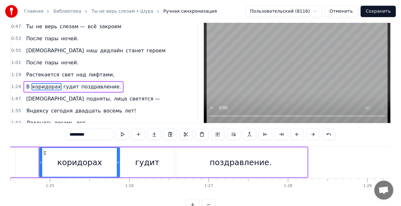
scroll to position [0, 6700]
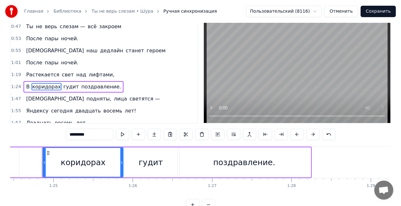
click at [27, 83] on span "В" at bounding box center [27, 86] width 5 height 7
type input "*"
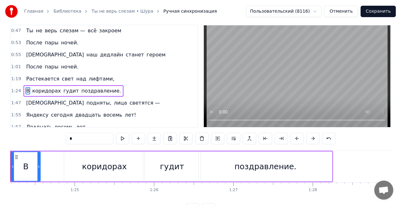
scroll to position [0, 6647]
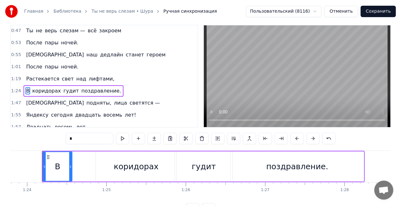
click at [28, 87] on span "В" at bounding box center [27, 91] width 5 height 8
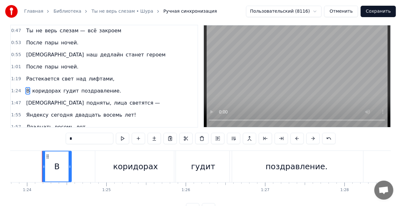
click at [28, 87] on span "В" at bounding box center [27, 91] width 5 height 8
drag, startPoint x: 43, startPoint y: 165, endPoint x: 52, endPoint y: 167, distance: 9.1
click at [52, 167] on icon at bounding box center [52, 166] width 3 height 5
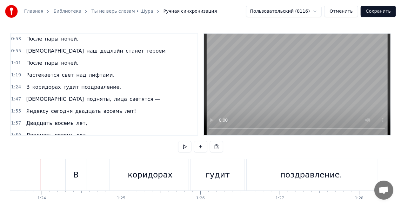
scroll to position [0, 6631]
click at [41, 82] on div "В коридорах гудит поздравление." at bounding box center [73, 87] width 100 height 11
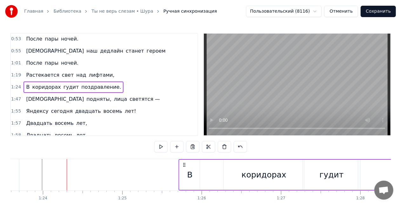
drag, startPoint x: 72, startPoint y: 164, endPoint x: 183, endPoint y: 154, distance: 112.2
click at [183, 154] on div "0:16 Только нам с тобой — неба синего, 0:20 Кода вечного, кофе тёмного. 0:24 Ча…" at bounding box center [200, 128] width 380 height 190
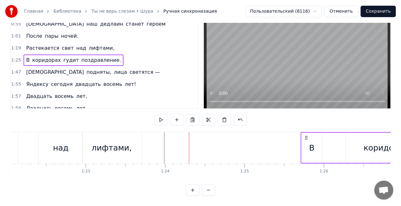
scroll to position [0, 6448]
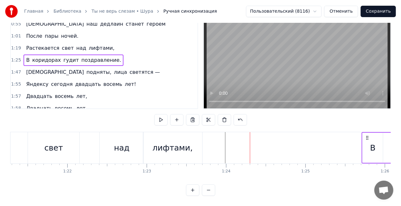
click at [77, 132] on div "свет" at bounding box center [53, 147] width 51 height 31
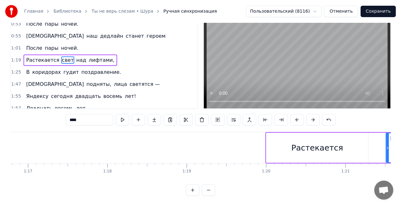
scroll to position [0, 5847]
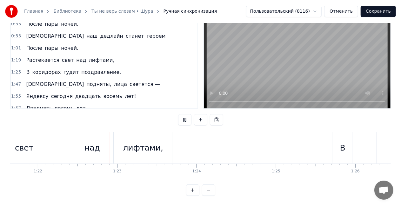
scroll to position [0, 6492]
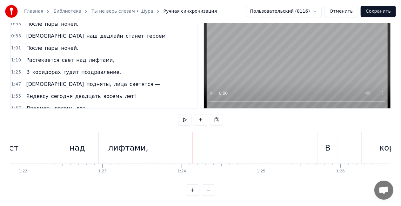
click at [321, 142] on div "В" at bounding box center [327, 147] width 20 height 31
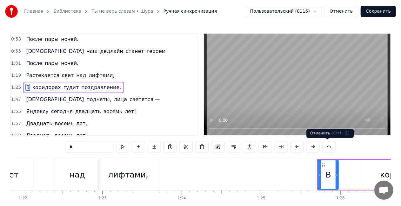
scroll to position [97, 0]
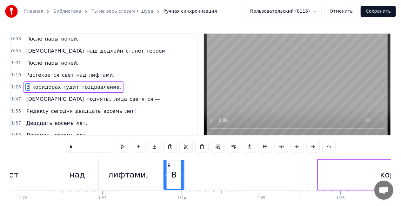
drag, startPoint x: 323, startPoint y: 166, endPoint x: 169, endPoint y: 164, distance: 154.2
click at [169, 164] on icon at bounding box center [169, 165] width 5 height 5
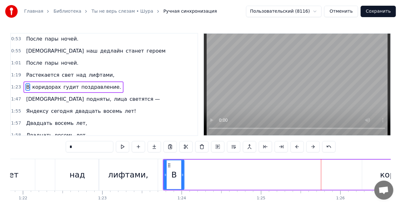
click at [56, 161] on div "над" at bounding box center [77, 174] width 44 height 31
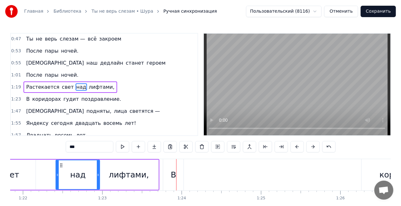
click at [377, 171] on div "коридорах" at bounding box center [401, 174] width 80 height 31
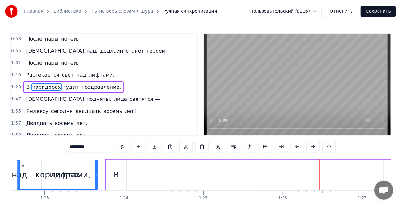
scroll to position [0, 6539]
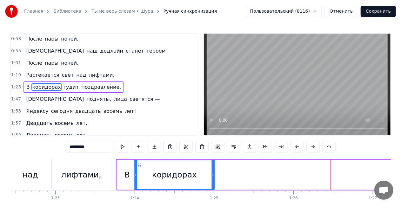
drag, startPoint x: 33, startPoint y: 166, endPoint x: 140, endPoint y: 164, distance: 107.3
click at [140, 164] on icon at bounding box center [139, 165] width 5 height 5
click at [52, 165] on div "лифтами," at bounding box center [81, 174] width 59 height 31
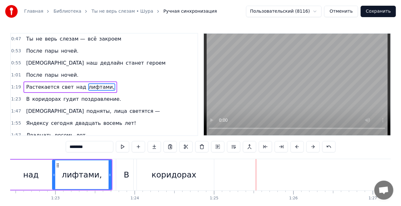
drag, startPoint x: 178, startPoint y: 180, endPoint x: 193, endPoint y: 180, distance: 14.9
click at [193, 180] on div "коридорах" at bounding box center [173, 175] width 45 height 12
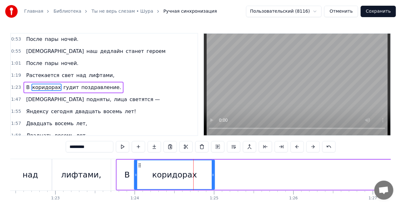
scroll to position [97, 0]
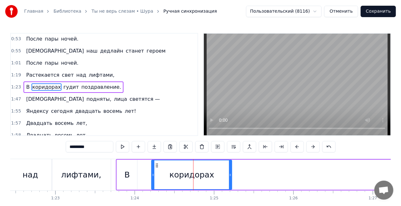
drag, startPoint x: 140, startPoint y: 166, endPoint x: 164, endPoint y: 167, distance: 23.5
click at [156, 165] on circle at bounding box center [156, 165] width 0 height 0
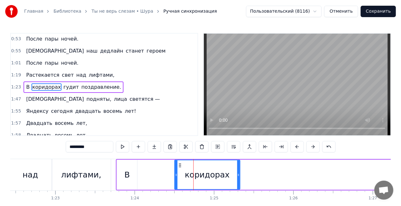
drag, startPoint x: 161, startPoint y: 176, endPoint x: 176, endPoint y: 176, distance: 14.9
click at [176, 176] on icon at bounding box center [176, 175] width 3 height 5
click at [125, 171] on div "В" at bounding box center [126, 175] width 5 height 12
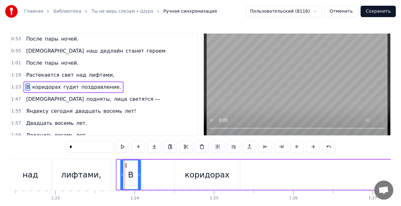
drag, startPoint x: 122, startPoint y: 164, endPoint x: 127, endPoint y: 164, distance: 4.8
click at [127, 164] on icon at bounding box center [125, 165] width 5 height 5
click at [32, 160] on div "над" at bounding box center [30, 174] width 44 height 31
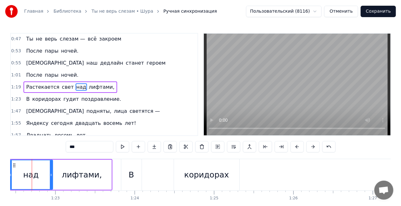
scroll to position [0, 6529]
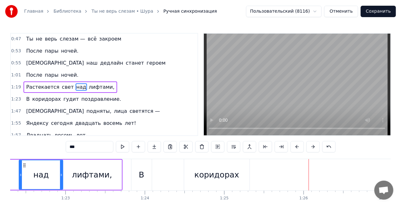
click at [67, 96] on span "гудит" at bounding box center [71, 99] width 17 height 7
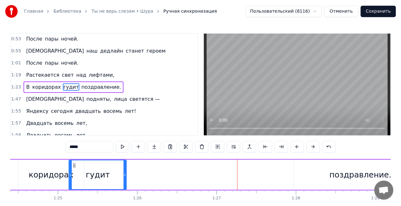
scroll to position [0, 6687]
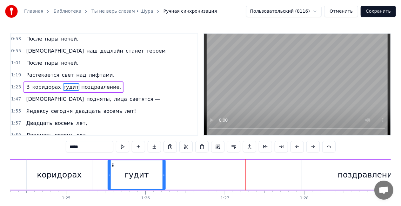
drag, startPoint x: 47, startPoint y: 165, endPoint x: 112, endPoint y: 166, distance: 64.7
click at [112, 166] on icon at bounding box center [113, 165] width 5 height 5
click at [335, 177] on div "поздравление." at bounding box center [368, 175] width 133 height 30
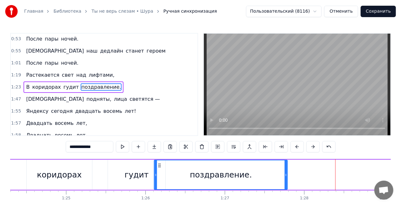
drag, startPoint x: 307, startPoint y: 163, endPoint x: 160, endPoint y: 159, distance: 147.6
click at [159, 158] on div "0:16 Только нам с тобой — неба синего, 0:20 Кода вечного, кофе тёмного. 0:24 Ча…" at bounding box center [200, 128] width 380 height 190
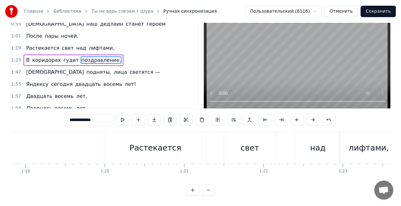
scroll to position [0, 6243]
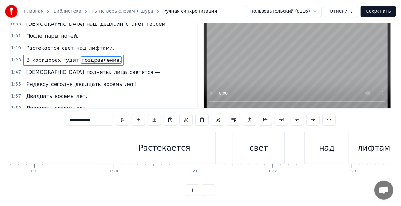
click at [116, 133] on div "Растекается" at bounding box center [164, 147] width 102 height 31
type input "**********"
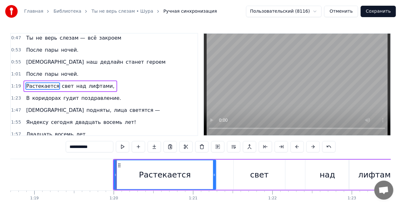
scroll to position [85, 0]
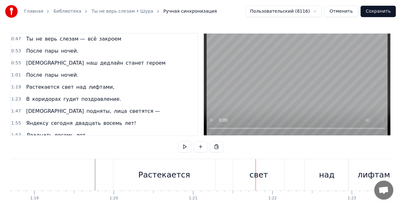
click at [182, 184] on div "Растекается" at bounding box center [164, 174] width 102 height 31
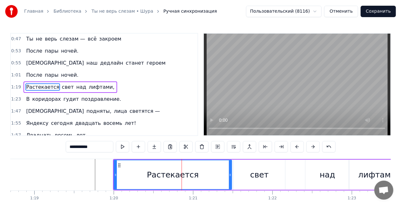
drag, startPoint x: 215, startPoint y: 177, endPoint x: 230, endPoint y: 176, distance: 15.9
click at [230, 176] on icon at bounding box center [230, 175] width 3 height 5
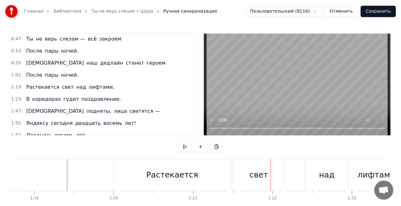
click at [255, 180] on div "свет" at bounding box center [258, 175] width 18 height 12
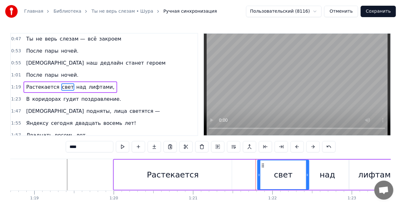
drag, startPoint x: 241, startPoint y: 166, endPoint x: 264, endPoint y: 164, distance: 23.3
click at [264, 164] on icon at bounding box center [262, 165] width 5 height 5
click at [176, 171] on div "Растекается" at bounding box center [173, 175] width 52 height 12
type input "**********"
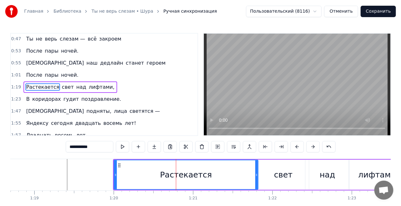
drag, startPoint x: 231, startPoint y: 175, endPoint x: 257, endPoint y: 173, distance: 26.1
click at [258, 173] on icon at bounding box center [256, 175] width 3 height 5
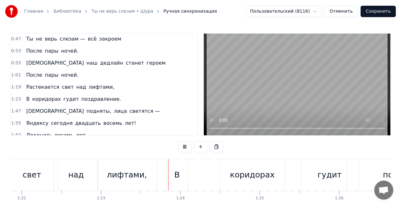
scroll to position [0, 6577]
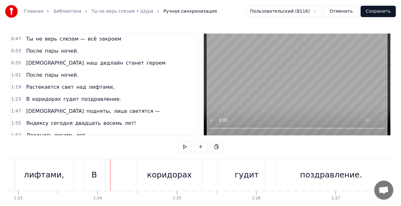
click at [37, 82] on div "Растекается свет над лифтами," at bounding box center [69, 87] width 93 height 11
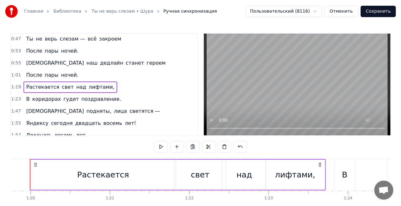
scroll to position [0, 6314]
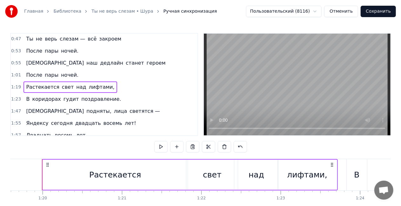
click at [360, 174] on div "В" at bounding box center [357, 174] width 20 height 31
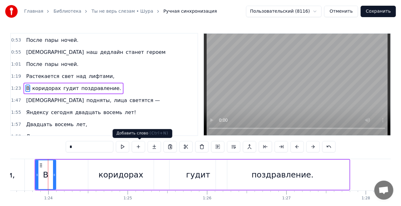
scroll to position [0, 6632]
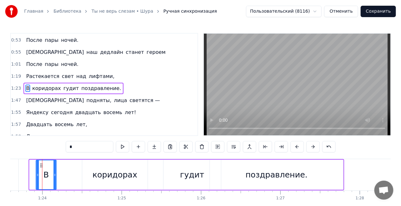
drag, startPoint x: 34, startPoint y: 165, endPoint x: 41, endPoint y: 165, distance: 6.4
click at [41, 165] on icon at bounding box center [41, 165] width 5 height 5
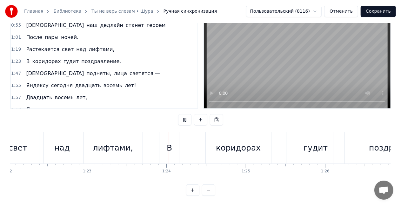
scroll to position [0, 6591]
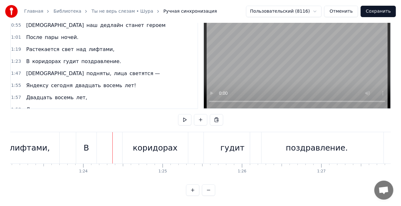
click at [225, 142] on div "гудит" at bounding box center [232, 148] width 24 height 12
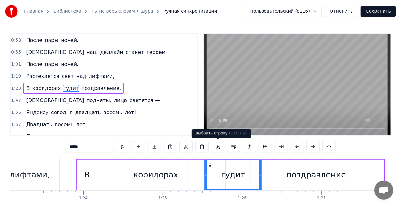
scroll to position [97, 0]
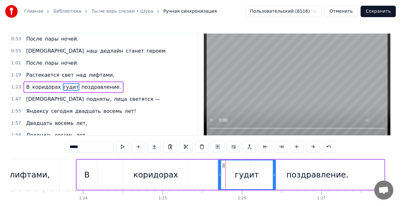
drag, startPoint x: 208, startPoint y: 165, endPoint x: 223, endPoint y: 166, distance: 15.3
click at [223, 166] on icon at bounding box center [223, 165] width 5 height 5
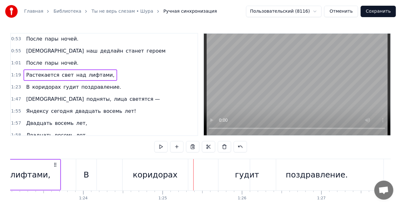
click at [78, 170] on div "В" at bounding box center [86, 174] width 20 height 31
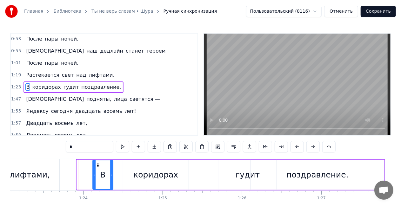
drag, startPoint x: 82, startPoint y: 165, endPoint x: 99, endPoint y: 165, distance: 16.8
click at [99, 165] on icon at bounding box center [98, 165] width 5 height 5
click at [56, 162] on div "лифтами," at bounding box center [29, 174] width 59 height 31
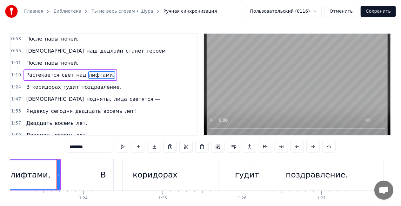
scroll to position [85, 0]
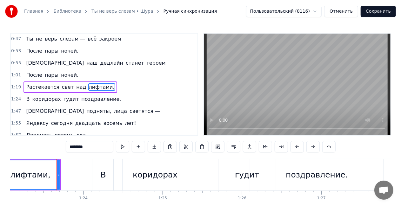
click at [112, 170] on div "В" at bounding box center [103, 174] width 20 height 31
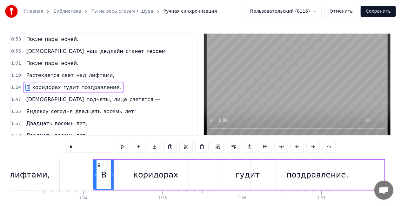
scroll to position [97, 0]
drag, startPoint x: 99, startPoint y: 165, endPoint x: 107, endPoint y: 165, distance: 7.9
click at [107, 165] on icon at bounding box center [106, 165] width 5 height 5
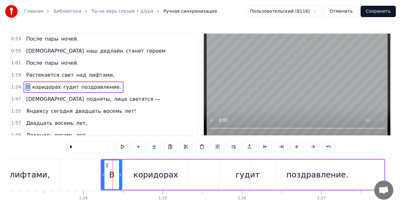
click at [41, 164] on div "лифтами," at bounding box center [29, 174] width 59 height 31
type input "********"
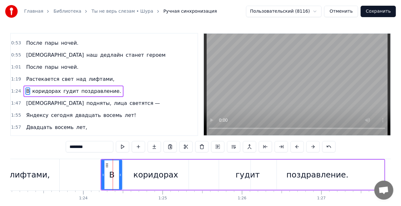
scroll to position [0, 6590]
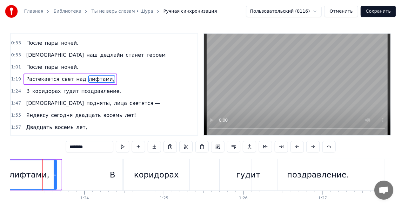
drag, startPoint x: 60, startPoint y: 177, endPoint x: 55, endPoint y: 176, distance: 5.2
click at [55, 176] on div at bounding box center [55, 175] width 3 height 29
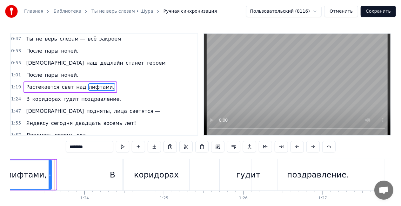
drag, startPoint x: 55, startPoint y: 176, endPoint x: 48, endPoint y: 175, distance: 6.8
click at [49, 175] on icon at bounding box center [50, 175] width 3 height 5
drag, startPoint x: 48, startPoint y: 175, endPoint x: 41, endPoint y: 175, distance: 7.6
click at [41, 175] on icon at bounding box center [40, 175] width 3 height 5
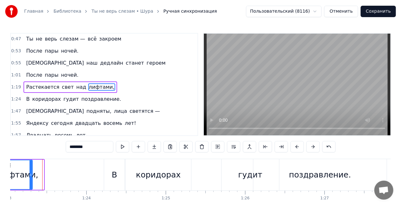
drag, startPoint x: 41, startPoint y: 175, endPoint x: 29, endPoint y: 174, distance: 12.1
click at [30, 174] on icon at bounding box center [31, 175] width 3 height 5
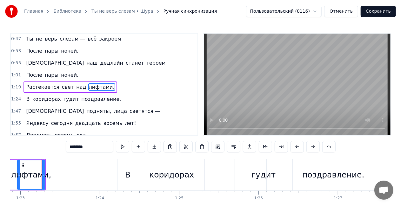
scroll to position [0, 6574]
click at [36, 94] on div "В коридорах гудит поздравление." at bounding box center [73, 99] width 100 height 11
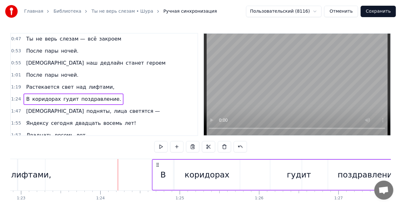
drag, startPoint x: 134, startPoint y: 164, endPoint x: 153, endPoint y: 162, distance: 18.8
click at [155, 162] on icon at bounding box center [157, 164] width 5 height 5
click at [23, 162] on div "лифтами," at bounding box center [31, 174] width 28 height 31
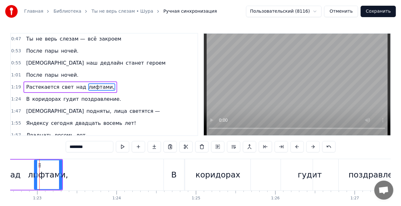
scroll to position [0, 6555]
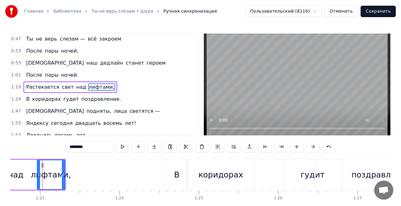
click at [168, 164] on div "В" at bounding box center [177, 174] width 20 height 31
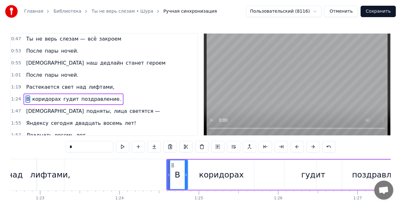
scroll to position [97, 0]
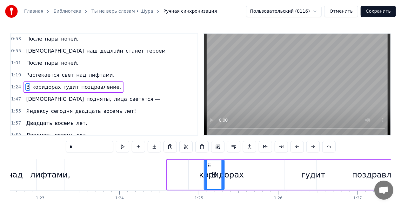
drag, startPoint x: 172, startPoint y: 165, endPoint x: 210, endPoint y: 164, distance: 38.4
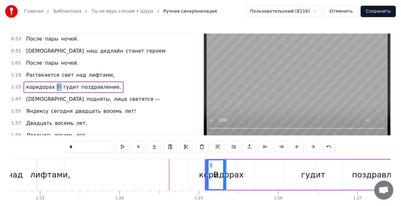
click at [17, 159] on div "над" at bounding box center [15, 174] width 44 height 31
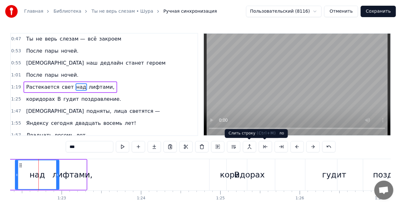
scroll to position [0, 6529]
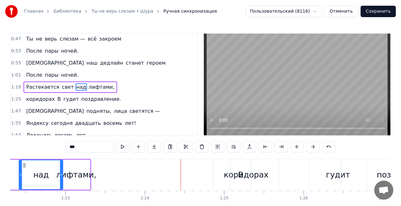
click at [78, 176] on div "лифтами," at bounding box center [76, 175] width 40 height 12
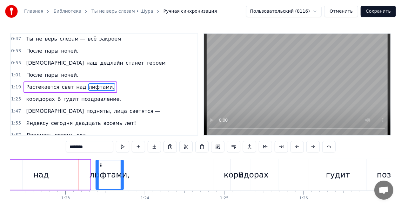
drag, startPoint x: 68, startPoint y: 165, endPoint x: 102, endPoint y: 166, distance: 33.3
click at [102, 166] on icon at bounding box center [101, 165] width 5 height 5
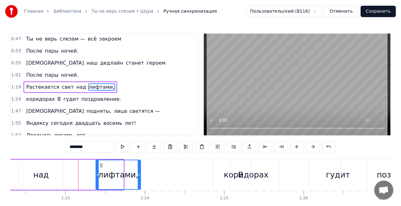
drag, startPoint x: 122, startPoint y: 176, endPoint x: 139, endPoint y: 178, distance: 17.2
click at [139, 178] on div at bounding box center [139, 175] width 3 height 29
click at [29, 164] on div "над" at bounding box center [41, 175] width 44 height 30
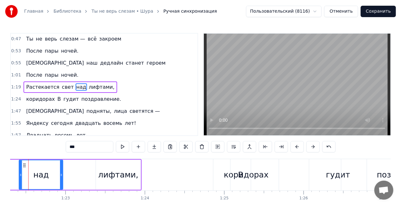
scroll to position [0, 6515]
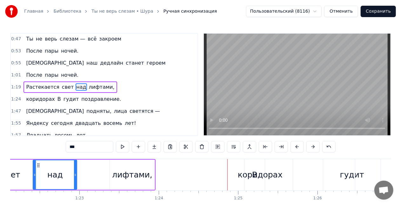
click at [256, 178] on div "В" at bounding box center [254, 175] width 5 height 12
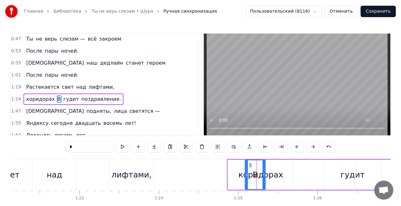
scroll to position [97, 0]
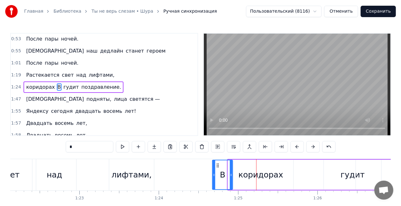
drag, startPoint x: 250, startPoint y: 165, endPoint x: 217, endPoint y: 161, distance: 33.0
click at [217, 161] on div "В" at bounding box center [223, 175] width 20 height 29
click at [72, 164] on div "над" at bounding box center [54, 174] width 44 height 31
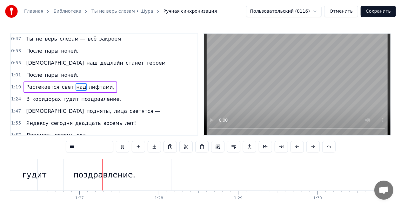
scroll to position [0, 6836]
click at [110, 182] on div "поздравление." at bounding box center [100, 174] width 133 height 31
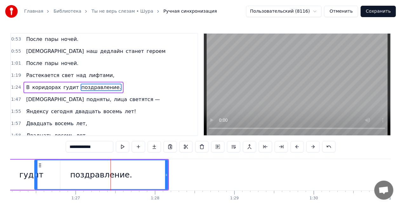
scroll to position [97, 0]
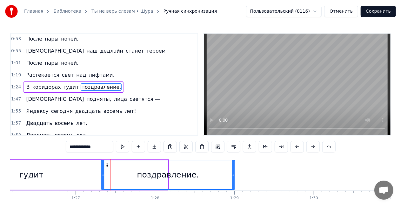
drag, startPoint x: 39, startPoint y: 165, endPoint x: 106, endPoint y: 166, distance: 66.6
click at [106, 166] on icon at bounding box center [106, 165] width 5 height 5
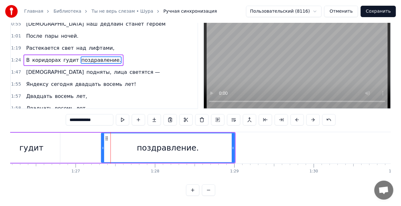
click at [43, 153] on div "гудит" at bounding box center [31, 148] width 57 height 30
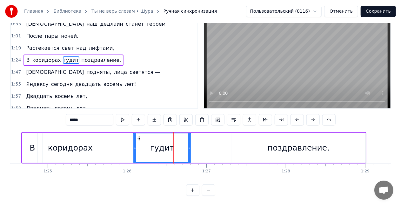
scroll to position [0, 6680]
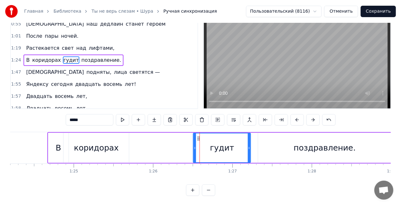
drag, startPoint x: 163, startPoint y: 133, endPoint x: 197, endPoint y: 135, distance: 33.7
click at [197, 136] on icon at bounding box center [198, 138] width 5 height 5
click at [84, 145] on div "коридорах" at bounding box center [96, 148] width 45 height 12
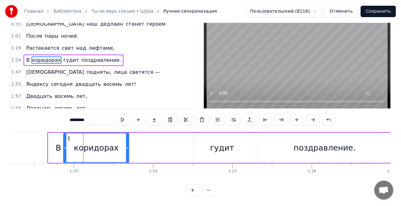
scroll to position [0, 0]
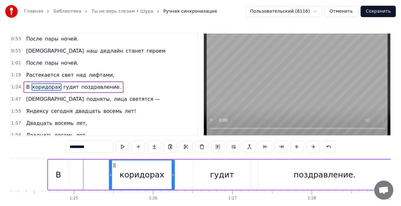
drag, startPoint x: 68, startPoint y: 164, endPoint x: 113, endPoint y: 166, distance: 45.4
click at [113, 166] on icon at bounding box center [114, 165] width 5 height 5
drag, startPoint x: 109, startPoint y: 178, endPoint x: 95, endPoint y: 178, distance: 14.0
click at [98, 178] on div at bounding box center [99, 175] width 3 height 29
click at [64, 178] on div "В" at bounding box center [58, 175] width 20 height 30
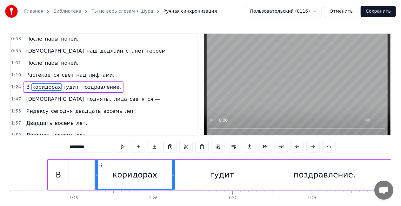
type input "*"
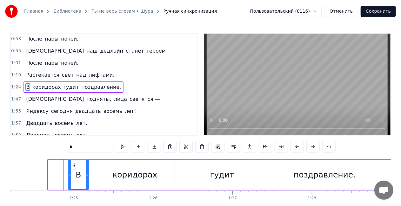
drag, startPoint x: 53, startPoint y: 166, endPoint x: 73, endPoint y: 164, distance: 20.1
click at [73, 164] on icon at bounding box center [73, 165] width 5 height 5
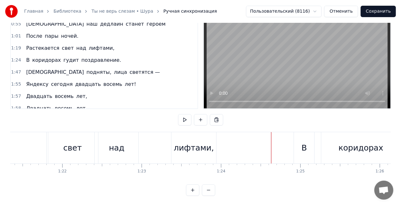
scroll to position [0, 6435]
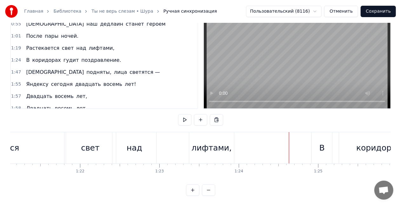
click at [166, 132] on div "Растекается свет над лифтами," at bounding box center [78, 147] width 315 height 31
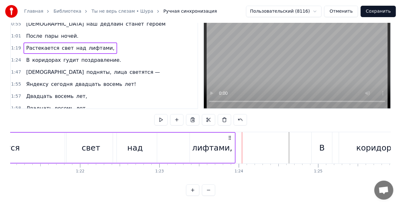
click at [205, 154] on div "лифтами," at bounding box center [212, 148] width 45 height 30
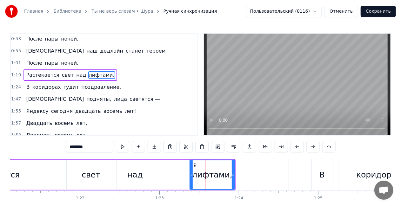
scroll to position [85, 0]
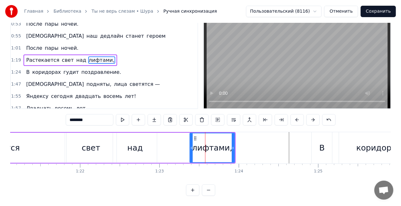
click at [150, 133] on div "над" at bounding box center [135, 148] width 44 height 30
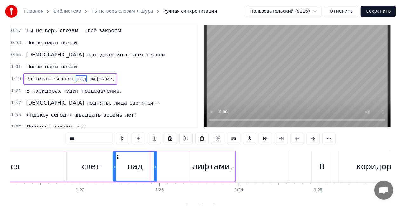
scroll to position [0, 0]
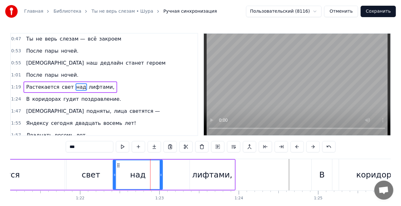
drag, startPoint x: 155, startPoint y: 174, endPoint x: 161, endPoint y: 176, distance: 6.0
click at [161, 176] on icon at bounding box center [161, 175] width 3 height 5
click at [215, 176] on div "лифтами," at bounding box center [212, 175] width 40 height 12
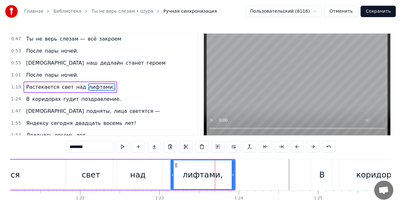
drag, startPoint x: 190, startPoint y: 177, endPoint x: 169, endPoint y: 175, distance: 21.1
click at [171, 175] on icon at bounding box center [172, 175] width 3 height 5
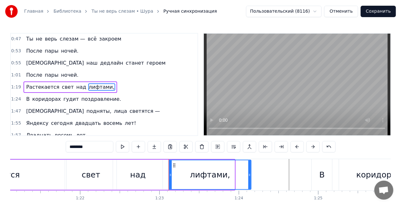
drag, startPoint x: 234, startPoint y: 176, endPoint x: 250, endPoint y: 175, distance: 16.5
click at [250, 175] on icon at bounding box center [249, 175] width 3 height 5
click at [321, 174] on div "В" at bounding box center [321, 175] width 5 height 12
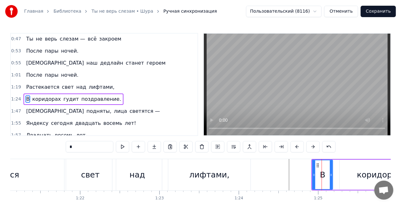
scroll to position [97, 0]
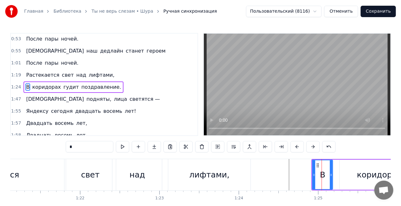
click at [221, 172] on div "лифтами," at bounding box center [209, 175] width 40 height 12
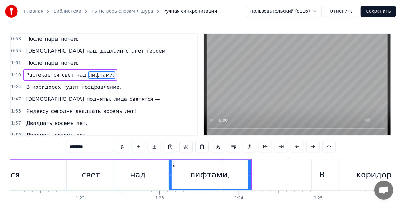
scroll to position [85, 0]
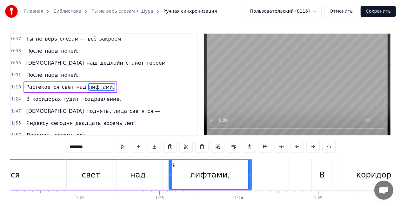
click at [76, 84] on span "над" at bounding box center [81, 87] width 11 height 8
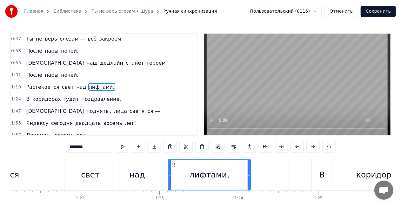
click at [76, 86] on span "над" at bounding box center [81, 86] width 11 height 7
type input "***"
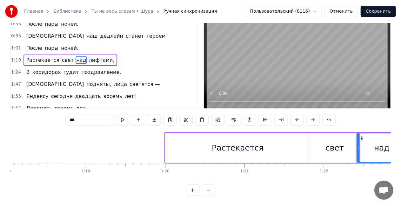
scroll to position [0, 6209]
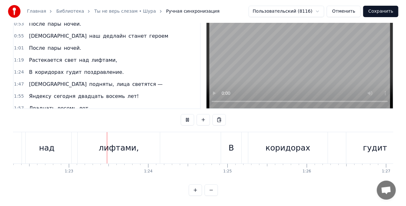
scroll to position [0, 6537]
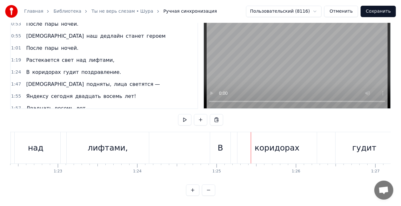
click at [33, 67] on div "В коридорах гудит поздравление." at bounding box center [73, 72] width 100 height 11
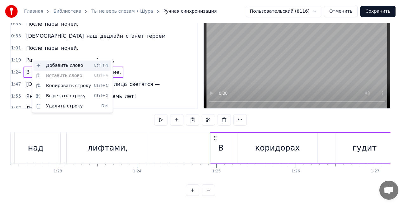
click at [41, 66] on div "Добавить слово Ctrl+N" at bounding box center [72, 66] width 78 height 10
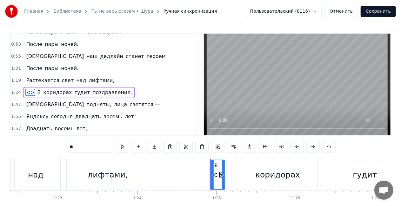
scroll to position [97, 0]
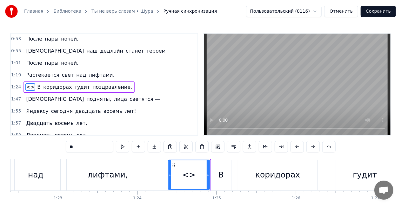
drag, startPoint x: 212, startPoint y: 174, endPoint x: 169, endPoint y: 176, distance: 42.6
click at [169, 176] on icon at bounding box center [169, 175] width 3 height 5
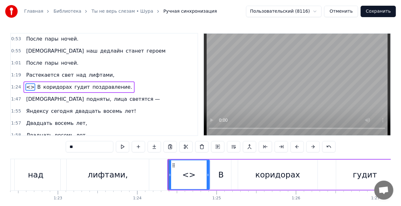
drag, startPoint x: 76, startPoint y: 148, endPoint x: 59, endPoint y: 145, distance: 17.0
click at [59, 145] on div "0:16 Только нам с тобой — неба синего, 0:20 Кода вечного, кофе тёмного. 0:24 Ча…" at bounding box center [200, 128] width 380 height 190
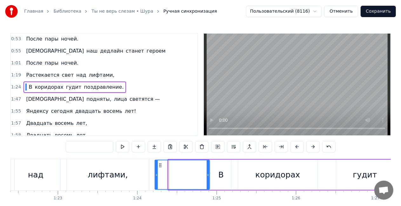
drag, startPoint x: 169, startPoint y: 175, endPoint x: 148, endPoint y: 174, distance: 21.6
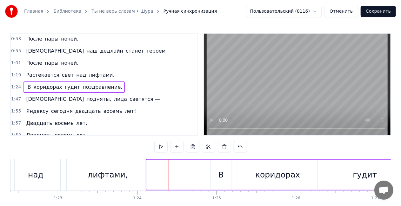
click at [97, 166] on div "лифтами," at bounding box center [108, 174] width 82 height 31
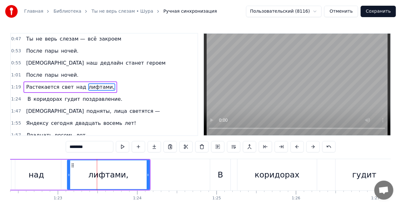
click at [183, 162] on div at bounding box center [177, 174] width 63 height 31
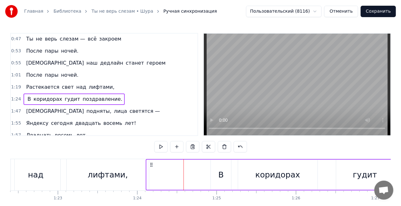
click at [50, 155] on div "0:16 Только нам с тобой — неба синего, 0:20 Кода вечного, кофе тёмного. 0:24 Ча…" at bounding box center [200, 128] width 380 height 190
click at [23, 163] on div "над" at bounding box center [36, 174] width 50 height 31
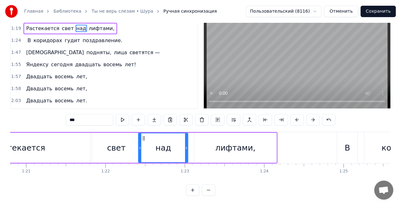
scroll to position [0, 6393]
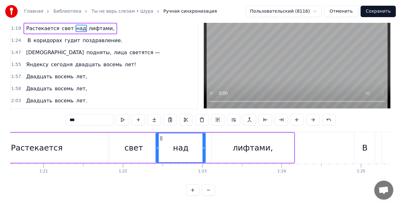
click at [252, 142] on div "лифтами," at bounding box center [253, 148] width 40 height 12
type input "********"
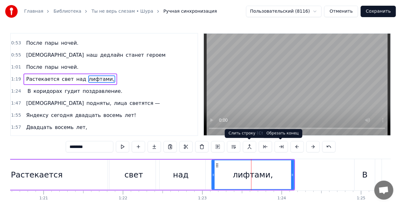
scroll to position [85, 0]
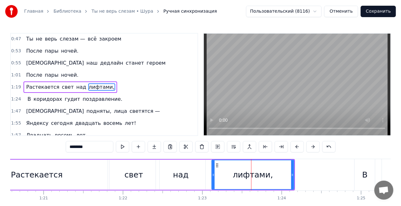
drag, startPoint x: 293, startPoint y: 175, endPoint x: 288, endPoint y: 175, distance: 4.5
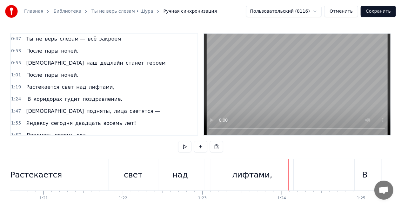
click at [266, 175] on div "лифтами," at bounding box center [252, 175] width 40 height 12
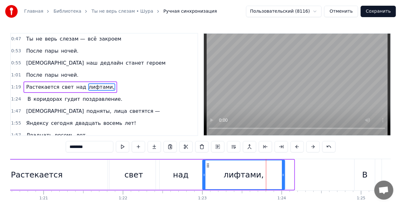
drag, startPoint x: 217, startPoint y: 166, endPoint x: 208, endPoint y: 164, distance: 9.2
click at [208, 164] on icon at bounding box center [207, 165] width 5 height 5
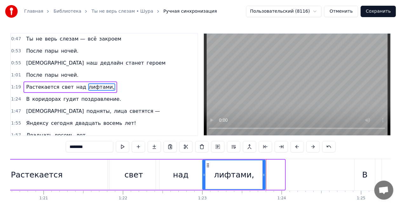
drag, startPoint x: 284, startPoint y: 176, endPoint x: 264, endPoint y: 175, distance: 19.4
click at [264, 175] on icon at bounding box center [263, 175] width 3 height 5
click at [83, 161] on div "Растекается" at bounding box center [36, 175] width 145 height 30
type input "**********"
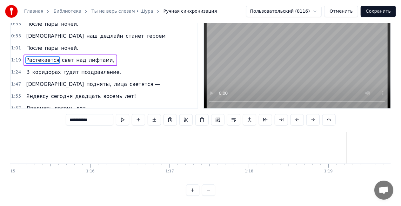
scroll to position [0, 5940]
click at [116, 120] on div "**********" at bounding box center [201, 120] width 270 height 13
click at [110, 126] on div "0:16 Только нам с тобой — неба синего, 0:20 Кода вечного, кофе тёмного. 0:24 Ча…" at bounding box center [200, 101] width 380 height 190
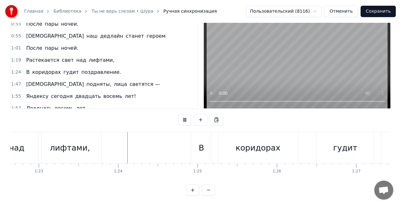
scroll to position [0, 6600]
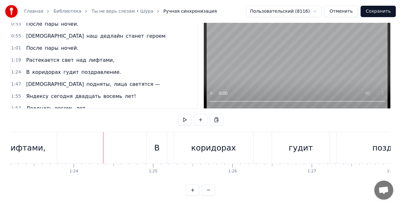
click at [162, 142] on div "В" at bounding box center [157, 147] width 20 height 31
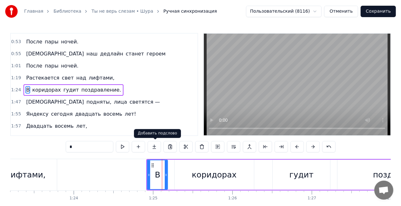
scroll to position [97, 0]
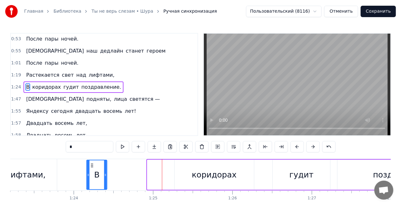
drag, startPoint x: 152, startPoint y: 166, endPoint x: 91, endPoint y: 165, distance: 60.6
click at [91, 165] on icon at bounding box center [92, 165] width 5 height 5
click at [195, 172] on div "коридорах" at bounding box center [214, 175] width 45 height 12
type input "*********"
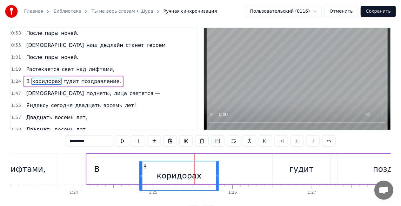
scroll to position [10, 0]
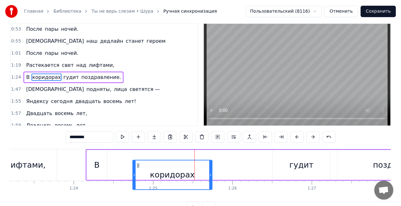
drag, startPoint x: 180, startPoint y: 166, endPoint x: 138, endPoint y: 147, distance: 46.1
click at [138, 147] on div "0:16 Только нам с тобой — неба синего, 0:20 Кода вечного, кофе тёмного. 0:24 Ча…" at bounding box center [200, 118] width 380 height 190
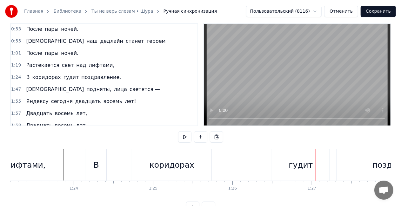
click at [302, 165] on div "гудит" at bounding box center [301, 165] width 24 height 12
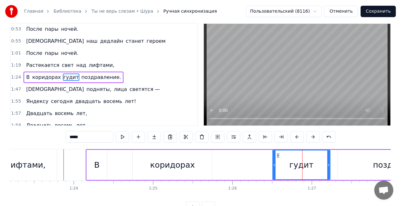
scroll to position [0, 0]
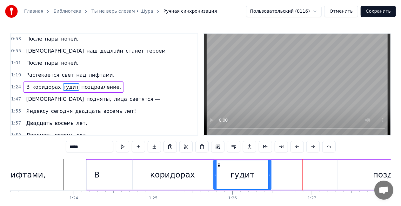
drag, startPoint x: 277, startPoint y: 166, endPoint x: 216, endPoint y: 167, distance: 60.3
click at [217, 167] on icon at bounding box center [219, 165] width 5 height 5
click at [381, 170] on div "поздравление." at bounding box center [404, 175] width 62 height 12
type input "**********"
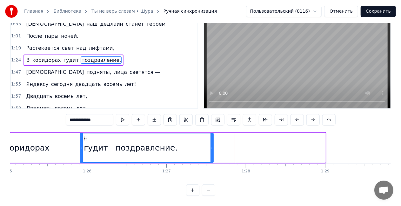
scroll to position [0, 6746]
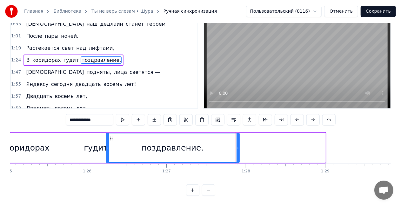
drag, startPoint x: 117, startPoint y: 135, endPoint x: 110, endPoint y: 125, distance: 11.7
click at [110, 125] on div "0:16 Только нам с тобой — неба синего, 0:20 Кода вечного, кофе тёмного. 0:24 Ча…" at bounding box center [200, 101] width 380 height 190
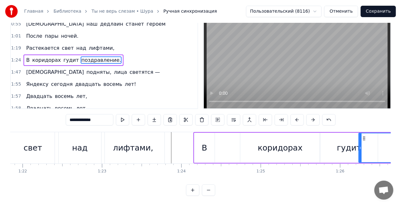
scroll to position [0, 6240]
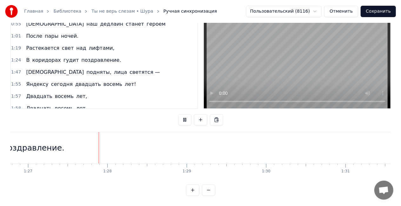
scroll to position [0, 6889]
click at [30, 67] on div "[DEMOGRAPHIC_DATA] подняты, лица светятся —" at bounding box center [92, 72] width 139 height 11
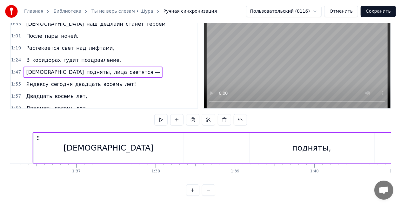
scroll to position [0, 7626]
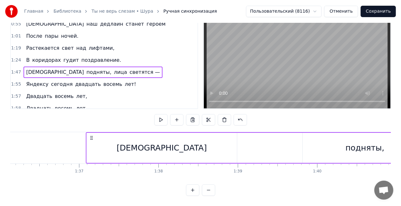
drag, startPoint x: 48, startPoint y: 133, endPoint x: 92, endPoint y: 122, distance: 45.1
click at [92, 122] on div "0:16 Только нам с тобой — неба синего, 0:20 Кода вечного, кофе тёмного. 0:24 Ча…" at bounding box center [200, 101] width 380 height 190
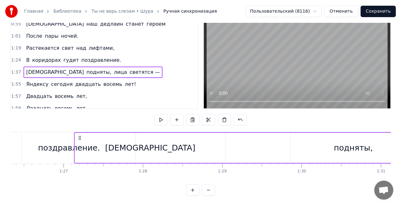
scroll to position [0, 6844]
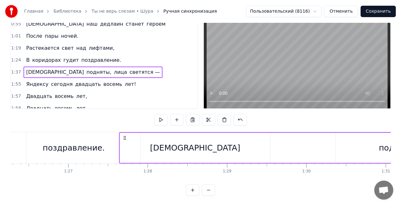
drag, startPoint x: 160, startPoint y: 133, endPoint x: 116, endPoint y: 131, distance: 44.8
click at [122, 135] on icon at bounding box center [124, 137] width 5 height 5
click at [103, 132] on div "поздравление." at bounding box center [73, 147] width 133 height 31
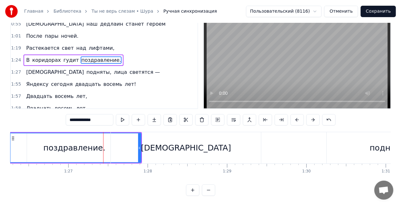
scroll to position [0, 0]
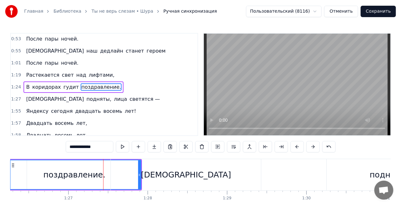
drag, startPoint x: 139, startPoint y: 175, endPoint x: 126, endPoint y: 175, distance: 13.3
click at [126, 175] on div "[DEMOGRAPHIC_DATA]" at bounding box center [186, 174] width 150 height 31
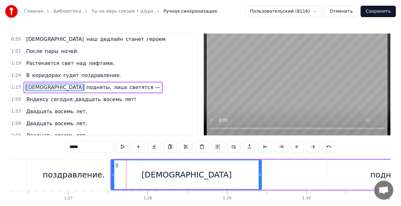
click at [84, 170] on div "поздравление." at bounding box center [74, 175] width 62 height 12
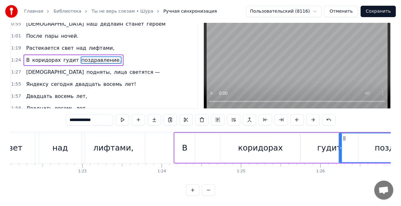
scroll to position [0, 6521]
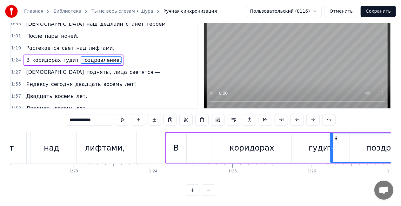
click at [176, 142] on div "В" at bounding box center [176, 148] width 5 height 12
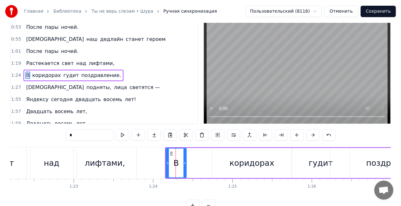
scroll to position [0, 0]
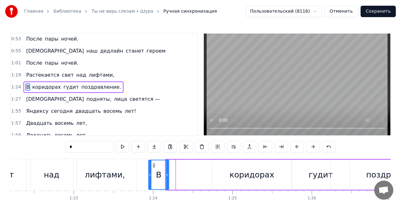
drag, startPoint x: 166, startPoint y: 164, endPoint x: 149, endPoint y: 162, distance: 17.5
click at [149, 162] on div "В" at bounding box center [159, 175] width 20 height 29
click at [119, 163] on div "лифтами," at bounding box center [104, 174] width 63 height 31
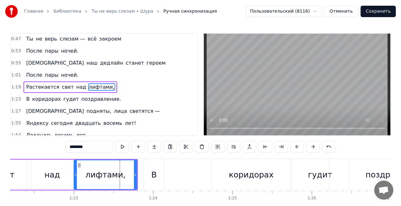
click at [49, 167] on div "над" at bounding box center [52, 175] width 50 height 30
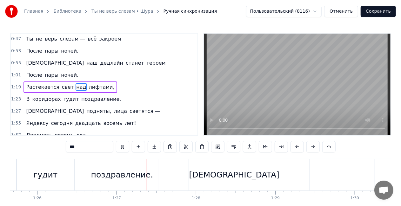
scroll to position [0, 6858]
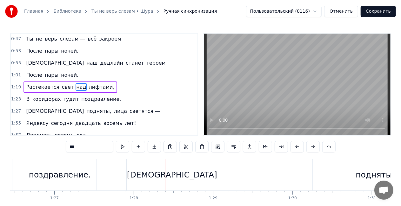
click at [174, 180] on div "[DEMOGRAPHIC_DATA]" at bounding box center [172, 175] width 90 height 12
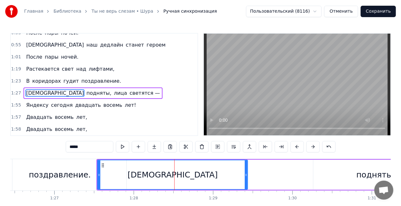
scroll to position [109, 0]
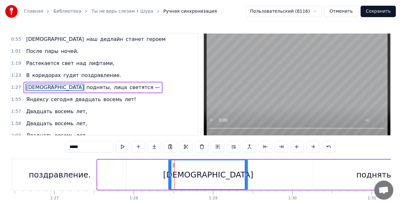
drag, startPoint x: 98, startPoint y: 175, endPoint x: 169, endPoint y: 166, distance: 71.6
click at [169, 166] on div at bounding box center [170, 175] width 3 height 29
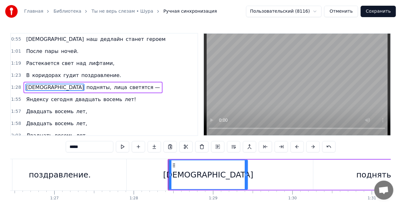
click at [95, 172] on div "поздравление." at bounding box center [59, 174] width 133 height 31
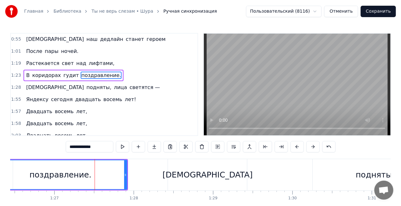
scroll to position [97, 0]
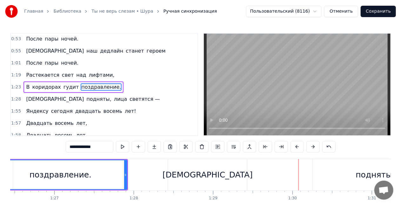
click at [360, 172] on div "подняты," at bounding box center [375, 175] width 39 height 12
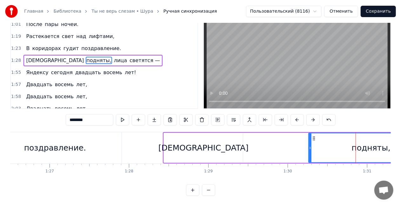
scroll to position [0, 6828]
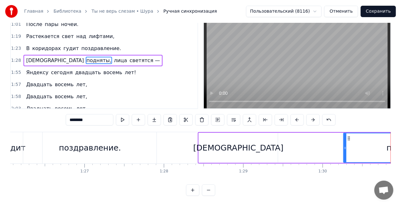
click at [203, 143] on div "[DEMOGRAPHIC_DATA]" at bounding box center [238, 148] width 79 height 30
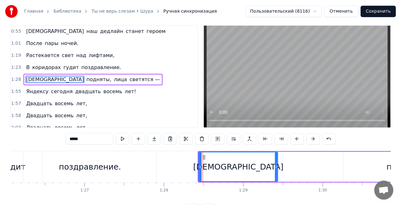
scroll to position [0, 0]
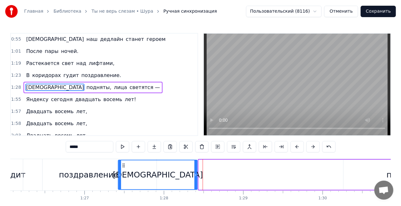
drag, startPoint x: 203, startPoint y: 166, endPoint x: 122, endPoint y: 161, distance: 80.8
click at [122, 161] on div "[DEMOGRAPHIC_DATA]" at bounding box center [157, 175] width 78 height 29
drag, startPoint x: 197, startPoint y: 176, endPoint x: 182, endPoint y: 175, distance: 14.7
click at [182, 175] on div "[DEMOGRAPHIC_DATA]" at bounding box center [158, 175] width 80 height 30
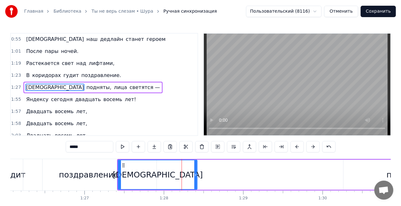
click at [46, 165] on div "поздравление." at bounding box center [89, 174] width 133 height 31
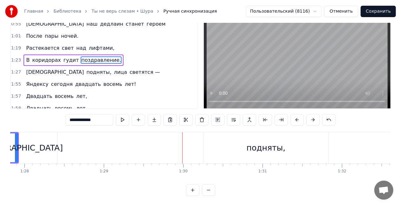
scroll to position [0, 7002]
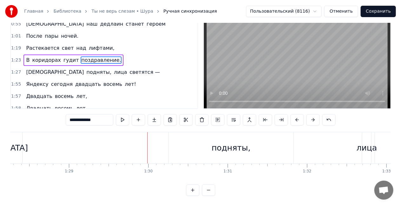
click at [238, 144] on div "подняты," at bounding box center [231, 148] width 39 height 12
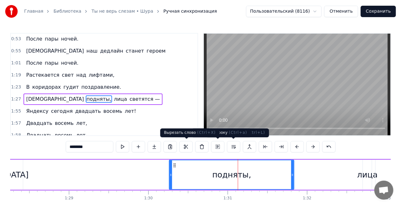
scroll to position [109, 0]
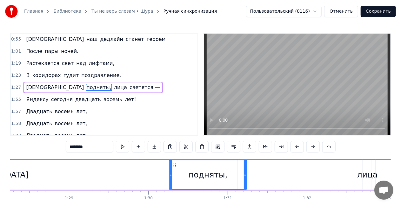
drag, startPoint x: 293, startPoint y: 176, endPoint x: 212, endPoint y: 176, distance: 80.6
click at [243, 176] on div "подняты," at bounding box center [207, 175] width 77 height 29
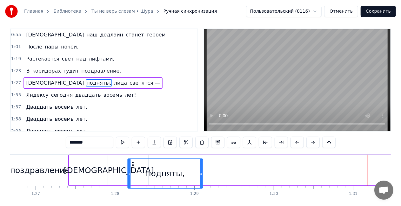
scroll to position [5, 0]
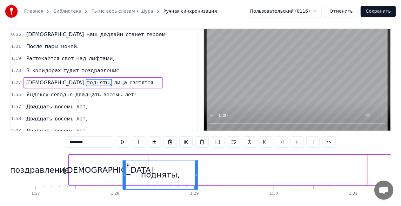
drag, startPoint x: 176, startPoint y: 166, endPoint x: 129, endPoint y: 159, distance: 47.2
click at [129, 159] on div "[DEMOGRAPHIC_DATA] подняты, лица светятся —" at bounding box center [397, 170] width 658 height 31
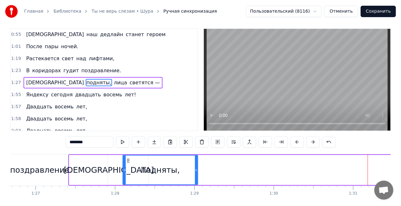
click at [58, 166] on div "поздравление." at bounding box center [41, 170] width 62 height 12
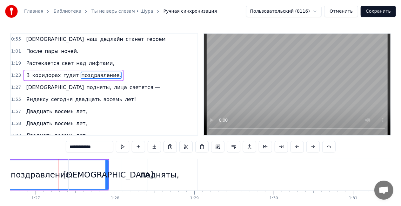
scroll to position [97, 0]
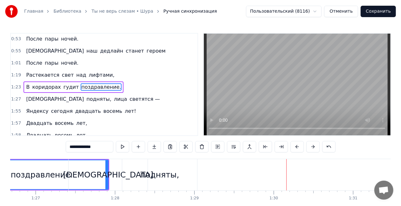
click at [113, 96] on span "лица" at bounding box center [120, 99] width 14 height 7
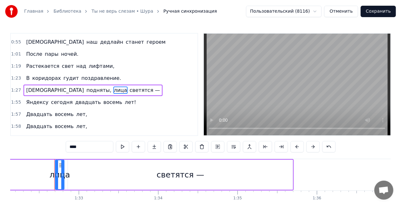
scroll to position [0, 7322]
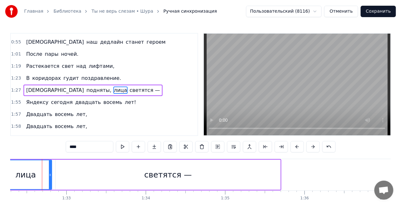
drag, startPoint x: 44, startPoint y: 175, endPoint x: 0, endPoint y: 174, distance: 43.5
click at [0, 174] on div "Главная Библиотека Ты не верь слезам • Шура Ручная синхронизация Пользовательск…" at bounding box center [200, 111] width 401 height 223
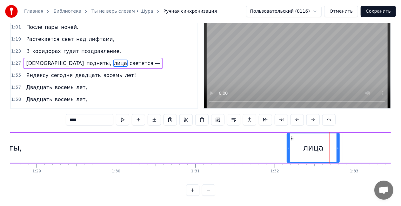
scroll to position [0, 6973]
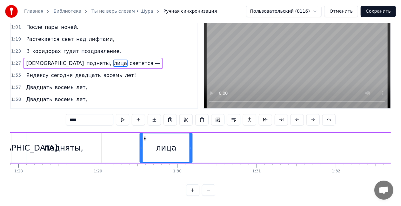
drag, startPoint x: 354, startPoint y: 134, endPoint x: 146, endPoint y: 126, distance: 208.6
click at [146, 126] on div "0:16 Только нам с тобой — неба синего, 0:20 Кода вечного, кофе тёмного. 0:24 Ча…" at bounding box center [200, 101] width 380 height 190
click at [129, 60] on span "светятся —" at bounding box center [145, 63] width 32 height 7
type input "**********"
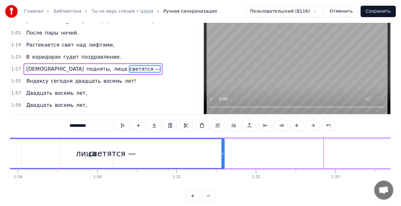
scroll to position [0, 7009]
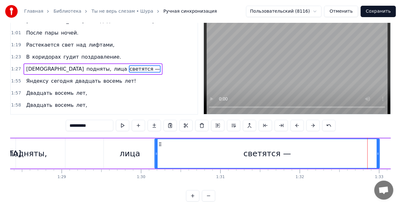
drag, startPoint x: 48, startPoint y: 144, endPoint x: 150, endPoint y: 141, distance: 102.2
click at [158, 142] on icon at bounding box center [160, 144] width 5 height 5
click at [71, 146] on div "[DEMOGRAPHIC_DATA] подняты, лица светятся —" at bounding box center [158, 153] width 445 height 31
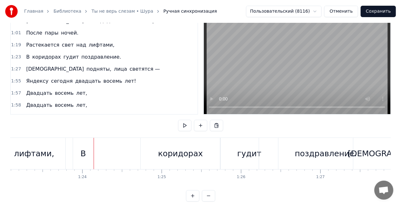
scroll to position [0, 6604]
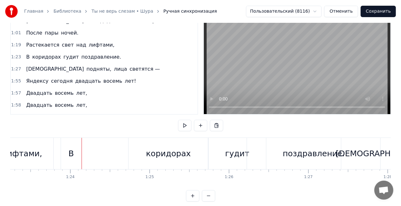
click at [74, 39] on div "Растекается свет над лифтами," at bounding box center [69, 44] width 93 height 11
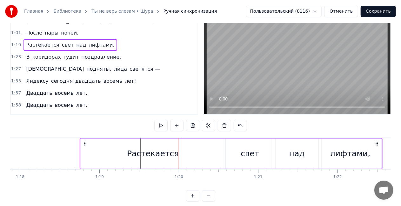
scroll to position [0, 6174]
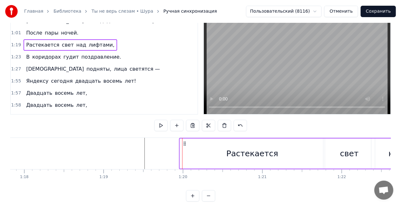
drag, startPoint x: 47, startPoint y: 144, endPoint x: 184, endPoint y: 146, distance: 136.8
click at [184, 146] on div "Растекается свет над лифтами," at bounding box center [330, 153] width 303 height 31
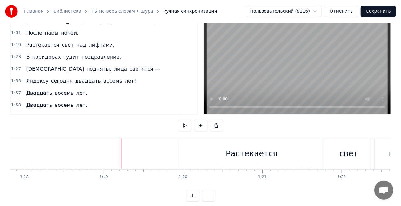
click at [218, 150] on div "Растекается" at bounding box center [251, 153] width 145 height 31
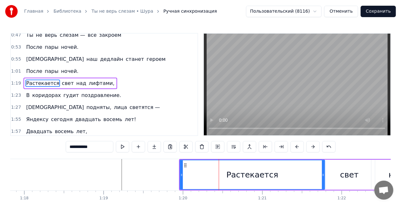
scroll to position [85, 0]
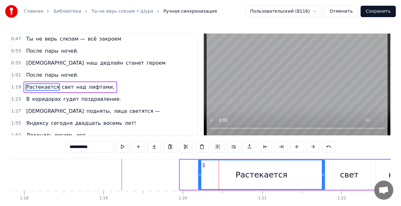
drag, startPoint x: 180, startPoint y: 176, endPoint x: 198, endPoint y: 176, distance: 17.8
click at [199, 176] on icon at bounding box center [200, 175] width 3 height 5
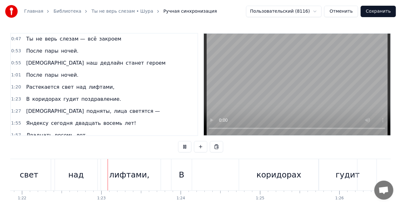
scroll to position [0, 6501]
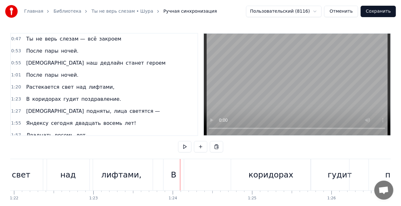
click at [176, 175] on div "В" at bounding box center [173, 175] width 5 height 12
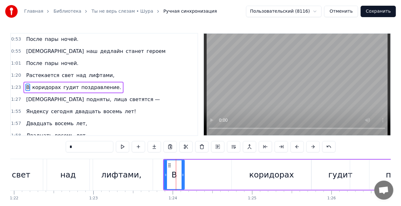
scroll to position [97, 0]
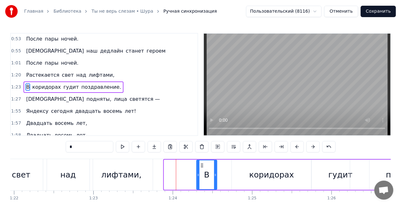
drag, startPoint x: 168, startPoint y: 165, endPoint x: 201, endPoint y: 166, distance: 32.7
click at [201, 166] on icon at bounding box center [202, 165] width 5 height 5
click at [76, 166] on div "над" at bounding box center [68, 174] width 50 height 31
type input "***"
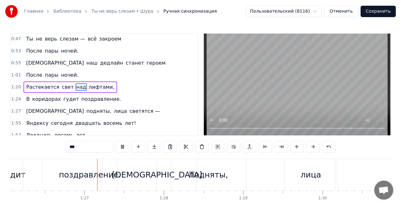
scroll to position [0, 6833]
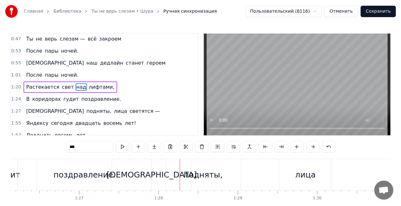
click at [40, 106] on div "[DEMOGRAPHIC_DATA] подняты, лица светятся —" at bounding box center [92, 111] width 139 height 11
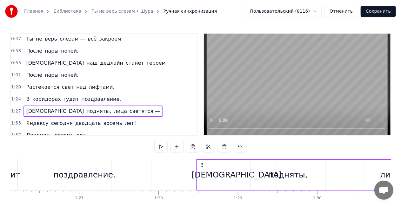
drag, startPoint x: 117, startPoint y: 164, endPoint x: 202, endPoint y: 162, distance: 84.1
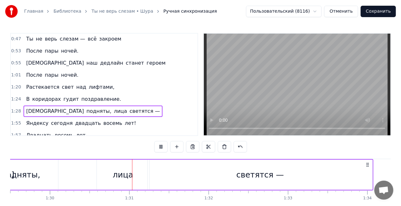
scroll to position [0, 7151]
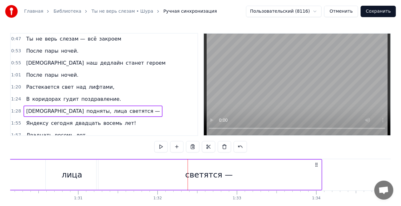
click at [202, 179] on div "светятся —" at bounding box center [209, 175] width 48 height 12
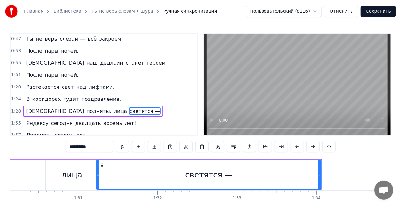
scroll to position [109, 0]
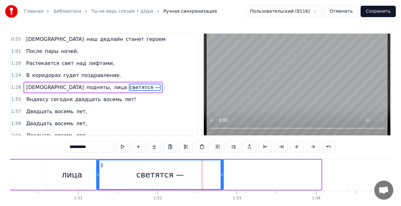
drag, startPoint x: 320, startPoint y: 174, endPoint x: 223, endPoint y: 173, distance: 97.7
click at [223, 173] on icon at bounding box center [222, 175] width 3 height 5
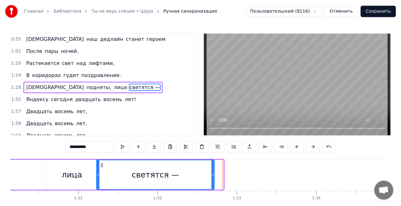
drag, startPoint x: 223, startPoint y: 173, endPoint x: 214, endPoint y: 172, distance: 9.2
click at [214, 172] on div at bounding box center [212, 175] width 3 height 29
click at [50, 94] on div "Яндексу [DATE] двадцать восемь лет!" at bounding box center [80, 99] width 115 height 11
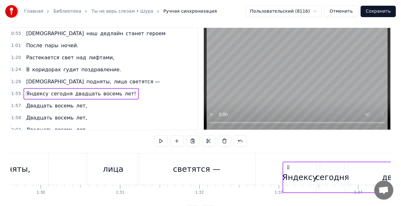
scroll to position [10, 0]
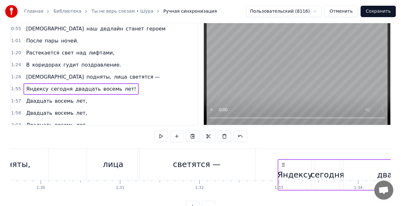
drag, startPoint x: 46, startPoint y: 164, endPoint x: 282, endPoint y: 161, distance: 235.8
click at [282, 161] on div "Яндексу [DATE] двадцать восемь лет!" at bounding box center [384, 174] width 214 height 31
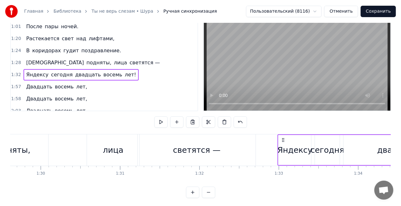
scroll to position [32, 0]
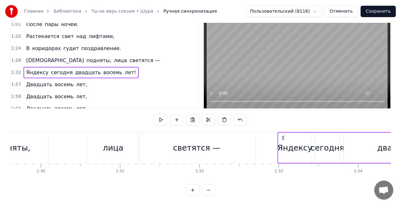
click at [43, 132] on div "подняты," at bounding box center [10, 147] width 75 height 31
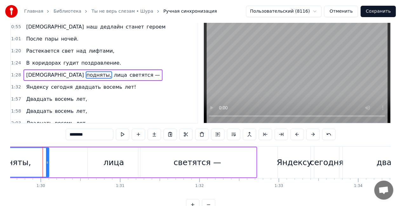
scroll to position [0, 0]
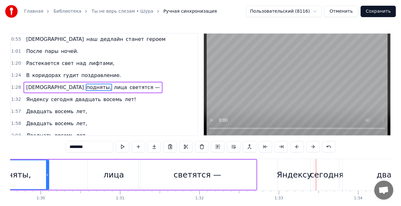
click at [282, 166] on div "Яндексу" at bounding box center [294, 174] width 33 height 31
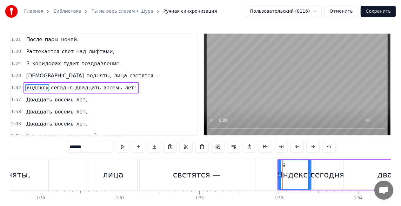
scroll to position [121, 0]
drag, startPoint x: 279, startPoint y: 168, endPoint x: 253, endPoint y: 168, distance: 26.0
click at [253, 168] on div at bounding box center [254, 175] width 3 height 29
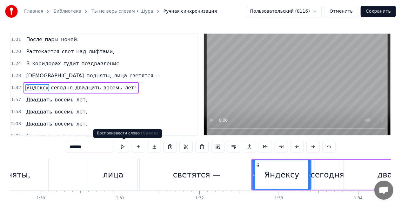
click at [104, 157] on div "0:16 Только нам с тобой — неба синего, 0:20 Кода вечного, кофе тёмного. 0:24 Ча…" at bounding box center [200, 128] width 380 height 190
click at [106, 163] on div "лица" at bounding box center [113, 174] width 52 height 31
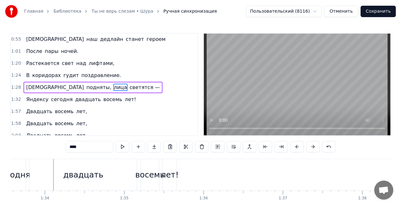
scroll to position [0, 7434]
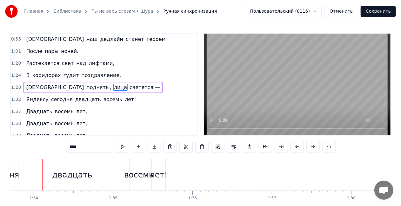
click at [24, 175] on div "двадцать" at bounding box center [71, 174] width 107 height 31
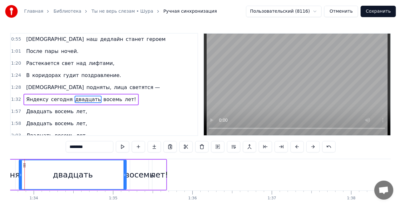
scroll to position [121, 0]
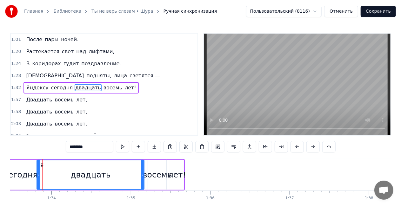
click at [28, 176] on div "сегодня" at bounding box center [21, 175] width 34 height 12
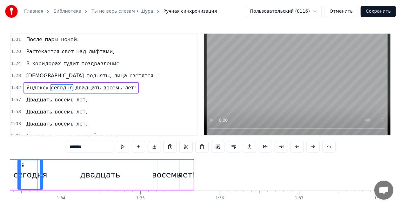
scroll to position [0, 7401]
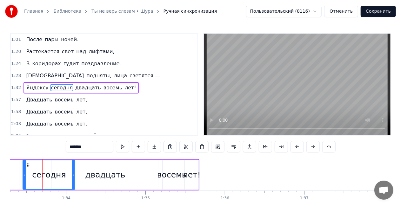
drag, startPoint x: 46, startPoint y: 175, endPoint x: 81, endPoint y: 172, distance: 35.1
click at [74, 173] on icon at bounding box center [73, 175] width 3 height 5
click at [98, 173] on div "двадцать" at bounding box center [105, 175] width 40 height 12
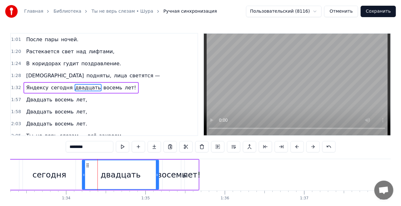
drag, startPoint x: 52, startPoint y: 176, endPoint x: 83, endPoint y: 175, distance: 30.8
click at [83, 175] on icon at bounding box center [84, 175] width 3 height 5
click at [179, 169] on div "восемь" at bounding box center [172, 175] width 30 height 12
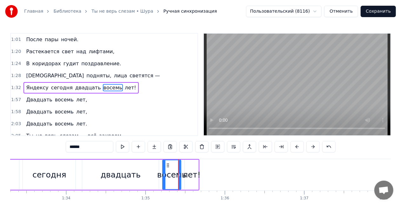
click at [189, 173] on div "лет!" at bounding box center [192, 175] width 18 height 12
type input "****"
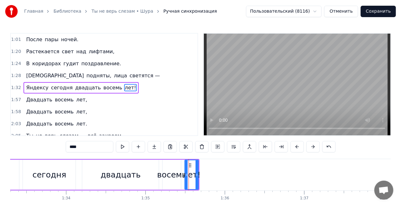
click at [209, 176] on div "Только нам с тобой — неба синего, Кода вечного, кофе тёмного. Чашу полную жизнь…" at bounding box center [228, 175] width 15238 height 32
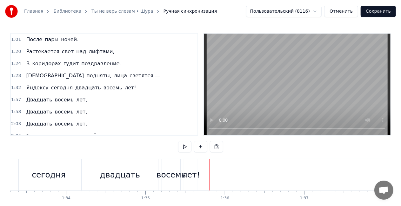
click at [192, 175] on div "лет!" at bounding box center [191, 175] width 18 height 12
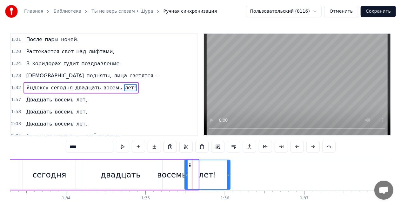
drag, startPoint x: 196, startPoint y: 175, endPoint x: 226, endPoint y: 174, distance: 29.5
click at [227, 174] on icon at bounding box center [228, 175] width 3 height 5
click at [20, 164] on div "Яндексу [DATE] двадцать восемь лет!" at bounding box center [94, 174] width 271 height 31
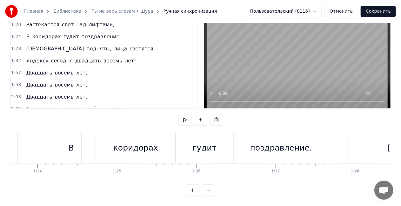
scroll to position [0, 6567]
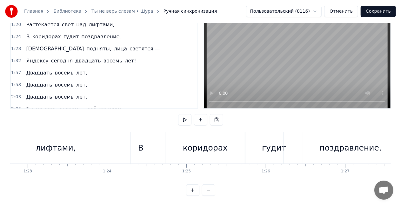
click at [322, 10] on html "Главная Библиотека Ты не верь слезам • Шура Ручная синхронизация Пользовательск…" at bounding box center [200, 89] width 401 height 233
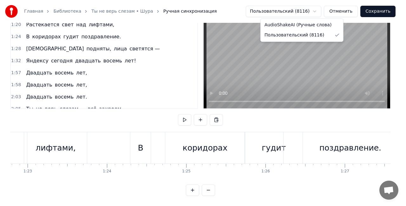
click at [322, 10] on html "Главная Библиотека Ты не верь слезам • Шура Ручная синхронизация Пользовательск…" at bounding box center [203, 89] width 406 height 233
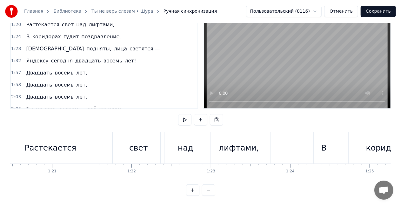
scroll to position [0, 6227]
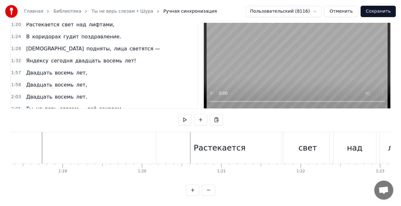
click at [212, 142] on div "Растекается" at bounding box center [220, 148] width 52 height 12
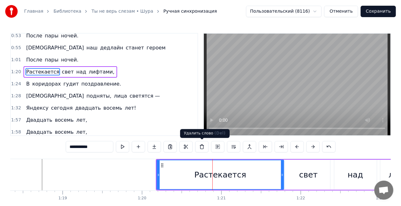
scroll to position [85, 0]
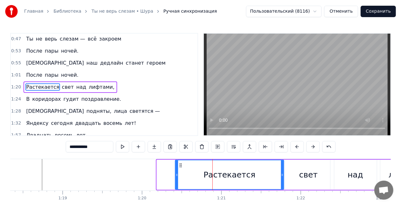
drag, startPoint x: 159, startPoint y: 172, endPoint x: 177, endPoint y: 173, distance: 18.4
click at [177, 173] on div at bounding box center [176, 175] width 3 height 29
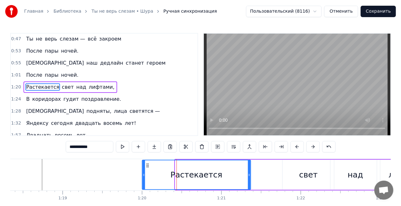
drag, startPoint x: 180, startPoint y: 166, endPoint x: 147, endPoint y: 162, distance: 33.2
click at [147, 162] on div "Растекается" at bounding box center [196, 175] width 108 height 29
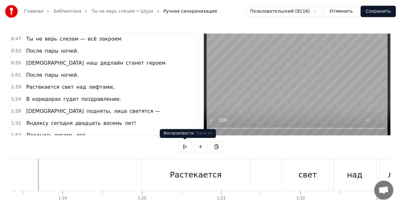
scroll to position [0, 6211]
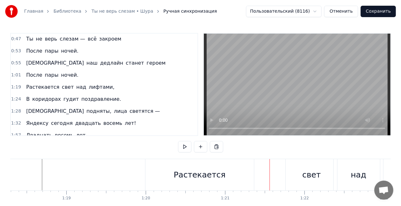
click at [206, 176] on div "Растекается" at bounding box center [200, 175] width 52 height 12
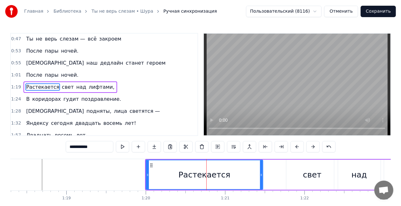
drag, startPoint x: 253, startPoint y: 176, endPoint x: 261, endPoint y: 175, distance: 8.3
click at [261, 175] on icon at bounding box center [261, 175] width 3 height 5
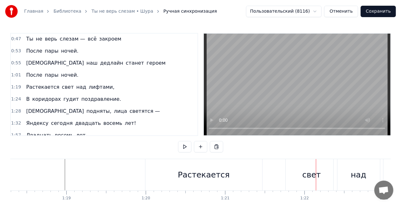
click at [299, 172] on div "свет" at bounding box center [311, 174] width 51 height 31
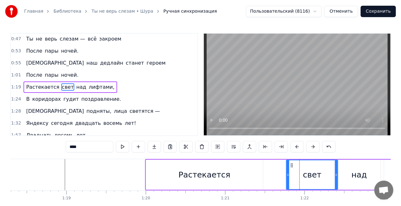
click at [305, 177] on div "свет" at bounding box center [312, 175] width 51 height 29
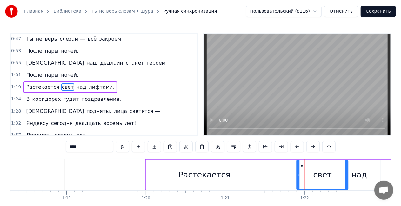
drag, startPoint x: 291, startPoint y: 166, endPoint x: 302, endPoint y: 167, distance: 11.4
click at [302, 167] on icon at bounding box center [302, 165] width 5 height 5
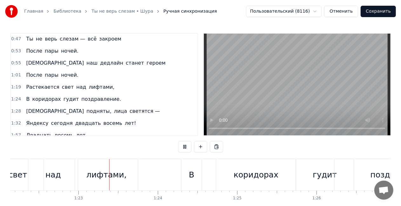
scroll to position [0, 6531]
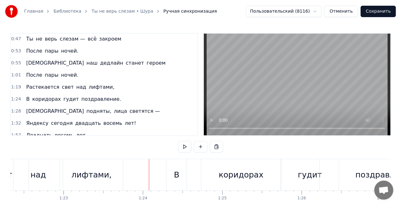
click at [179, 175] on div "В" at bounding box center [176, 175] width 5 height 12
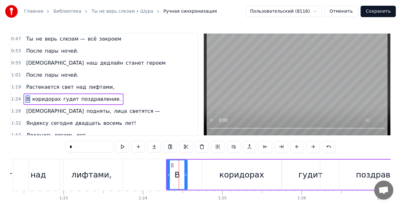
scroll to position [97, 0]
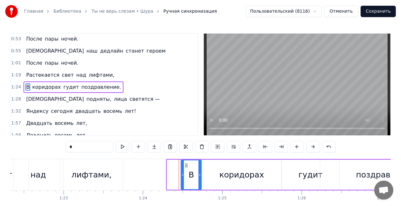
drag, startPoint x: 171, startPoint y: 165, endPoint x: 185, endPoint y: 163, distance: 14.4
click at [185, 163] on icon at bounding box center [186, 165] width 5 height 5
click at [119, 166] on div "лифтами," at bounding box center [91, 174] width 63 height 31
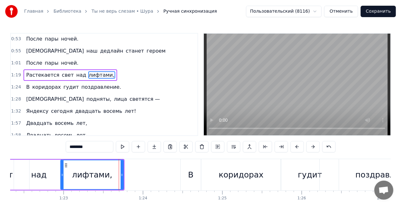
scroll to position [85, 0]
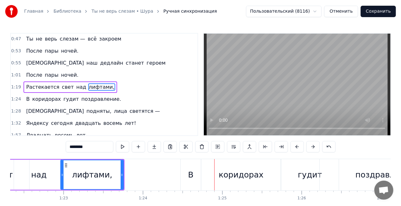
click at [190, 178] on div "В" at bounding box center [190, 175] width 5 height 12
type input "*"
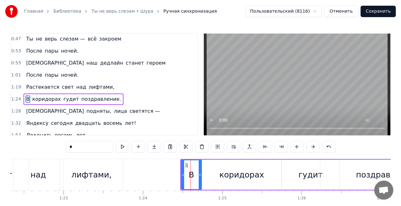
scroll to position [97, 0]
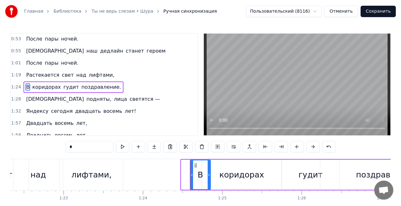
drag, startPoint x: 186, startPoint y: 165, endPoint x: 195, endPoint y: 163, distance: 9.3
click at [195, 163] on icon at bounding box center [195, 165] width 5 height 5
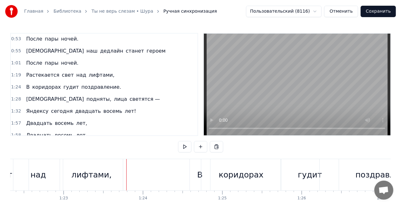
click at [192, 170] on div "В" at bounding box center [200, 174] width 20 height 31
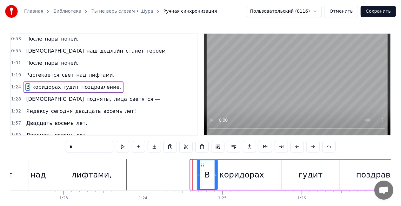
drag, startPoint x: 197, startPoint y: 164, endPoint x: 204, endPoint y: 163, distance: 7.4
click at [204, 163] on icon at bounding box center [202, 165] width 5 height 5
click at [85, 164] on div "лифтами," at bounding box center [91, 174] width 63 height 31
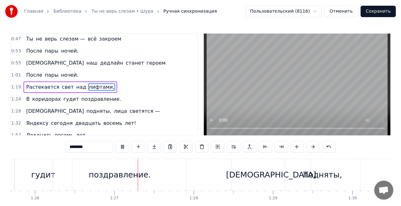
scroll to position [0, 6849]
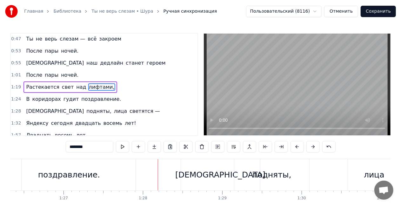
click at [82, 179] on div "поздравление." at bounding box center [69, 175] width 62 height 12
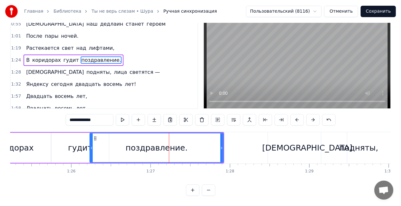
scroll to position [0, 6753]
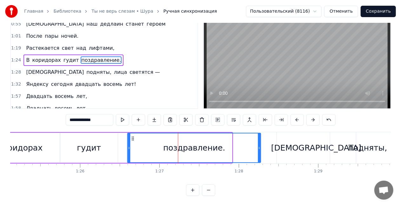
drag, startPoint x: 104, startPoint y: 133, endPoint x: 133, endPoint y: 131, distance: 28.9
click at [133, 136] on icon at bounding box center [132, 138] width 5 height 5
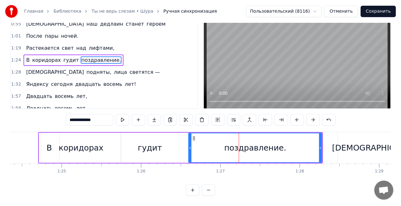
scroll to position [0, 6674]
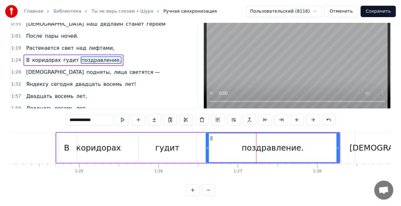
click at [178, 139] on div "гудит" at bounding box center [167, 148] width 57 height 30
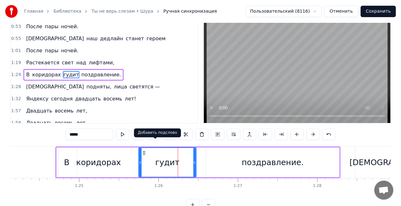
scroll to position [0, 0]
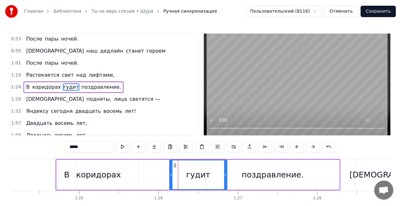
drag, startPoint x: 143, startPoint y: 166, endPoint x: 174, endPoint y: 165, distance: 30.8
click at [174, 165] on icon at bounding box center [174, 165] width 5 height 5
click at [100, 174] on div "коридорах" at bounding box center [98, 175] width 45 height 12
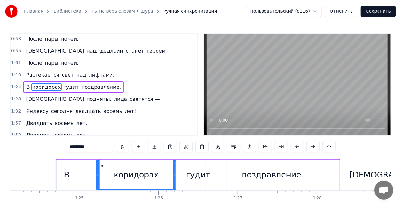
drag, startPoint x: 63, startPoint y: 165, endPoint x: 100, endPoint y: 165, distance: 37.4
click at [100, 165] on icon at bounding box center [101, 165] width 5 height 5
click at [63, 172] on div "В" at bounding box center [66, 175] width 20 height 30
type input "*"
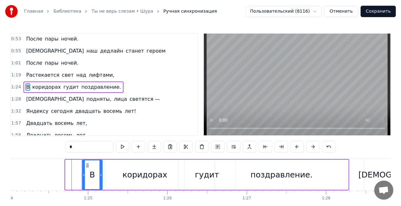
drag, startPoint x: 61, startPoint y: 164, endPoint x: 82, endPoint y: 165, distance: 21.0
click at [85, 165] on icon at bounding box center [87, 165] width 5 height 5
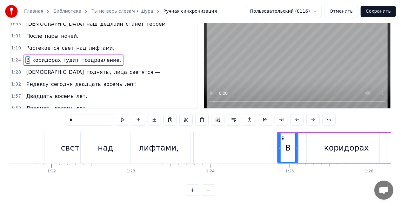
scroll to position [0, 6455]
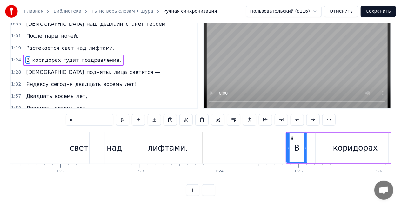
click at [33, 134] on div "Растекается свет над лифтами," at bounding box center [51, 147] width 300 height 31
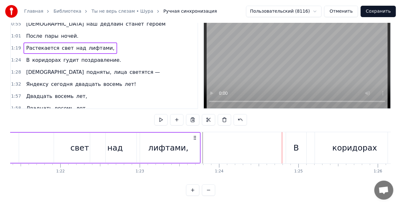
scroll to position [0, 6446]
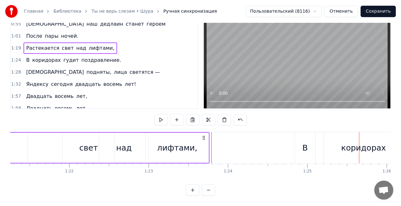
click at [296, 139] on div "В" at bounding box center [305, 147] width 20 height 31
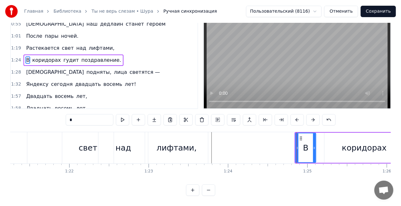
scroll to position [0, 0]
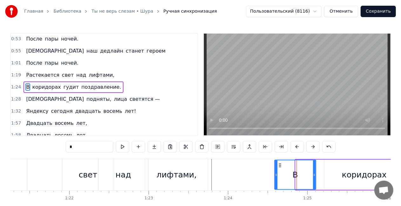
drag, startPoint x: 296, startPoint y: 172, endPoint x: 275, endPoint y: 174, distance: 21.0
click at [275, 174] on div at bounding box center [276, 175] width 3 height 29
click at [127, 164] on div "над" at bounding box center [123, 174] width 50 height 31
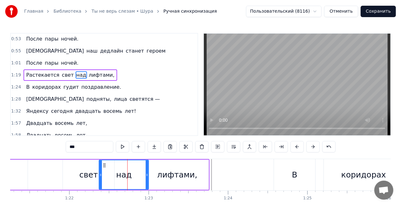
scroll to position [85, 0]
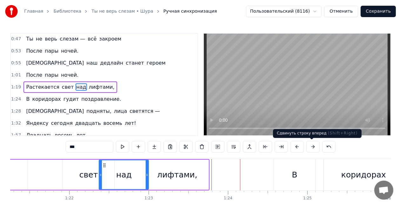
click at [307, 146] on button at bounding box center [312, 146] width 13 height 11
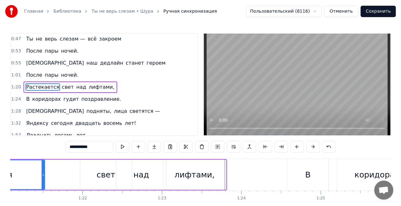
scroll to position [0, 6432]
click at [214, 175] on div "лифтами," at bounding box center [195, 175] width 63 height 30
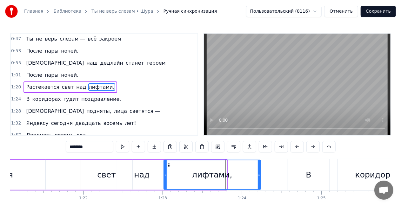
drag, startPoint x: 225, startPoint y: 174, endPoint x: 259, endPoint y: 171, distance: 34.0
click at [259, 171] on div at bounding box center [259, 175] width 3 height 29
click at [310, 177] on div "В" at bounding box center [308, 175] width 5 height 12
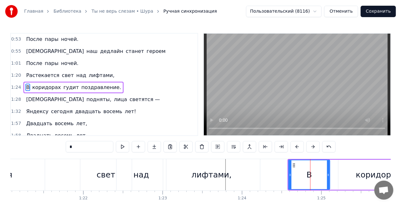
scroll to position [97, 0]
click at [263, 148] on button at bounding box center [265, 146] width 13 height 11
click at [85, 163] on div "свет" at bounding box center [105, 174] width 51 height 31
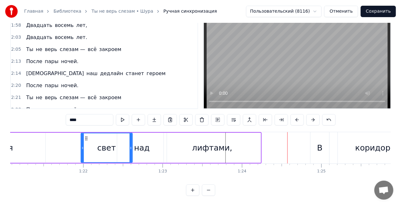
scroll to position [32, 0]
click at [205, 142] on div "лифтами," at bounding box center [212, 148] width 40 height 12
type input "********"
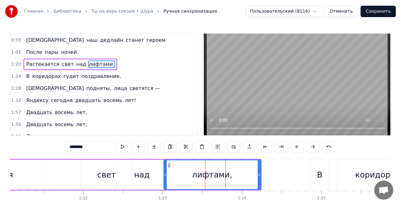
scroll to position [85, 0]
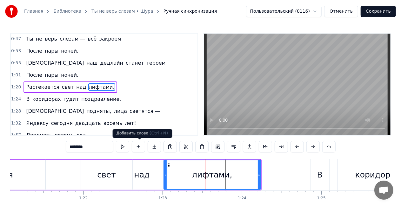
click at [135, 148] on button at bounding box center [138, 146] width 13 height 11
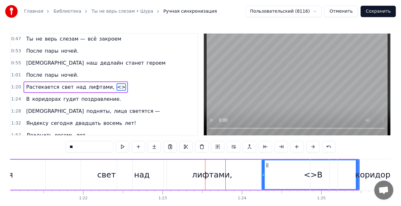
drag, startPoint x: 357, startPoint y: 176, endPoint x: 344, endPoint y: 173, distance: 13.7
click at [344, 173] on div "коридорах" at bounding box center [377, 174] width 79 height 31
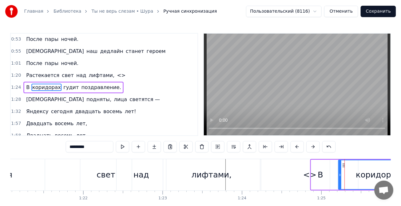
scroll to position [97, 0]
click at [116, 74] on span "<>" at bounding box center [121, 74] width 10 height 7
type input "**"
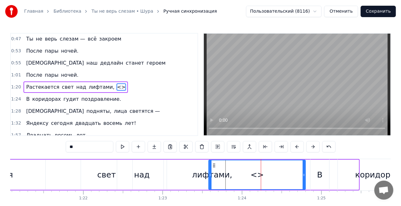
drag, startPoint x: 268, startPoint y: 165, endPoint x: 215, endPoint y: 157, distance: 53.5
click at [215, 157] on div "0:16 Только нам с тобой — неба синего, 0:20 Кода вечного, кофе тёмного. 0:24 Ча…" at bounding box center [200, 128] width 380 height 190
click at [56, 164] on div "Растекается свет над лифтами, <>" at bounding box center [117, 174] width 379 height 31
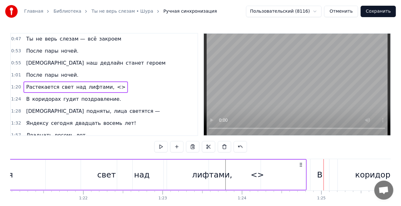
click at [244, 168] on div "<>" at bounding box center [257, 175] width 97 height 30
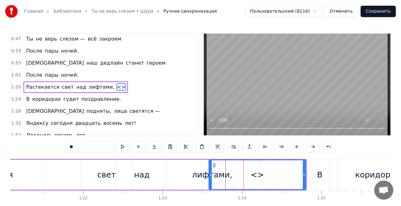
click at [320, 176] on div "В" at bounding box center [319, 175] width 5 height 12
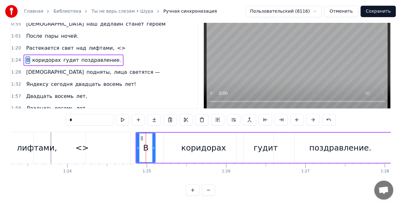
scroll to position [0, 6720]
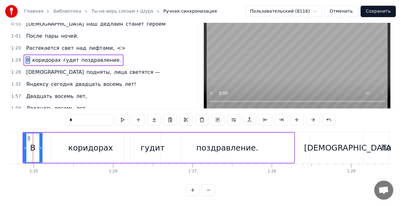
click at [154, 148] on div "гудит" at bounding box center [153, 148] width 24 height 12
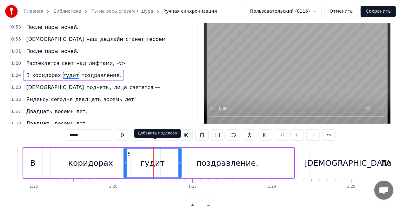
scroll to position [0, 0]
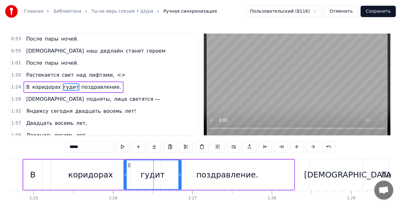
drag, startPoint x: 84, startPoint y: 147, endPoint x: 78, endPoint y: 149, distance: 6.1
click at [78, 149] on input "*****" at bounding box center [90, 146] width 48 height 11
click at [251, 177] on div "поздравление." at bounding box center [227, 175] width 62 height 12
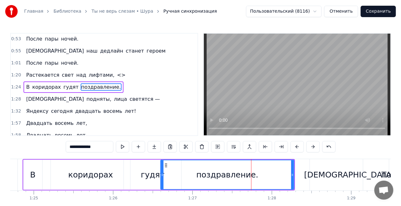
click at [101, 145] on input "**********" at bounding box center [90, 146] width 48 height 11
click at [99, 146] on input "**********" at bounding box center [90, 146] width 48 height 11
type input "**********"
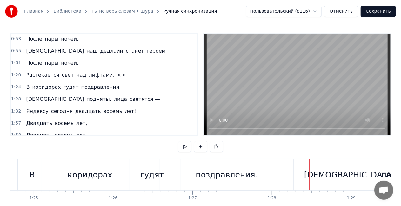
click at [380, 15] on button "Сохранить" at bounding box center [377, 11] width 35 height 11
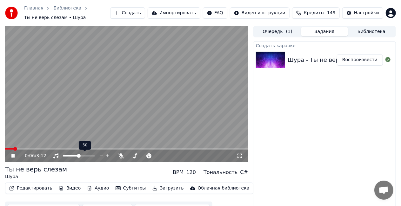
click at [79, 156] on span at bounding box center [79, 156] width 4 height 4
click at [14, 155] on icon at bounding box center [12, 156] width 3 height 4
click at [14, 155] on icon at bounding box center [17, 156] width 15 height 5
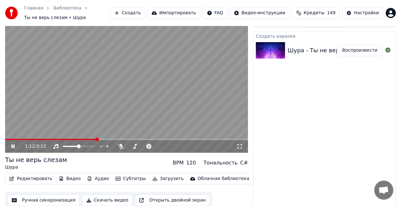
scroll to position [12, 0]
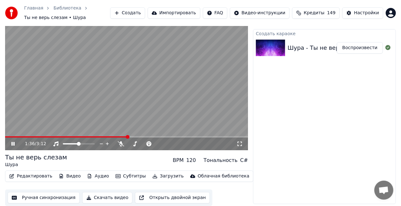
click at [107, 97] on video at bounding box center [126, 82] width 243 height 136
click at [118, 177] on button "Субтитры" at bounding box center [131, 176] width 36 height 9
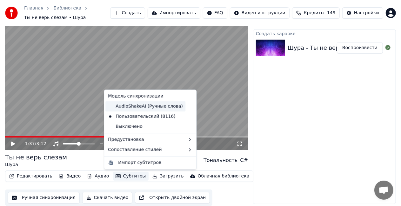
click at [152, 110] on div "AudioShakeAI (Ручные слова)" at bounding box center [145, 107] width 80 height 10
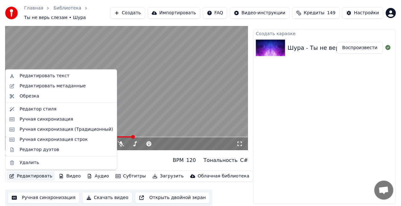
click at [32, 176] on button "Редактировать" at bounding box center [31, 176] width 48 height 9
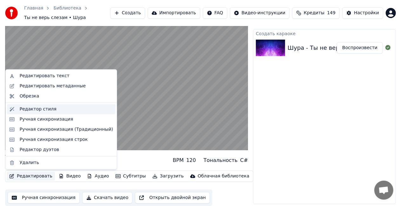
click at [52, 112] on div "Редактор стиля" at bounding box center [66, 109] width 93 height 6
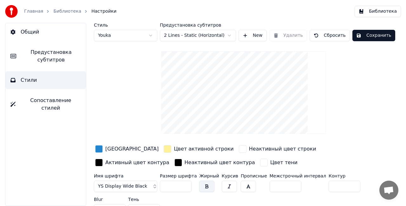
click at [56, 56] on span "Предустановка субтитров" at bounding box center [51, 56] width 60 height 15
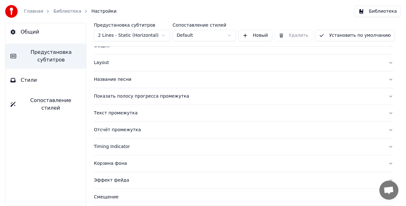
scroll to position [32, 0]
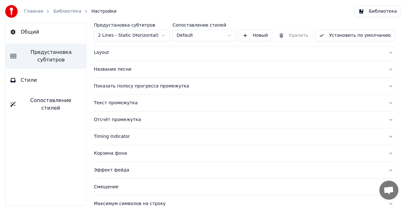
click at [386, 119] on button "Отсчёт промежутка" at bounding box center [244, 120] width 300 height 17
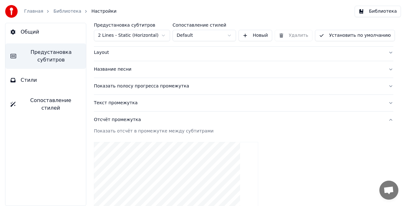
scroll to position [0, 0]
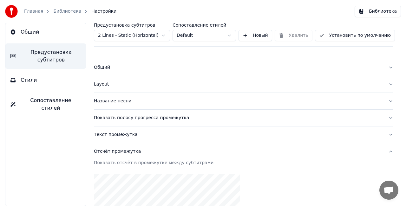
drag, startPoint x: 128, startPoint y: 117, endPoint x: 384, endPoint y: 119, distance: 256.4
click at [127, 117] on div "Показать полосу прогресса промежутка" at bounding box center [238, 118] width 289 height 6
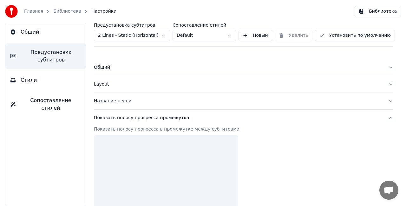
click at [384, 119] on button "Показать полосу прогресса промежутка" at bounding box center [244, 118] width 300 height 17
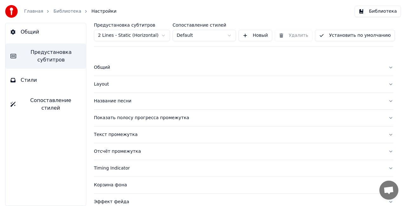
click at [385, 119] on button "Показать полосу прогресса промежутка" at bounding box center [244, 118] width 300 height 17
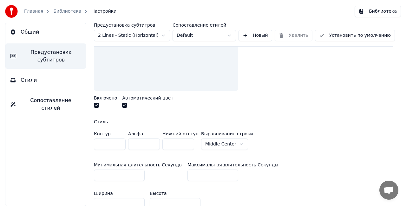
scroll to position [159, 0]
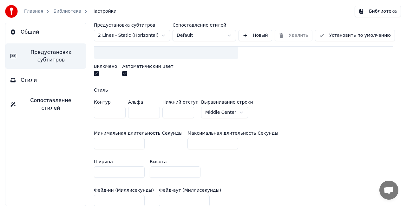
click at [235, 112] on html "Главная Библиотека Настройки Библиотека Общий Предустановка субтитров Стили Соп…" at bounding box center [203, 103] width 406 height 206
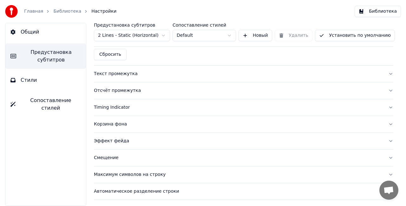
scroll to position [413, 0]
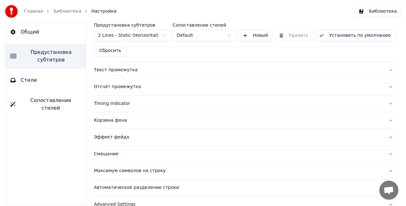
click at [385, 137] on button "Эффект фейда" at bounding box center [244, 137] width 300 height 17
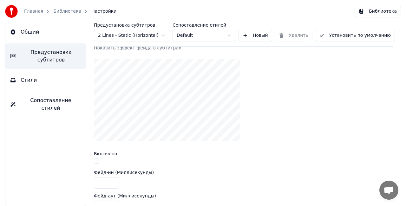
scroll to position [175, 0]
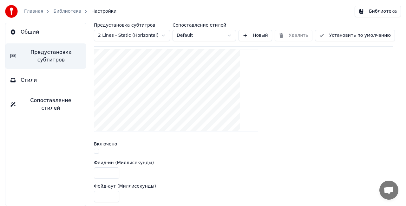
click at [96, 152] on button "button" at bounding box center [96, 151] width 5 height 5
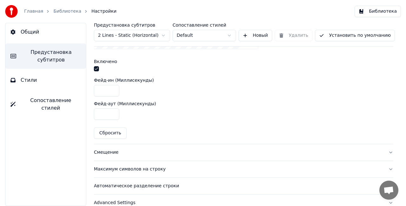
scroll to position [266, 0]
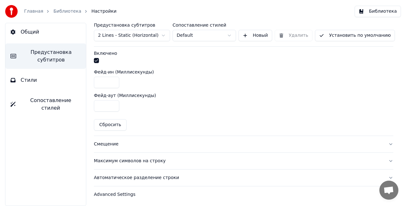
click at [385, 157] on button "Максимум символов на строку" at bounding box center [244, 161] width 300 height 17
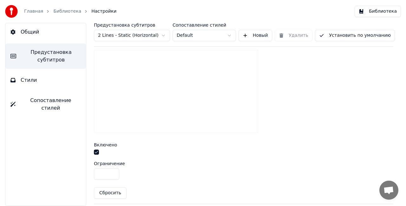
click at [111, 171] on input "**" at bounding box center [106, 173] width 25 height 11
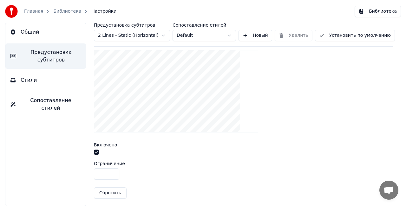
scroll to position [242, 0]
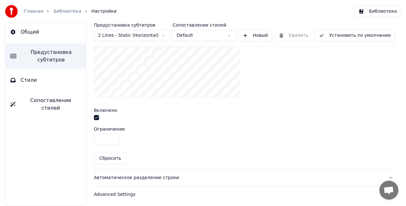
type input "**"
click at [387, 175] on button "Автоматическое разделение строки" at bounding box center [244, 178] width 300 height 17
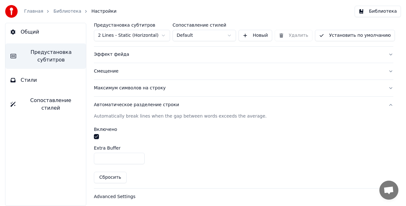
scroll to position [150, 0]
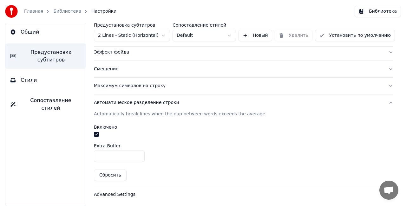
click at [228, 36] on html "Главная Библиотека Настройки Библиотека Общий Предустановка субтитров Стили Соп…" at bounding box center [203, 103] width 406 height 206
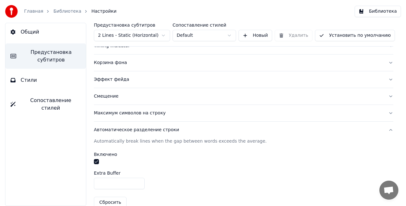
scroll to position [86, 0]
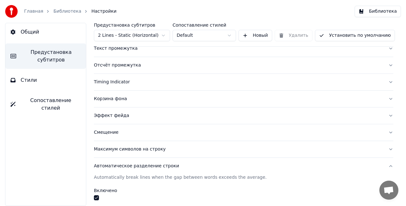
click at [388, 98] on div "Предустановка субтитров 2 Lines - Static (Horizontal) Сопоставление стилей Defa…" at bounding box center [243, 114] width 325 height 183
click at [386, 98] on button "Корзина фона" at bounding box center [244, 99] width 300 height 17
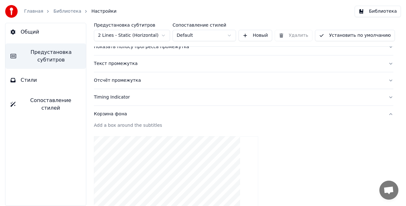
scroll to position [55, 0]
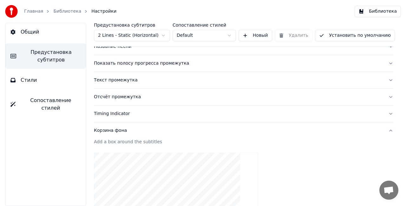
click at [386, 78] on button "Текст промежутка" at bounding box center [244, 80] width 300 height 17
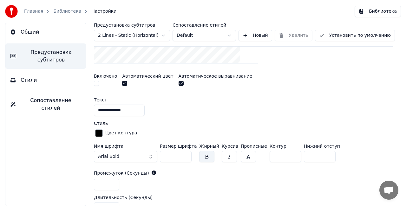
scroll to position [182, 0]
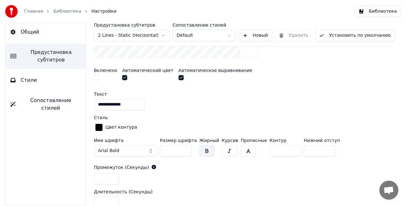
click at [112, 175] on input "*" at bounding box center [106, 178] width 25 height 11
type input "*"
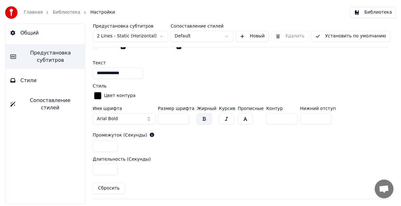
scroll to position [277, 0]
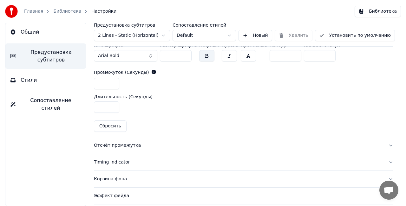
click at [35, 10] on link "Главная" at bounding box center [33, 11] width 19 height 6
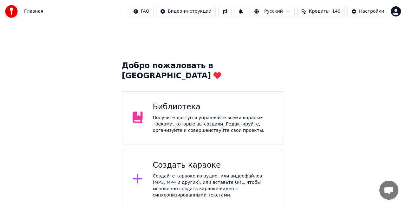
click at [201, 102] on div "Библиотека" at bounding box center [213, 107] width 121 height 10
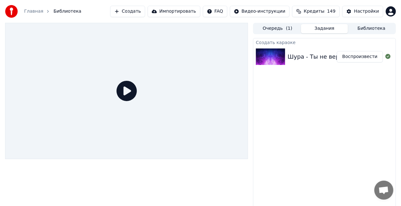
click at [313, 59] on div "Шура - Ты не верь слезам" at bounding box center [326, 56] width 78 height 9
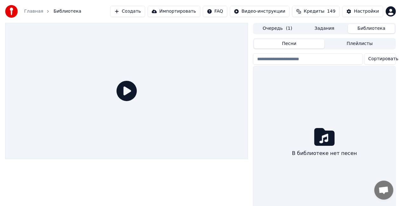
click at [359, 31] on button "Библиотека" at bounding box center [371, 28] width 47 height 9
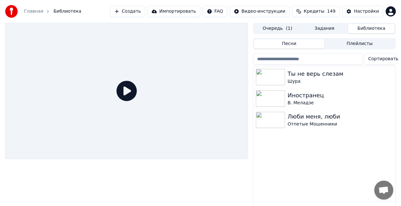
click at [328, 28] on button "Задания" at bounding box center [324, 28] width 47 height 9
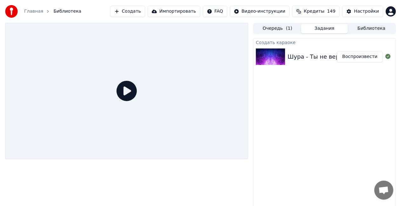
click at [355, 56] on button "Воспроизвести" at bounding box center [360, 56] width 46 height 11
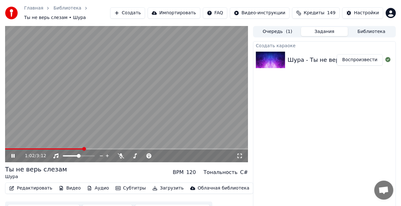
click at [84, 150] on span at bounding box center [126, 149] width 243 height 1
click at [33, 148] on video at bounding box center [126, 94] width 243 height 136
click at [35, 149] on span at bounding box center [46, 149] width 83 height 1
click at [13, 155] on icon at bounding box center [13, 156] width 4 height 4
click at [13, 155] on icon at bounding box center [17, 156] width 15 height 5
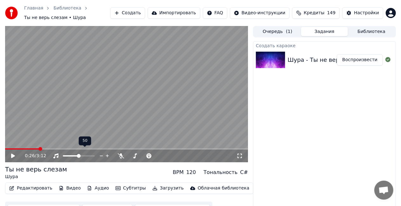
scroll to position [12, 0]
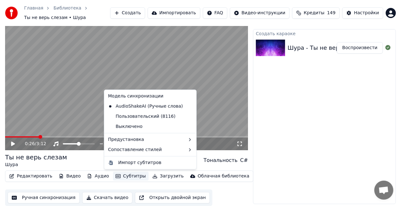
click at [118, 176] on button "Субтитры" at bounding box center [131, 176] width 36 height 9
click at [158, 114] on div "Пользовательский (8116)" at bounding box center [141, 117] width 72 height 10
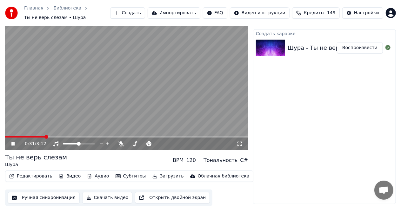
click at [312, 81] on div "Создать караоке Шура - Ты не верь слезам Воспроизвести" at bounding box center [324, 116] width 143 height 175
click at [32, 175] on button "Редактировать" at bounding box center [31, 176] width 48 height 9
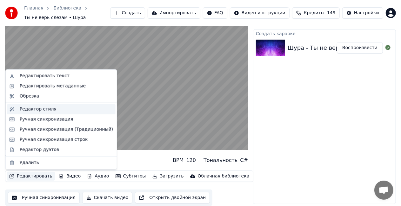
click at [65, 106] on div "Редактор стиля" at bounding box center [66, 109] width 93 height 6
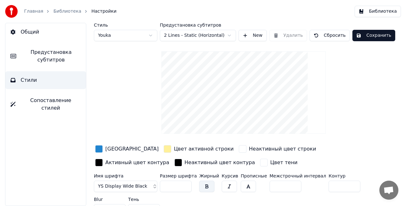
click at [55, 49] on span "Предустановка субтитров" at bounding box center [51, 56] width 60 height 15
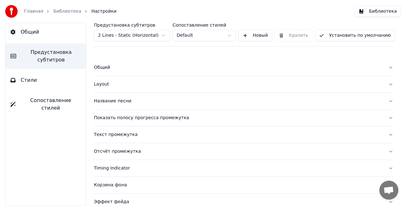
click at [387, 63] on button "Общий" at bounding box center [244, 67] width 300 height 17
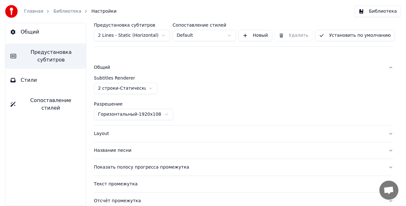
click at [152, 87] on html "Главная Библиотека Настройки Библиотека Общий Предустановка субтитров Стили Соп…" at bounding box center [203, 103] width 406 height 206
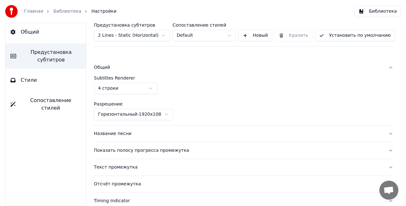
click at [58, 12] on link "Библиотека" at bounding box center [67, 11] width 28 height 6
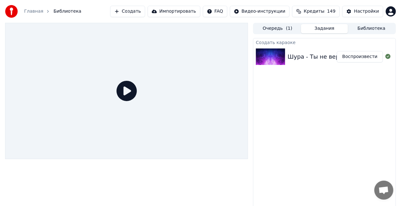
click at [125, 91] on icon at bounding box center [126, 91] width 20 height 20
click at [331, 57] on div "Шура - Ты не верь слезам" at bounding box center [326, 56] width 78 height 9
click at [126, 91] on icon at bounding box center [126, 91] width 20 height 20
click at [308, 55] on div "Шура - Ты не верь слезам" at bounding box center [326, 56] width 78 height 9
click at [352, 54] on button "Воспроизвести" at bounding box center [360, 56] width 46 height 11
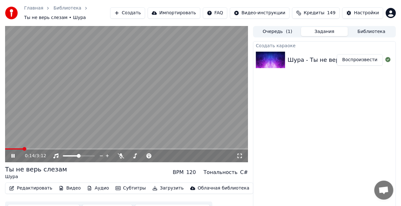
click at [23, 149] on span at bounding box center [126, 149] width 243 height 1
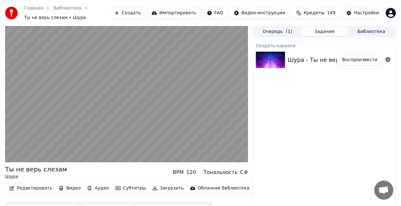
click at [126, 127] on video at bounding box center [126, 94] width 243 height 136
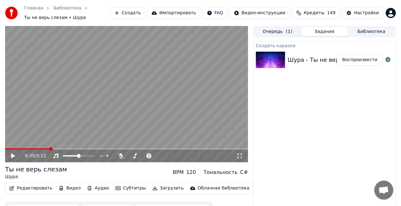
click at [26, 190] on button "Редактировать" at bounding box center [31, 188] width 48 height 9
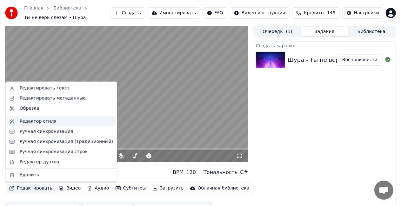
click at [38, 121] on div "Редактор стиля" at bounding box center [38, 121] width 37 height 6
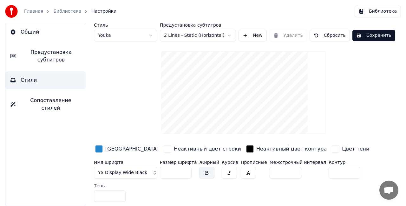
click at [49, 61] on span "Предустановка субтитров" at bounding box center [51, 56] width 60 height 15
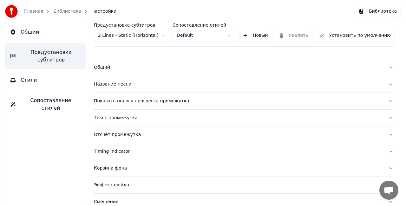
click at [123, 67] on div "Общий" at bounding box center [238, 67] width 289 height 6
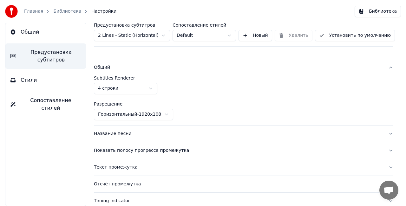
click at [127, 89] on html "Главная Библиотека Настройки Библиотека Общий Предустановка субтитров Стили Соп…" at bounding box center [203, 103] width 406 height 206
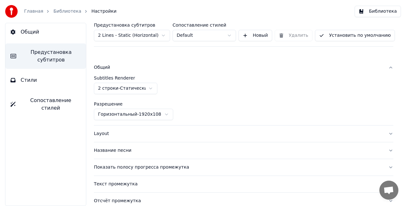
click at [58, 9] on link "Библиотека" at bounding box center [67, 11] width 28 height 6
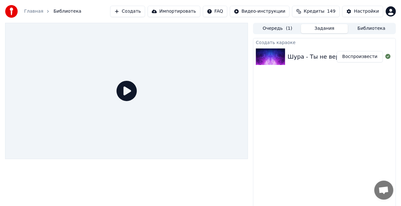
click at [299, 51] on div "Шура - Ты не верь слезам Воспроизвести" at bounding box center [324, 57] width 142 height 22
click at [348, 56] on button "Воспроизвести" at bounding box center [360, 56] width 46 height 11
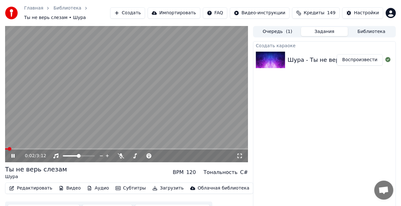
click at [29, 150] on div "0:02 / 3:12" at bounding box center [126, 156] width 243 height 13
click at [30, 150] on span at bounding box center [126, 149] width 243 height 1
click at [112, 37] on video at bounding box center [126, 94] width 243 height 136
click at [43, 190] on button "Редактировать" at bounding box center [31, 188] width 48 height 9
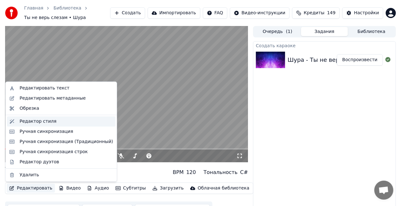
click at [45, 118] on div "Редактор стиля" at bounding box center [38, 121] width 37 height 6
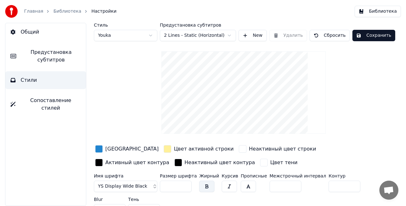
click at [231, 37] on html "Главная Библиотека Настройки Библиотека Общий Предустановка субтитров Стили Соп…" at bounding box center [203, 103] width 406 height 206
click at [230, 36] on html "Главная Библиотека Настройки Библиотека Общий Предустановка субтитров Стили Соп…" at bounding box center [203, 103] width 406 height 206
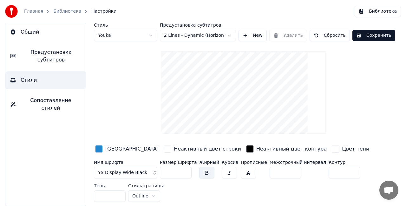
click at [227, 86] on video at bounding box center [244, 92] width 164 height 83
click at [57, 59] on span "Предустановка субтитров" at bounding box center [51, 56] width 60 height 15
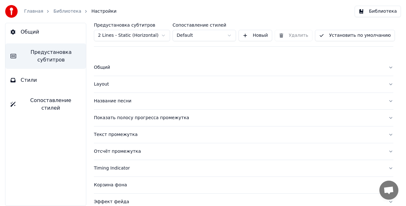
click at [386, 68] on button "Общий" at bounding box center [244, 67] width 300 height 17
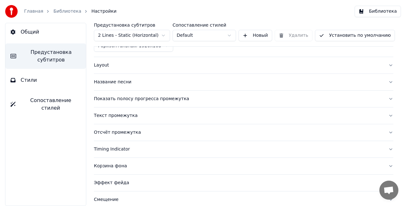
scroll to position [32, 0]
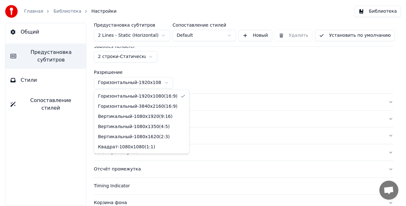
click at [169, 83] on html "Главная Библиотека Настройки Библиотека Общий Предустановка субтитров Стили Соп…" at bounding box center [203, 103] width 406 height 206
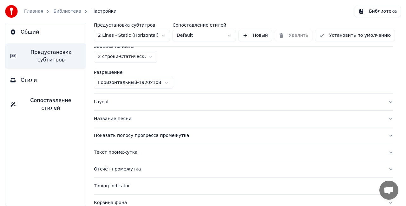
click at [193, 77] on html "Главная Библиотека Настройки Библиотека Общий Предустановка субтитров Стили Соп…" at bounding box center [203, 103] width 406 height 206
click at [384, 102] on button "Layout" at bounding box center [244, 102] width 300 height 17
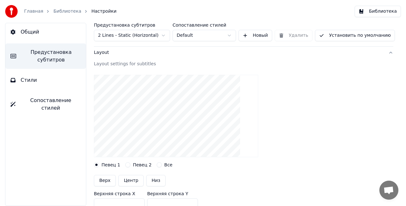
click at [384, 52] on button "Layout" at bounding box center [244, 52] width 300 height 17
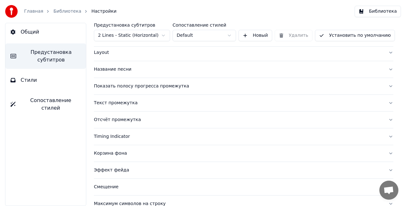
click at [384, 52] on button "Layout" at bounding box center [244, 52] width 300 height 17
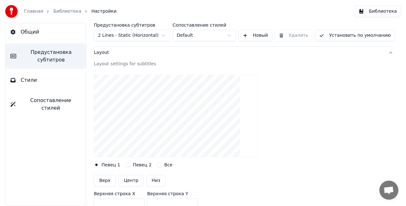
click at [384, 52] on button "Layout" at bounding box center [244, 52] width 300 height 17
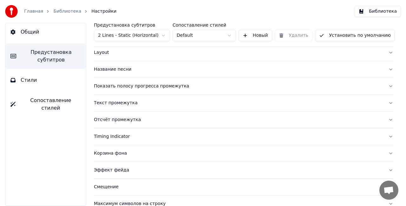
click at [385, 67] on button "Название песни" at bounding box center [244, 69] width 300 height 17
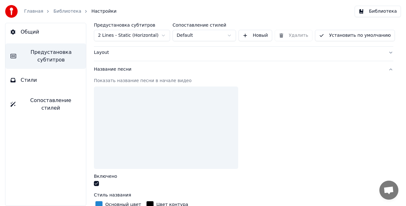
click at [385, 67] on button "Название песни" at bounding box center [244, 69] width 300 height 17
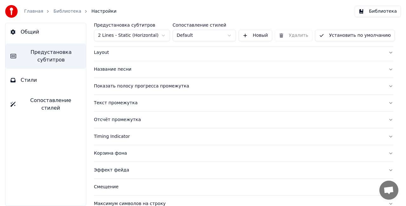
click at [385, 67] on button "Название песни" at bounding box center [244, 69] width 300 height 17
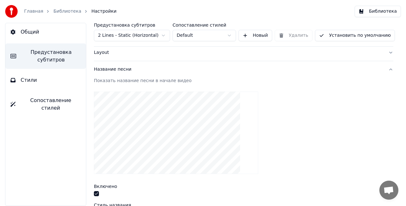
click at [387, 69] on button "Название песни" at bounding box center [244, 69] width 300 height 17
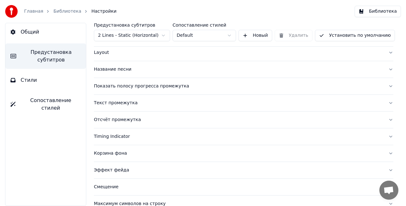
click at [386, 103] on button "Текст промежутка" at bounding box center [244, 103] width 300 height 17
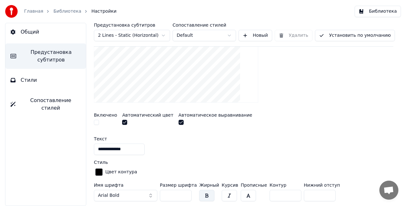
scroll to position [127, 0]
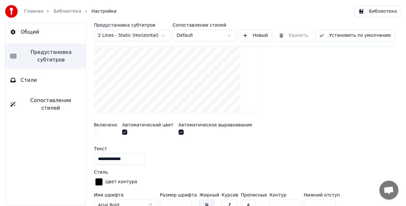
click at [179, 131] on button "button" at bounding box center [181, 132] width 5 height 5
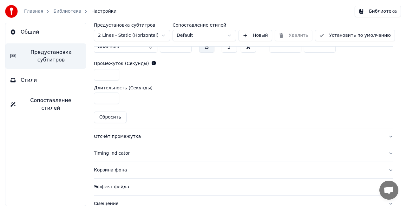
scroll to position [317, 0]
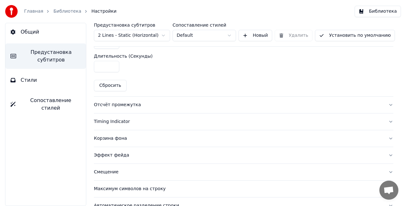
click at [384, 102] on button "Отсчёт промежутка" at bounding box center [244, 105] width 300 height 17
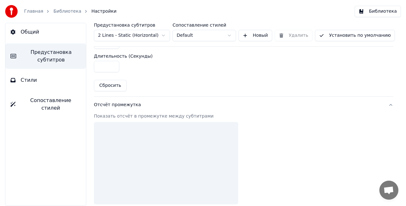
scroll to position [321, 0]
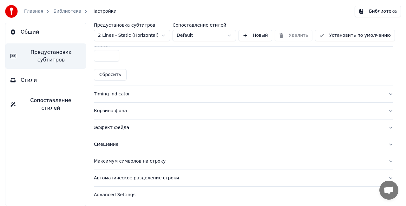
click at [227, 36] on html "Главная Библиотека Настройки Библиотека Общий Предустановка субтитров Стили Соп…" at bounding box center [203, 103] width 406 height 206
click at [383, 93] on button "Timing Indicator" at bounding box center [244, 94] width 300 height 17
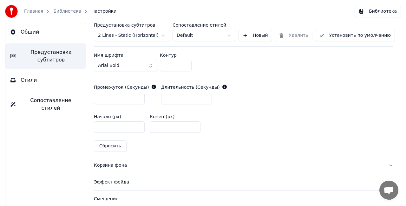
scroll to position [345, 0]
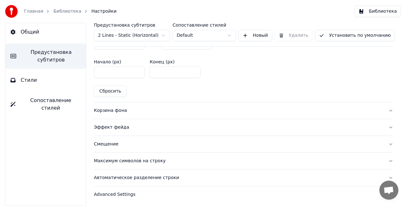
click at [384, 109] on button "Корзина фона" at bounding box center [244, 110] width 300 height 17
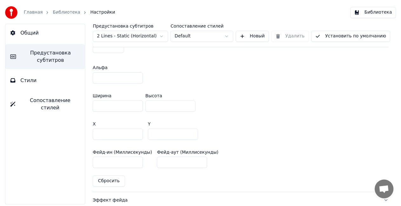
scroll to position [366, 0]
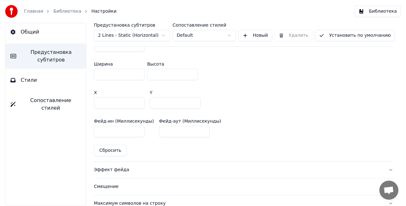
drag, startPoint x: 106, startPoint y: 131, endPoint x: 96, endPoint y: 130, distance: 9.9
click at [96, 130] on input "***" at bounding box center [119, 131] width 51 height 11
type input "***"
click at [332, 119] on div "Фейд-ин (Миллисекунды) *** Фейд-аут (Миллисекунды) *" at bounding box center [244, 128] width 300 height 29
click at [67, 11] on link "Библиотека" at bounding box center [67, 11] width 28 height 6
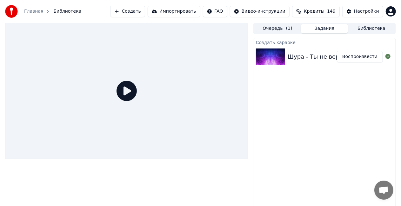
click at [129, 89] on icon at bounding box center [126, 91] width 20 height 20
click at [309, 56] on div "Шура - Ты не верь слезам" at bounding box center [326, 56] width 78 height 9
click at [353, 55] on button "Воспроизвести" at bounding box center [360, 56] width 46 height 11
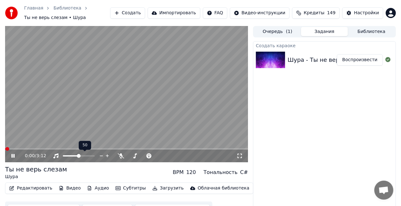
click at [75, 156] on span at bounding box center [71, 155] width 16 height 1
click at [56, 148] on video at bounding box center [126, 94] width 243 height 136
click at [39, 150] on span at bounding box center [126, 149] width 243 height 1
click at [116, 94] on video at bounding box center [126, 94] width 243 height 136
click at [116, 98] on video at bounding box center [126, 94] width 243 height 136
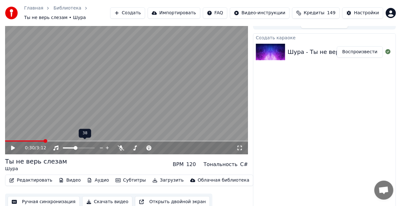
scroll to position [12, 0]
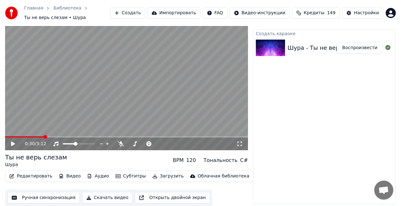
click at [22, 175] on button "Редактировать" at bounding box center [31, 176] width 48 height 9
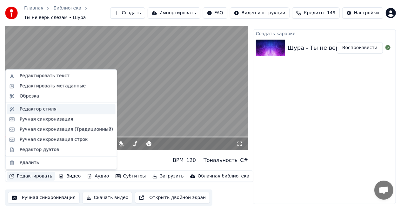
click at [47, 110] on div "Редактор стиля" at bounding box center [38, 109] width 37 height 6
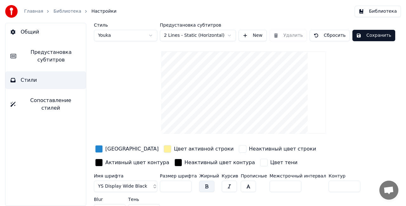
click at [38, 57] on span "Предустановка субтитров" at bounding box center [51, 56] width 60 height 15
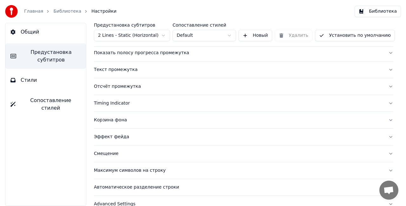
scroll to position [75, 0]
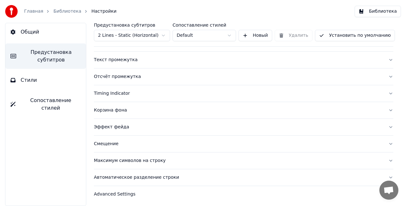
click at [383, 158] on button "Максимум символов на строку" at bounding box center [244, 161] width 300 height 17
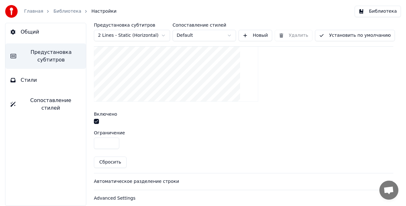
scroll to position [242, 0]
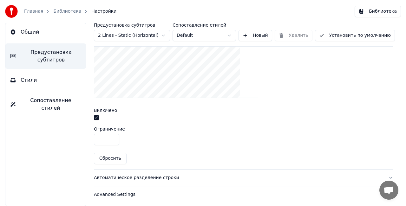
click at [97, 116] on button "button" at bounding box center [96, 117] width 5 height 5
click at [114, 135] on input "**" at bounding box center [106, 139] width 25 height 11
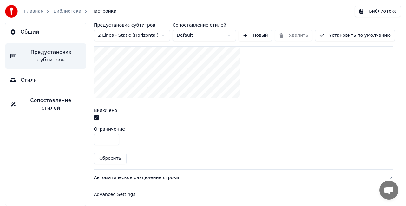
click at [114, 135] on input "**" at bounding box center [106, 139] width 25 height 11
type input "**"
click at [114, 135] on input "**" at bounding box center [106, 139] width 25 height 11
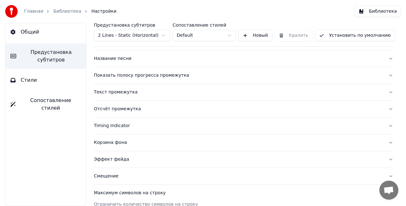
scroll to position [0, 0]
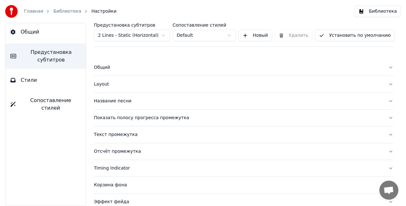
click at [63, 13] on link "Библиотека" at bounding box center [67, 11] width 28 height 6
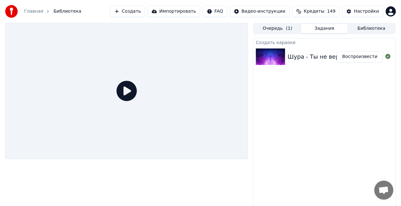
click at [120, 93] on icon at bounding box center [126, 91] width 20 height 20
click at [333, 54] on div "Шура - Ты не верь слезам" at bounding box center [326, 56] width 78 height 9
click at [354, 55] on button "Воспроизвести" at bounding box center [360, 56] width 46 height 11
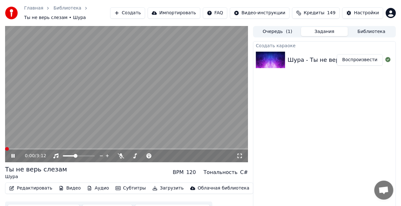
click at [70, 149] on span at bounding box center [126, 149] width 243 height 1
click at [76, 94] on video at bounding box center [126, 94] width 243 height 136
click at [25, 189] on button "Редактировать" at bounding box center [31, 188] width 48 height 9
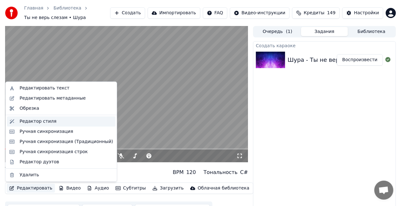
click at [62, 122] on div "Редактор стиля" at bounding box center [66, 121] width 93 height 6
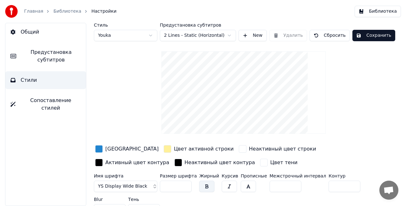
click at [52, 55] on span "Предустановка субтитров" at bounding box center [51, 56] width 60 height 15
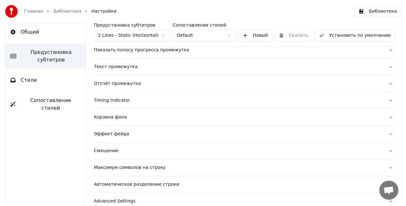
scroll to position [75, 0]
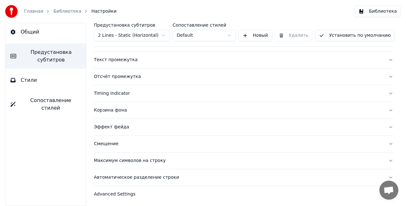
click at [382, 143] on button "Смещение" at bounding box center [244, 144] width 300 height 17
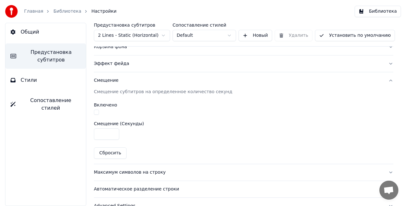
scroll to position [150, 0]
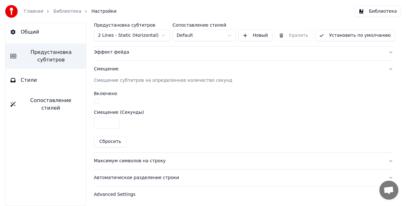
click at [385, 175] on button "Автоматическое разделение строки" at bounding box center [244, 178] width 300 height 17
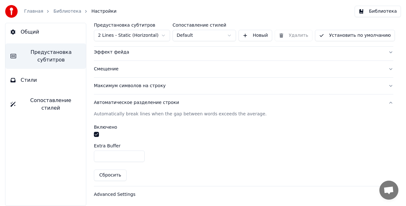
click at [384, 50] on button "Эффект фейда" at bounding box center [244, 52] width 300 height 17
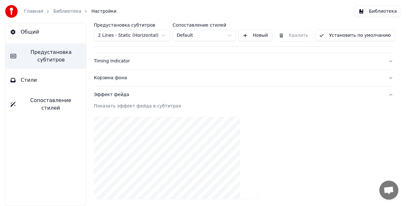
scroll to position [76, 0]
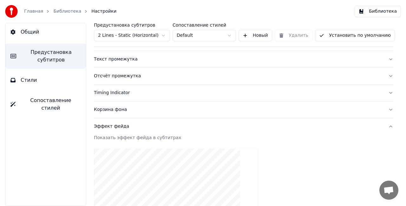
click at [385, 108] on button "Корзина фона" at bounding box center [244, 110] width 300 height 17
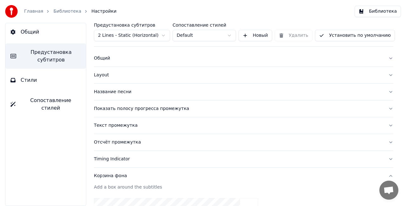
scroll to position [0, 0]
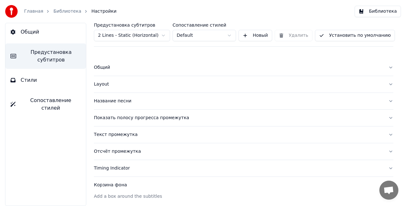
click at [341, 32] on button "Установить по умолчанию" at bounding box center [355, 35] width 80 height 11
click at [71, 10] on link "Библиотека" at bounding box center [67, 11] width 28 height 6
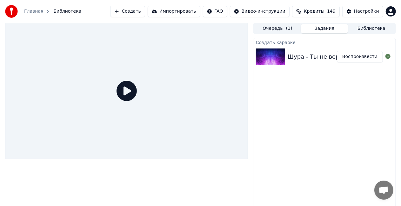
click at [127, 94] on icon at bounding box center [126, 91] width 20 height 20
click at [348, 55] on button "Воспроизвести" at bounding box center [360, 56] width 46 height 11
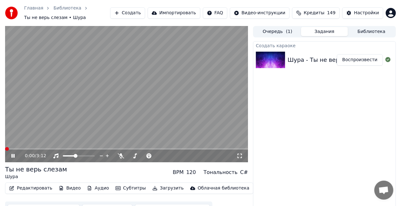
click at [59, 150] on span at bounding box center [126, 149] width 243 height 1
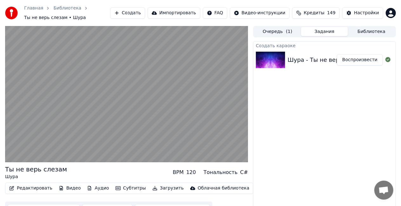
click at [163, 102] on video at bounding box center [126, 94] width 243 height 136
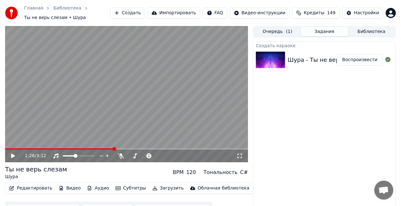
click at [33, 190] on button "Редактировать" at bounding box center [31, 188] width 48 height 9
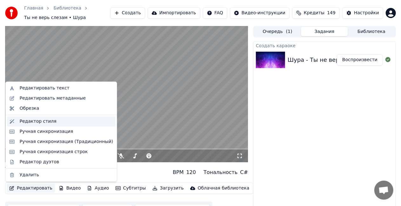
click at [47, 123] on div "Редактор стиля" at bounding box center [38, 121] width 37 height 6
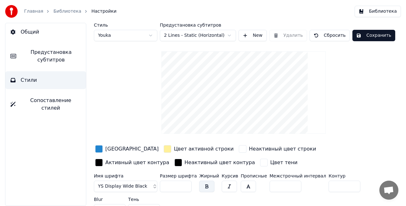
click at [152, 185] on button "YS Display Wide Black" at bounding box center [125, 186] width 63 height 11
click at [150, 184] on button "YS Display Wide Black" at bounding box center [125, 186] width 63 height 11
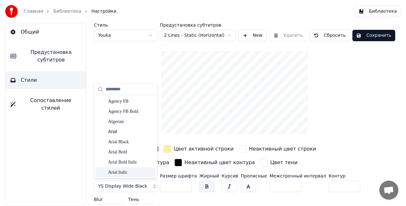
click at [113, 176] on div "Arial Italic" at bounding box center [126, 173] width 60 height 10
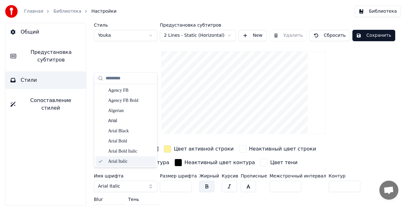
scroll to position [11, 0]
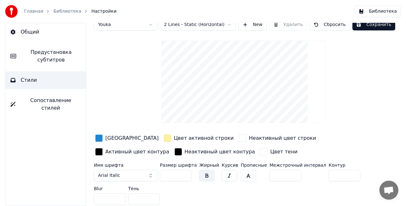
click at [114, 175] on span "Arial Italic" at bounding box center [109, 176] width 22 height 6
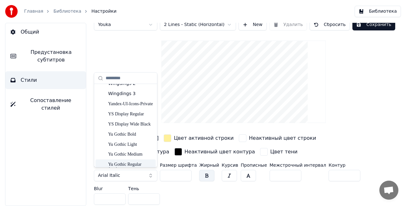
scroll to position [3510, 0]
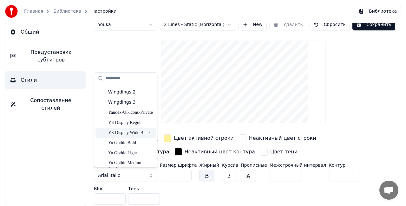
click at [133, 130] on div "YS Display Wide Black" at bounding box center [130, 133] width 45 height 6
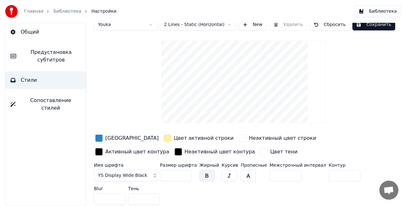
click at [56, 57] on span "Предустановка субтитров" at bounding box center [51, 56] width 60 height 15
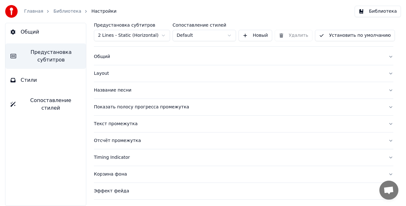
click at [385, 107] on button "Показать полосу прогресса промежутка" at bounding box center [244, 107] width 300 height 17
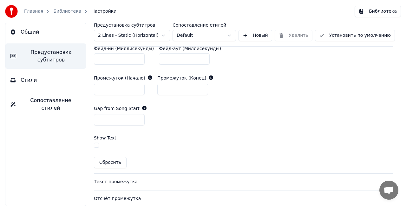
scroll to position [296, 0]
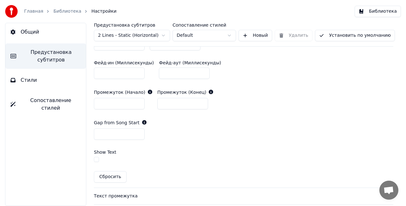
drag, startPoint x: 108, startPoint y: 133, endPoint x: 97, endPoint y: 134, distance: 10.5
click at [97, 134] on input "*" at bounding box center [119, 134] width 51 height 11
type input "*"
click at [166, 135] on div "Gap from Song Start *" at bounding box center [244, 130] width 300 height 30
click at [43, 28] on button "Общий" at bounding box center [45, 32] width 81 height 18
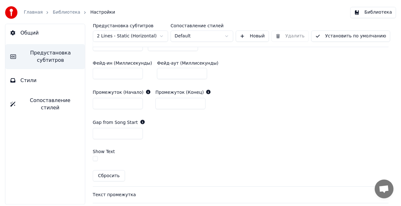
scroll to position [0, 0]
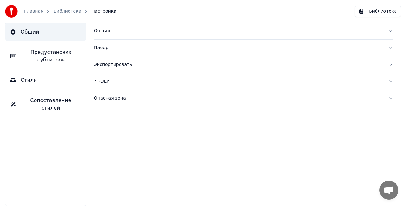
click at [390, 49] on button "Плеер" at bounding box center [244, 48] width 300 height 17
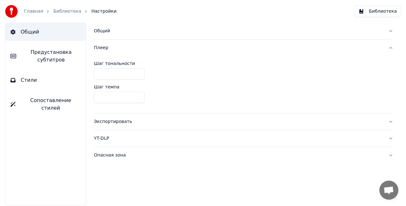
click at [391, 49] on button "Плеер" at bounding box center [244, 48] width 300 height 17
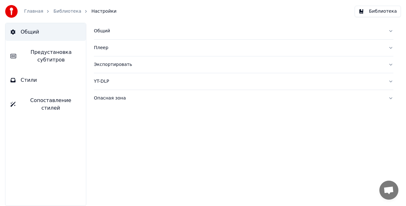
click at [392, 63] on button "Экспортировать" at bounding box center [244, 64] width 300 height 17
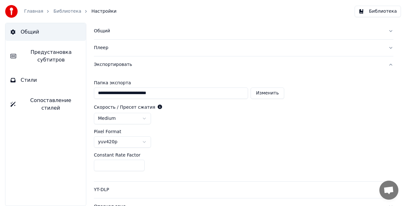
click at [392, 63] on div "**********" at bounding box center [243, 114] width 325 height 183
click at [387, 65] on button "Экспортировать" at bounding box center [244, 64] width 300 height 17
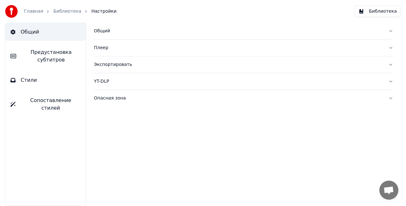
click at [391, 81] on button "YT-DLP" at bounding box center [244, 81] width 300 height 17
click at [393, 98] on div "Общий Плеер Экспортировать YT-DLP Опасная зона" at bounding box center [243, 114] width 325 height 183
click at [391, 98] on button "Опасная зона" at bounding box center [244, 98] width 300 height 17
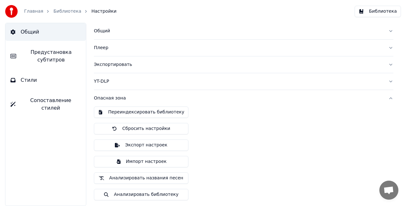
click at [391, 98] on button "Опасная зона" at bounding box center [244, 98] width 300 height 17
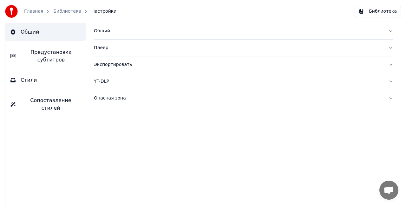
click at [390, 98] on button "Опасная зона" at bounding box center [244, 98] width 300 height 17
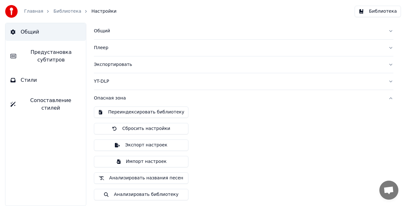
click at [32, 9] on link "Главная" at bounding box center [33, 11] width 19 height 6
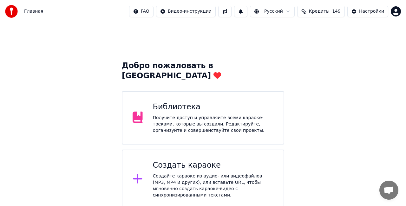
click at [205, 115] on div "Получите доступ и управляйте всеми караоке-треками, которые вы создали. Редакти…" at bounding box center [213, 124] width 121 height 19
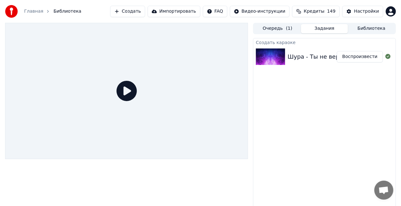
click at [368, 55] on button "Воспроизвести" at bounding box center [360, 56] width 46 height 11
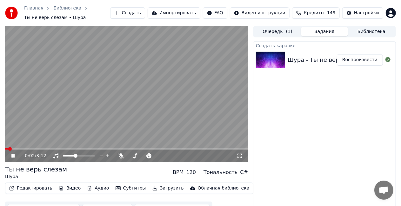
click at [105, 149] on span at bounding box center [126, 149] width 243 height 1
click at [135, 101] on video at bounding box center [126, 94] width 243 height 136
click at [116, 189] on button "Субтитры" at bounding box center [131, 188] width 36 height 9
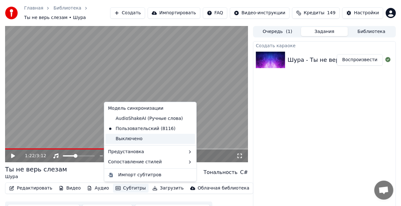
click at [147, 142] on div "Выключено" at bounding box center [149, 139] width 89 height 10
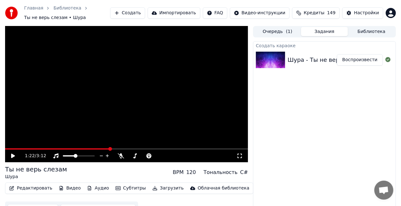
click at [12, 155] on icon at bounding box center [13, 156] width 4 height 4
click at [48, 148] on video at bounding box center [126, 94] width 243 height 136
click at [50, 149] on span at bounding box center [27, 149] width 45 height 1
click at [15, 157] on icon at bounding box center [17, 156] width 15 height 5
click at [12, 155] on icon at bounding box center [12, 156] width 3 height 4
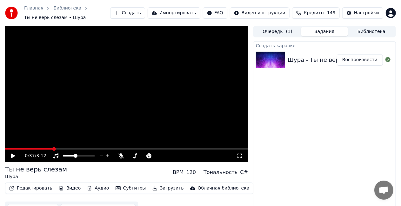
click at [124, 190] on button "Субтитры" at bounding box center [131, 188] width 36 height 9
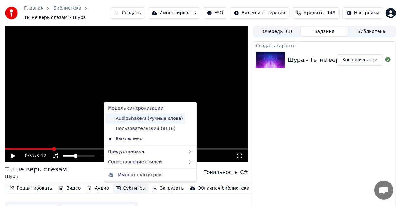
click at [139, 116] on div "AudioShakeAI (Ручные слова)" at bounding box center [145, 119] width 80 height 10
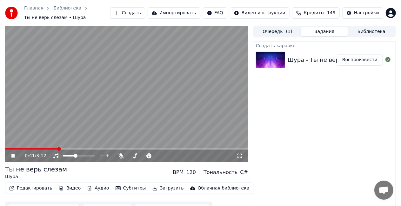
click at [91, 151] on div "0:41 / 3:12" at bounding box center [126, 156] width 243 height 13
click at [92, 150] on span at bounding box center [126, 149] width 243 height 1
click at [127, 190] on button "Субтитры" at bounding box center [131, 188] width 36 height 9
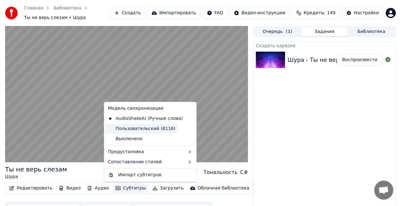
click at [146, 129] on div "Пользовательский (8116)" at bounding box center [141, 129] width 72 height 10
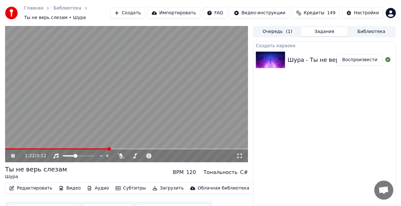
click at [149, 99] on video at bounding box center [126, 94] width 243 height 136
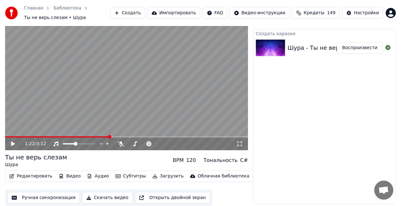
click at [38, 176] on button "Редактировать" at bounding box center [31, 176] width 48 height 9
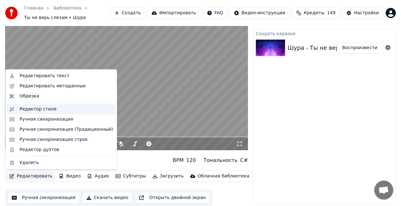
click at [49, 111] on div "Редактор стиля" at bounding box center [38, 109] width 37 height 6
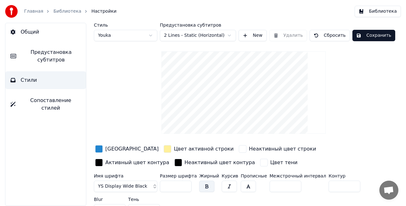
click at [53, 56] on span "Предустановка субтитров" at bounding box center [51, 56] width 60 height 15
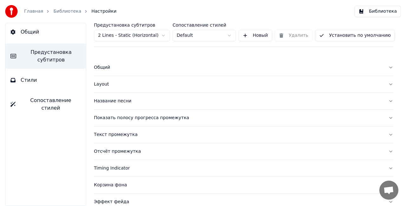
click at [386, 69] on button "Общий" at bounding box center [244, 67] width 300 height 17
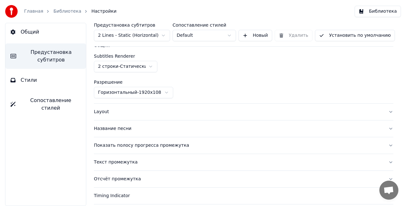
scroll to position [32, 0]
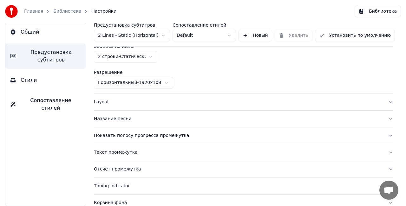
click at [387, 102] on button "Layout" at bounding box center [244, 102] width 300 height 17
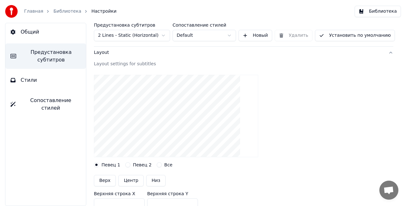
click at [127, 165] on button "Певец 2" at bounding box center [127, 164] width 5 height 5
click at [97, 164] on button "Певец 1" at bounding box center [96, 164] width 5 height 5
click at [96, 165] on circle "button" at bounding box center [97, 165] width 2 height 2
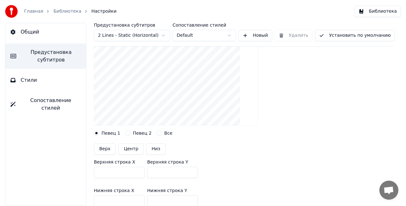
click at [105, 147] on button "Верх" at bounding box center [105, 148] width 22 height 11
type input "***"
click at [127, 149] on button "Центр" at bounding box center [130, 148] width 25 height 11
type input "***"
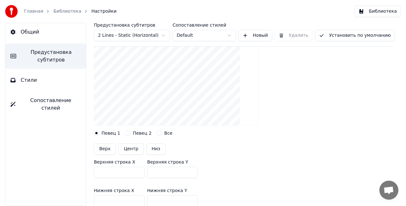
type input "***"
click at [152, 148] on button "Низ" at bounding box center [155, 148] width 19 height 11
type input "***"
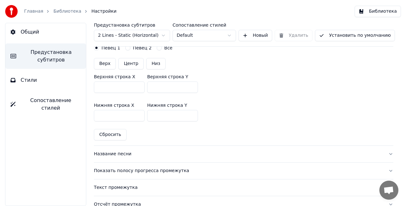
scroll to position [159, 0]
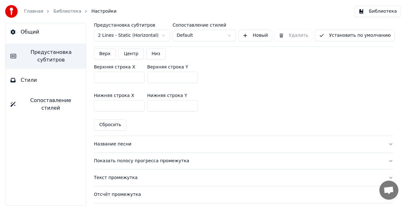
click at [386, 146] on button "Название песни" at bounding box center [244, 144] width 300 height 17
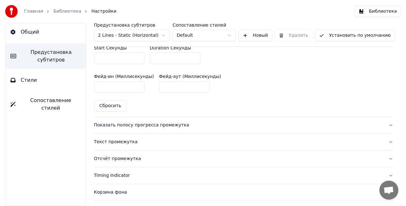
scroll to position [349, 0]
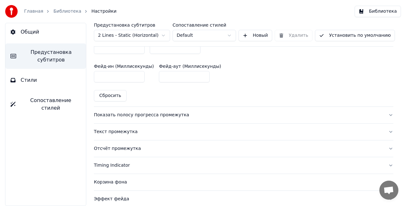
click at [385, 115] on button "Показать полосу прогресса промежутка" at bounding box center [244, 115] width 300 height 17
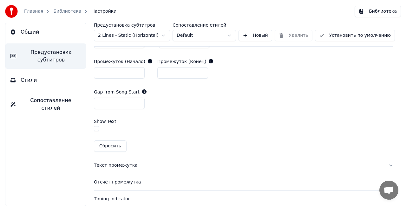
scroll to position [317, 0]
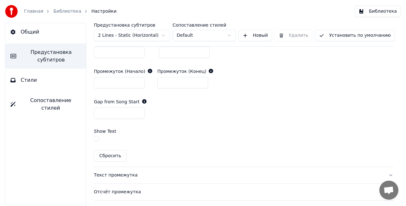
drag, startPoint x: 102, startPoint y: 115, endPoint x: 92, endPoint y: 113, distance: 10.6
click at [92, 113] on div "Предустановка субтитров 2 Lines - Static (Horizontal) Сопоставление стилей Defa…" at bounding box center [243, 114] width 325 height 183
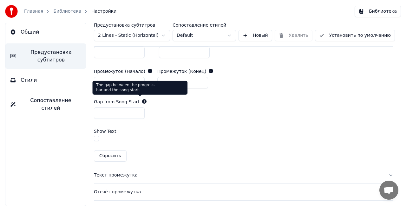
type input "*"
click at [179, 103] on div "Gap from Song Start *" at bounding box center [244, 109] width 300 height 30
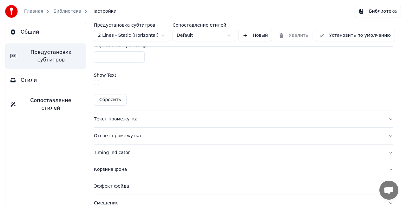
scroll to position [381, 0]
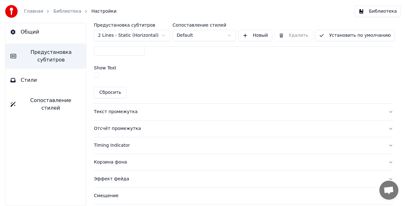
click at [385, 111] on button "Текст промежутка" at bounding box center [244, 112] width 300 height 17
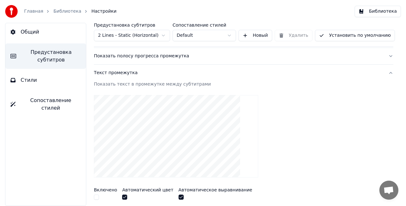
scroll to position [82, 0]
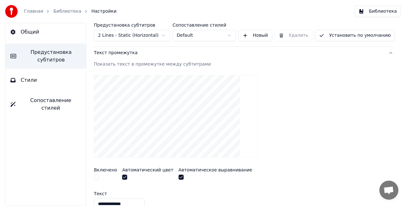
click at [124, 175] on button "button" at bounding box center [124, 177] width 5 height 5
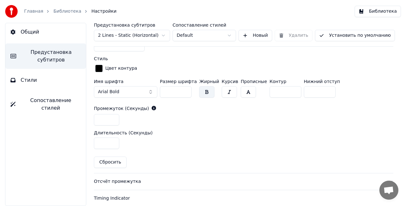
scroll to position [304, 0]
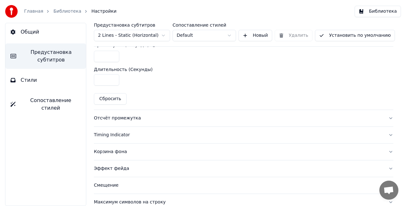
click at [386, 116] on button "Отсчёт промежутка" at bounding box center [244, 118] width 300 height 17
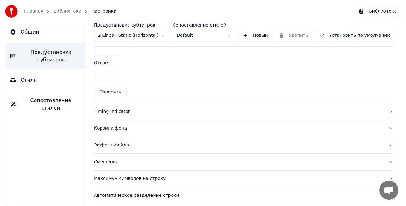
scroll to position [321, 0]
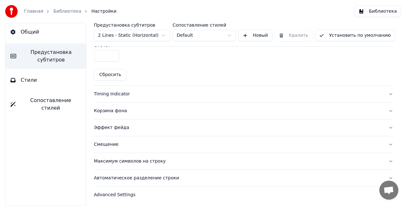
click at [386, 93] on button "Timing Indicator" at bounding box center [244, 94] width 300 height 17
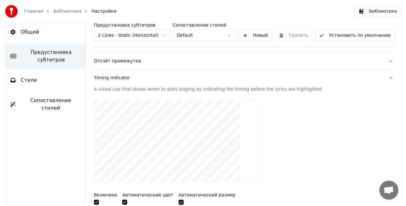
scroll to position [68, 0]
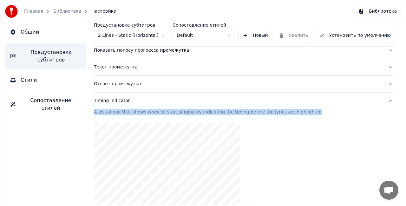
drag, startPoint x: 295, startPoint y: 110, endPoint x: 92, endPoint y: 111, distance: 203.1
click at [92, 111] on div "Предустановка субтитров 2 Lines - Static (Horizontal) Сопоставление стилей Defa…" at bounding box center [243, 114] width 325 height 183
click at [311, 113] on div "A visual cue that shows when to start singing by indicating the timing before t…" at bounding box center [244, 112] width 300 height 6
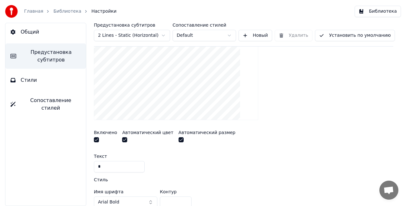
scroll to position [163, 0]
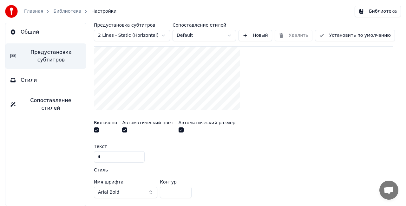
click at [95, 129] on button "button" at bounding box center [96, 130] width 5 height 5
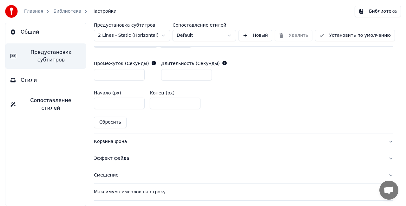
scroll to position [321, 0]
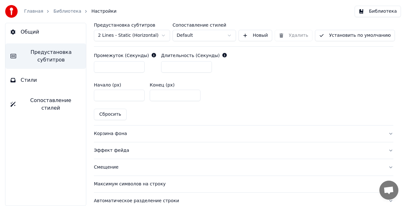
click at [385, 133] on button "Корзина фона" at bounding box center [244, 134] width 300 height 17
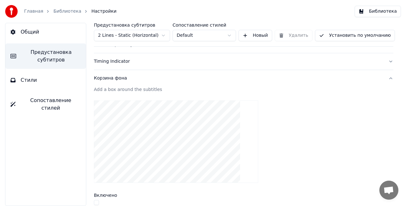
scroll to position [131, 0]
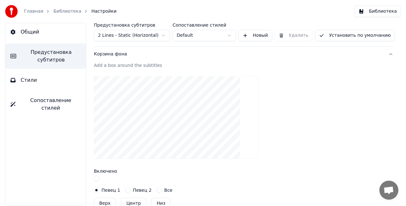
click at [97, 189] on circle "button" at bounding box center [97, 190] width 2 height 2
click at [157, 188] on button "Все" at bounding box center [159, 190] width 5 height 5
click at [158, 189] on icon "button" at bounding box center [159, 190] width 3 height 3
click at [125, 190] on button "Певец 2" at bounding box center [127, 190] width 5 height 5
click at [99, 189] on div "Певец 1" at bounding box center [107, 190] width 26 height 5
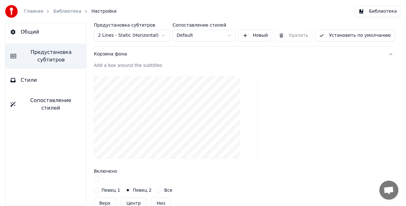
click at [96, 189] on button "Певец 1" at bounding box center [96, 190] width 5 height 5
click at [97, 178] on button "button" at bounding box center [96, 178] width 5 height 5
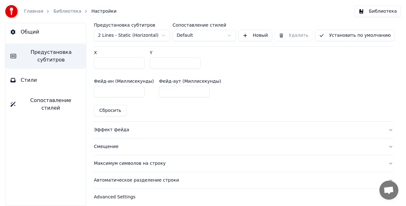
scroll to position [408, 0]
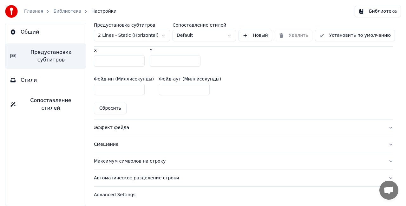
click at [387, 124] on button "Эффект фейда" at bounding box center [244, 128] width 300 height 17
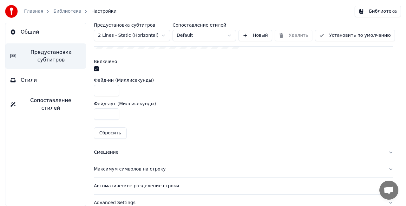
scroll to position [162, 0]
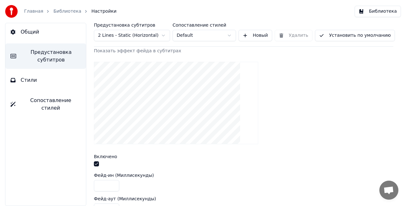
click at [96, 162] on button "button" at bounding box center [96, 164] width 5 height 5
drag, startPoint x: 108, startPoint y: 185, endPoint x: 95, endPoint y: 182, distance: 13.6
click at [95, 182] on input "****" at bounding box center [106, 185] width 25 height 11
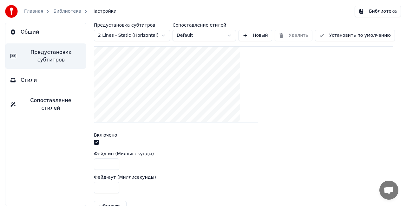
scroll to position [194, 0]
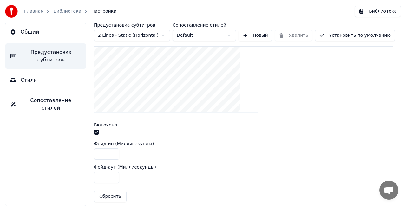
type input "***"
click at [246, 113] on div at bounding box center [244, 71] width 300 height 93
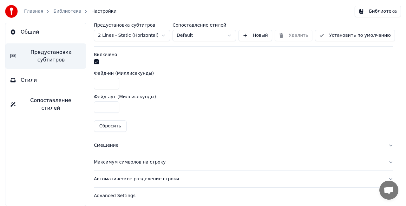
scroll to position [266, 0]
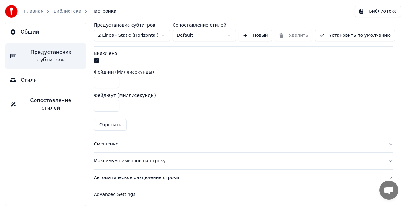
click at [384, 143] on button "Смещение" at bounding box center [244, 144] width 300 height 17
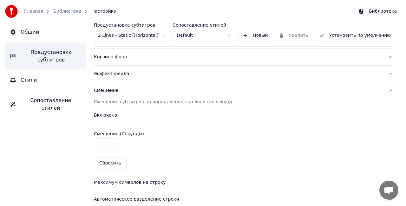
scroll to position [118, 0]
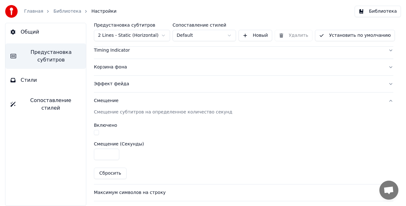
click at [97, 132] on button "button" at bounding box center [96, 132] width 5 height 5
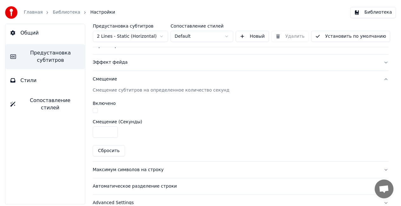
scroll to position [150, 0]
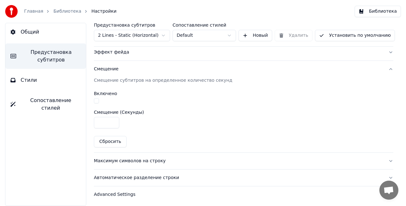
click at [387, 175] on button "Автоматическое разделение строки" at bounding box center [244, 178] width 300 height 17
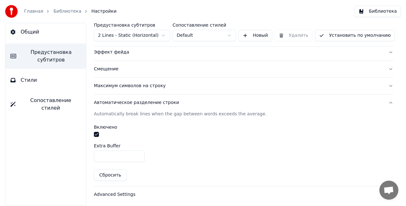
click at [55, 11] on link "Библиотека" at bounding box center [67, 11] width 28 height 6
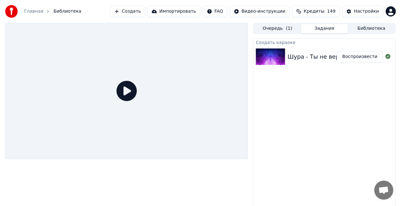
click at [363, 58] on button "Воспроизвести" at bounding box center [360, 56] width 46 height 11
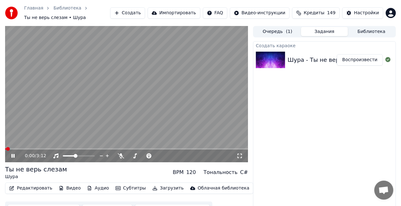
click at [68, 148] on video at bounding box center [126, 94] width 243 height 136
click at [67, 149] on span at bounding box center [126, 149] width 243 height 1
click at [14, 154] on icon at bounding box center [17, 156] width 15 height 5
click at [117, 149] on span at bounding box center [126, 149] width 243 height 1
click at [12, 157] on icon at bounding box center [12, 156] width 3 height 4
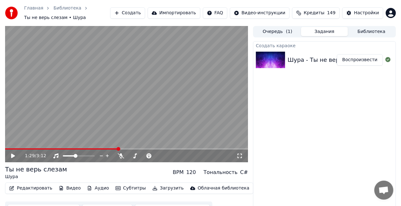
click at [35, 187] on button "Редактировать" at bounding box center [31, 188] width 48 height 9
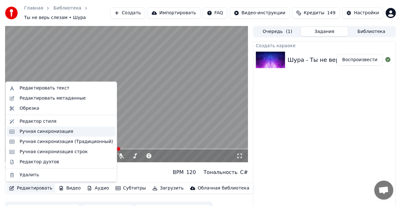
click at [62, 132] on div "Ручная синхронизация" at bounding box center [47, 132] width 54 height 6
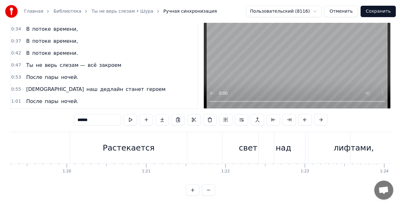
scroll to position [0, 6316]
